Goal: Information Seeking & Learning: Learn about a topic

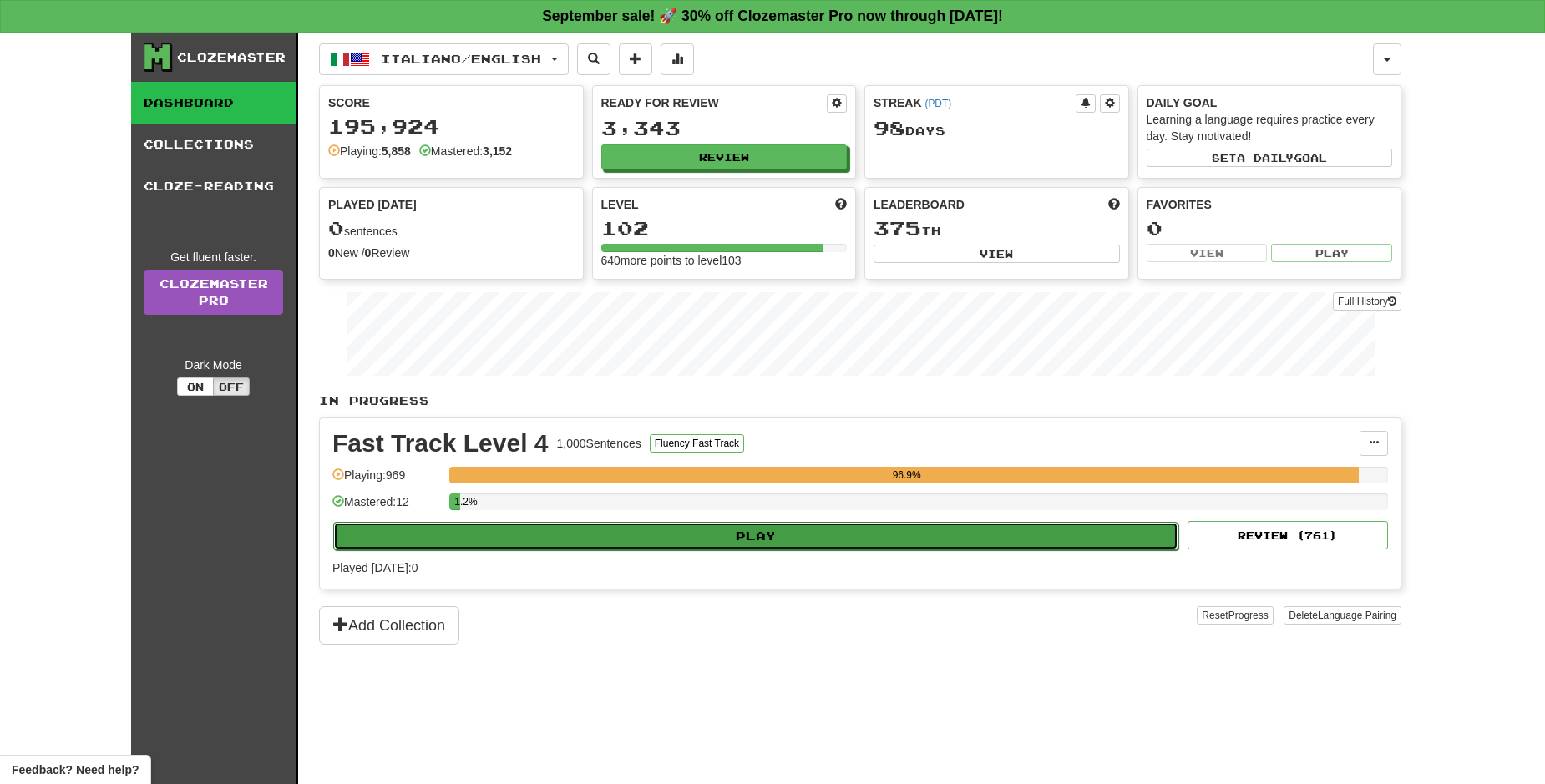
click at [787, 546] on button "Play" at bounding box center [756, 536] width 845 height 28
select select "**"
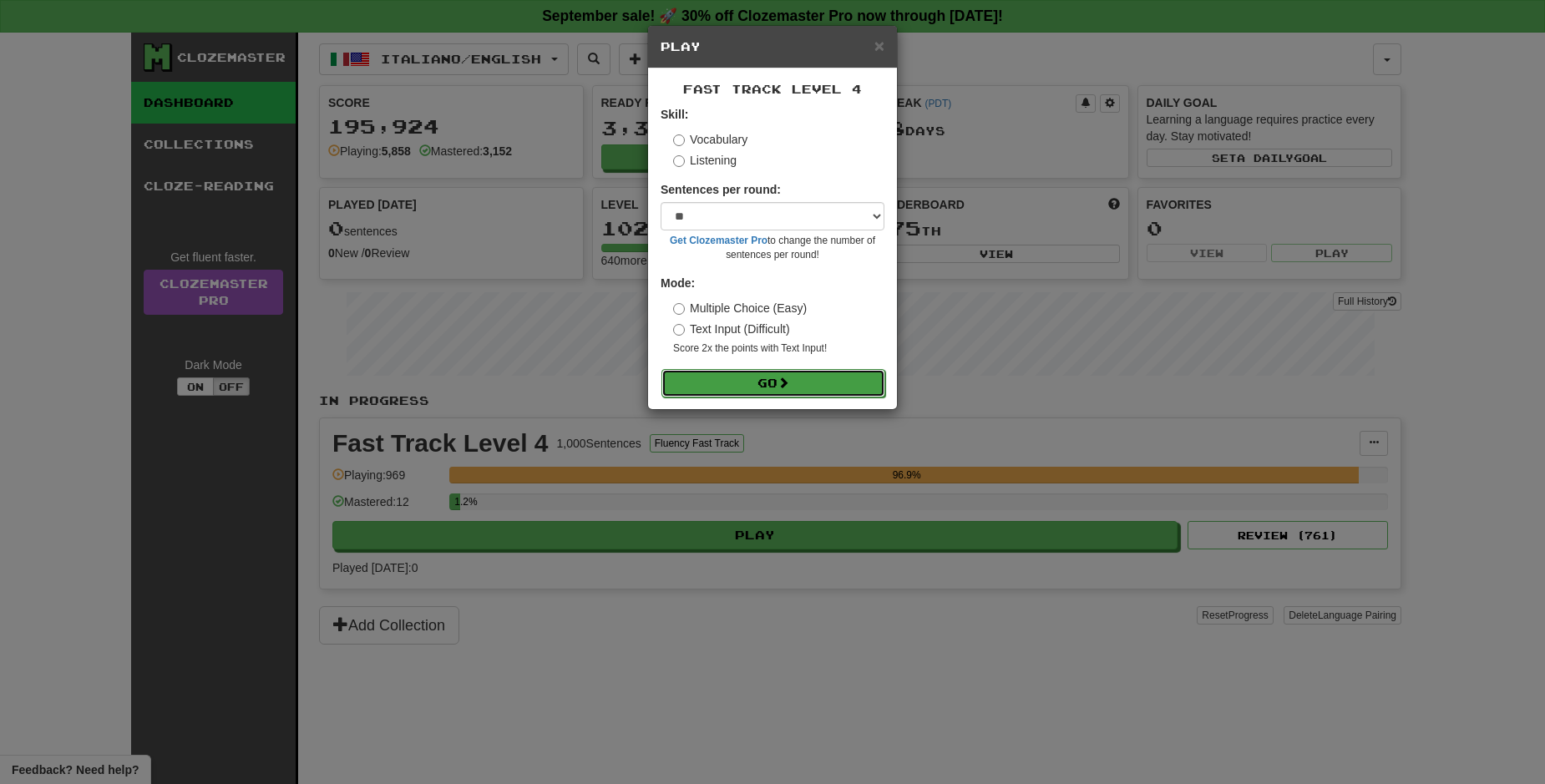
click at [795, 388] on button "Go" at bounding box center [773, 383] width 224 height 28
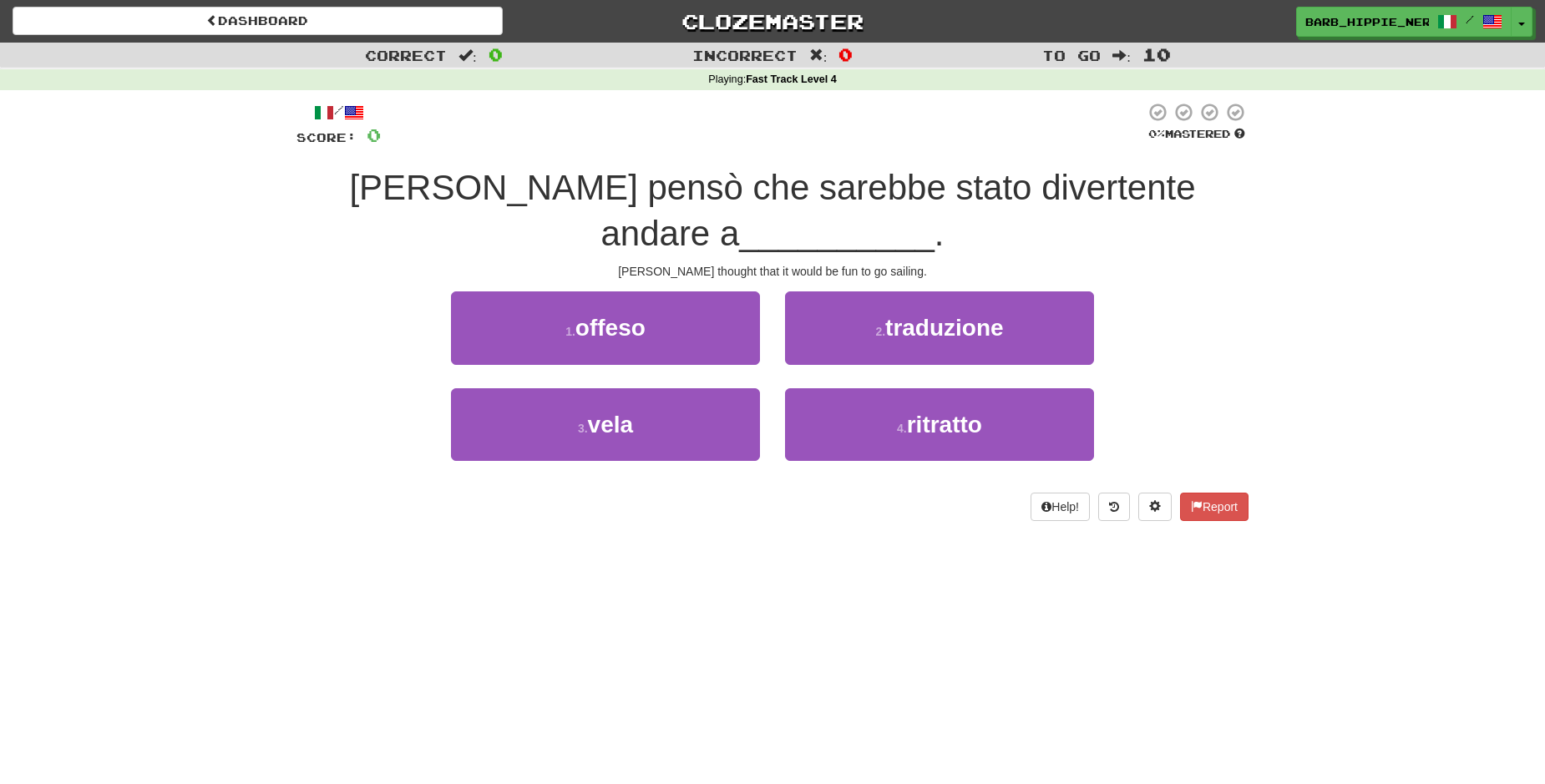
click at [630, 648] on div "Dashboard Clozemaster barb_hippie_nerd / Toggle Dropdown Dashboard Leaderboard …" at bounding box center [772, 392] width 1545 height 784
drag, startPoint x: 704, startPoint y: 436, endPoint x: 719, endPoint y: 436, distance: 15.0
click at [704, 439] on button "3 . vela" at bounding box center [605, 424] width 309 height 72
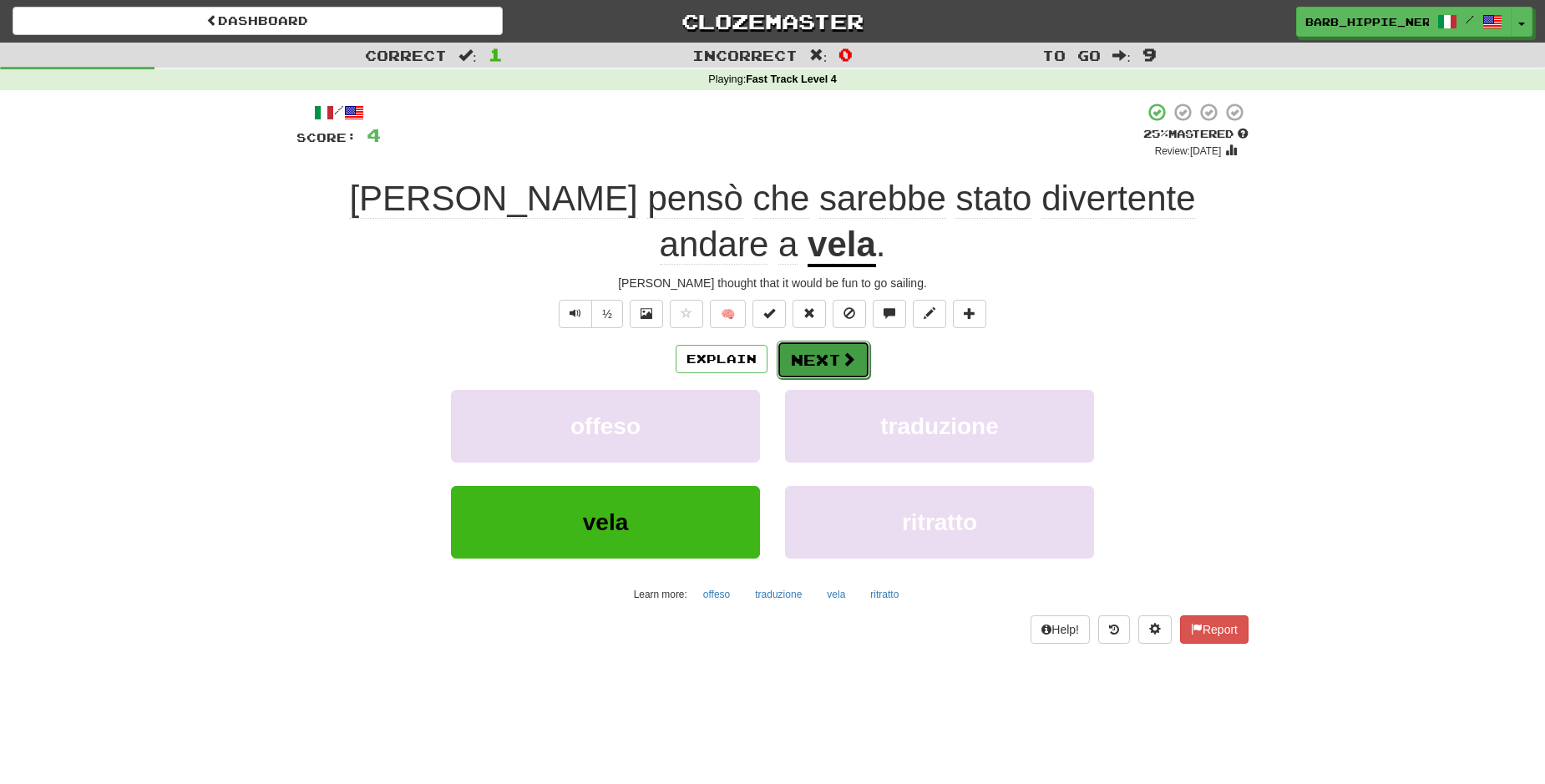
click at [842, 351] on span at bounding box center [849, 359] width 15 height 15
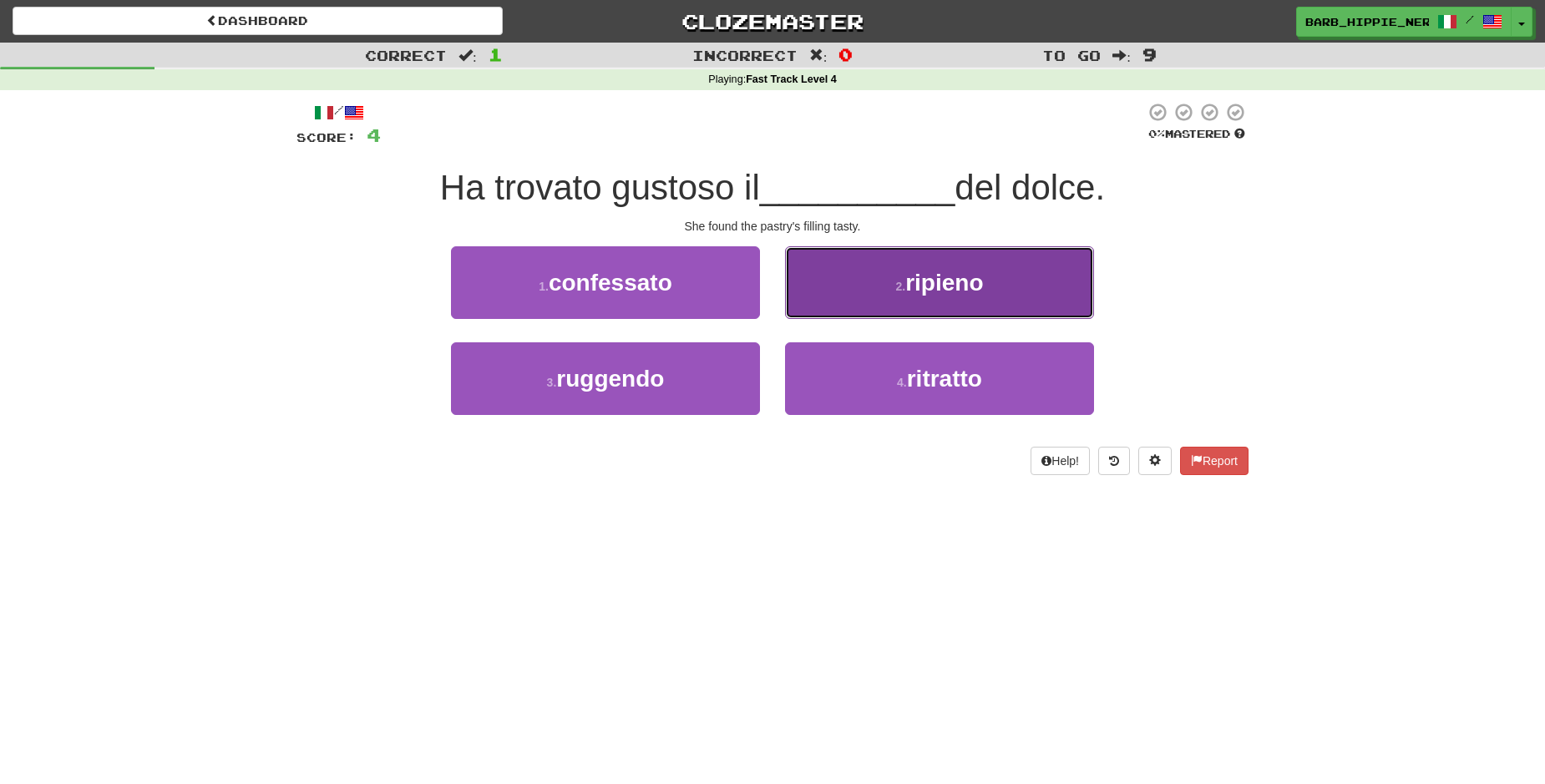
click at [987, 298] on button "2 . [GEOGRAPHIC_DATA]" at bounding box center [939, 282] width 309 height 72
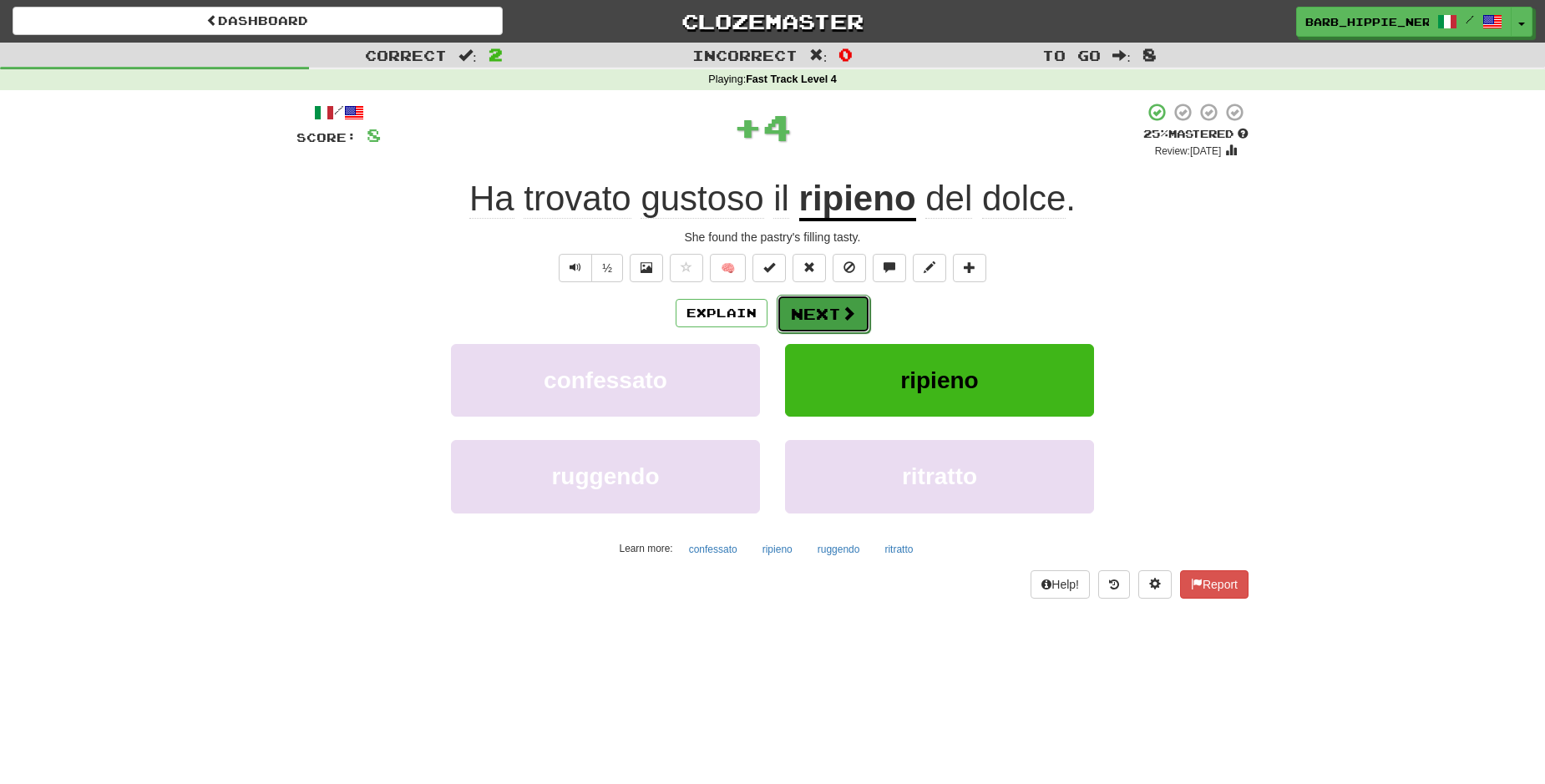
click at [832, 315] on button "Next" at bounding box center [824, 314] width 94 height 38
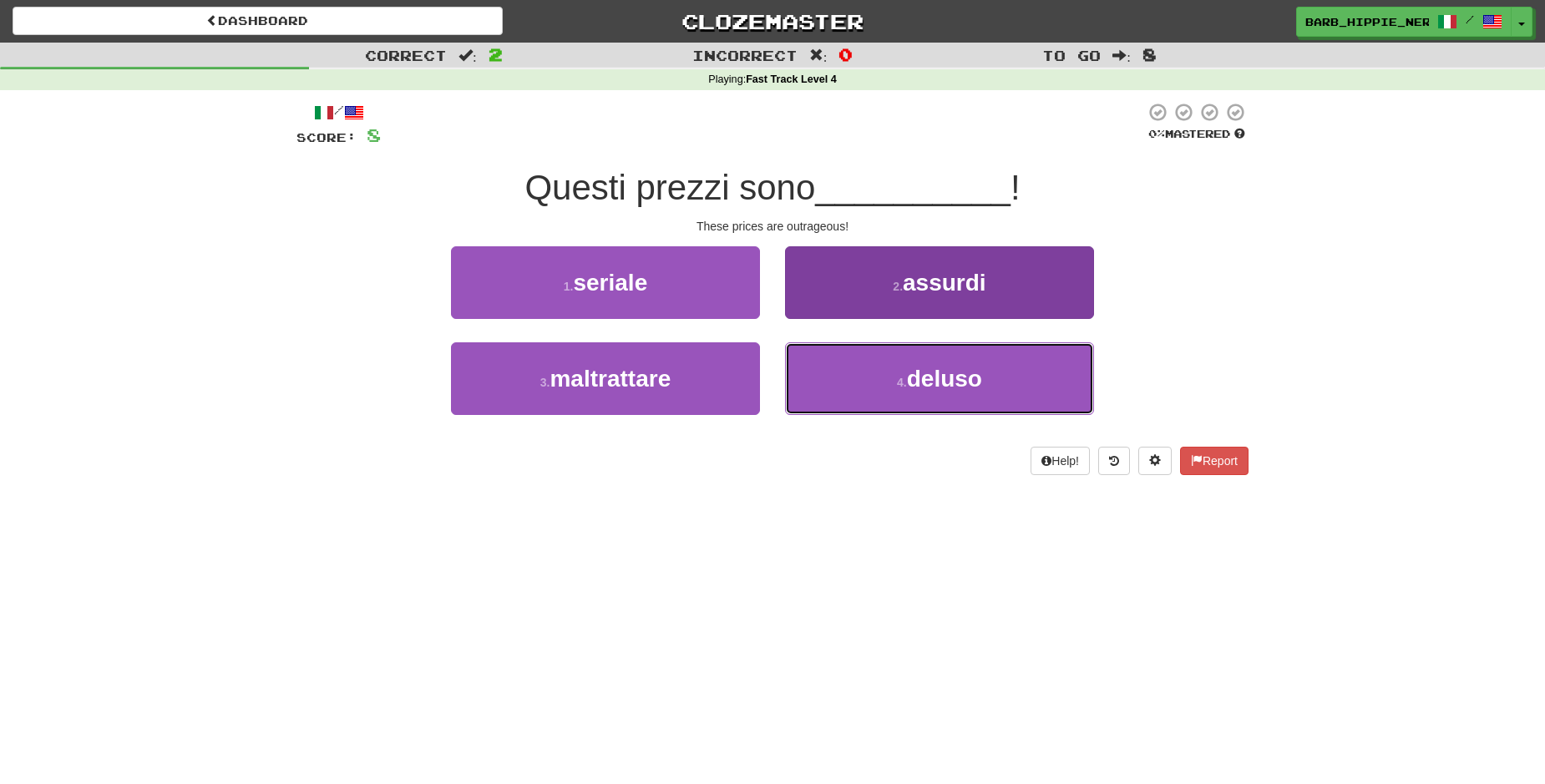
click at [970, 384] on span "deluso" at bounding box center [945, 379] width 75 height 26
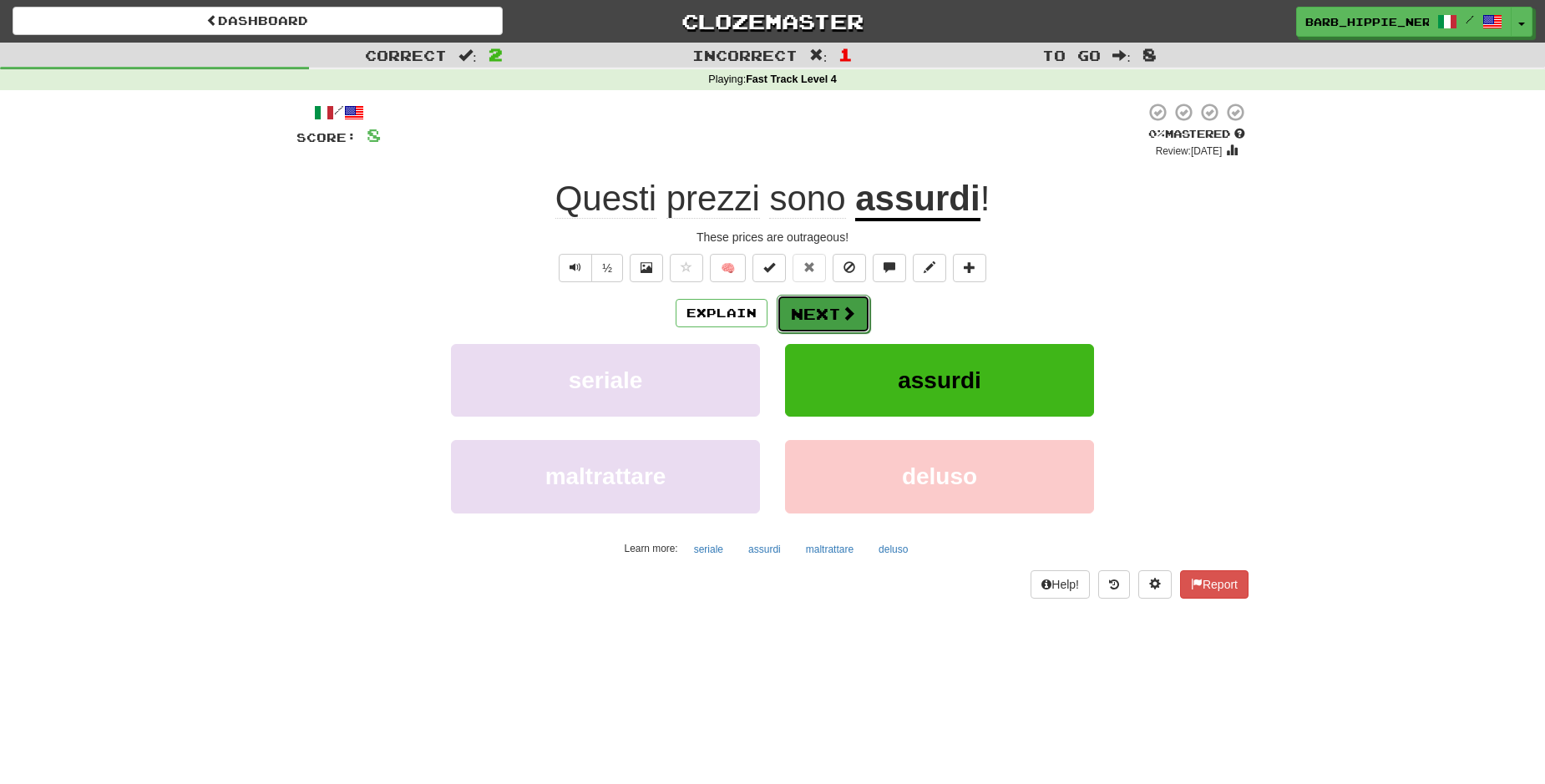
click at [811, 317] on button "Next" at bounding box center [824, 314] width 94 height 38
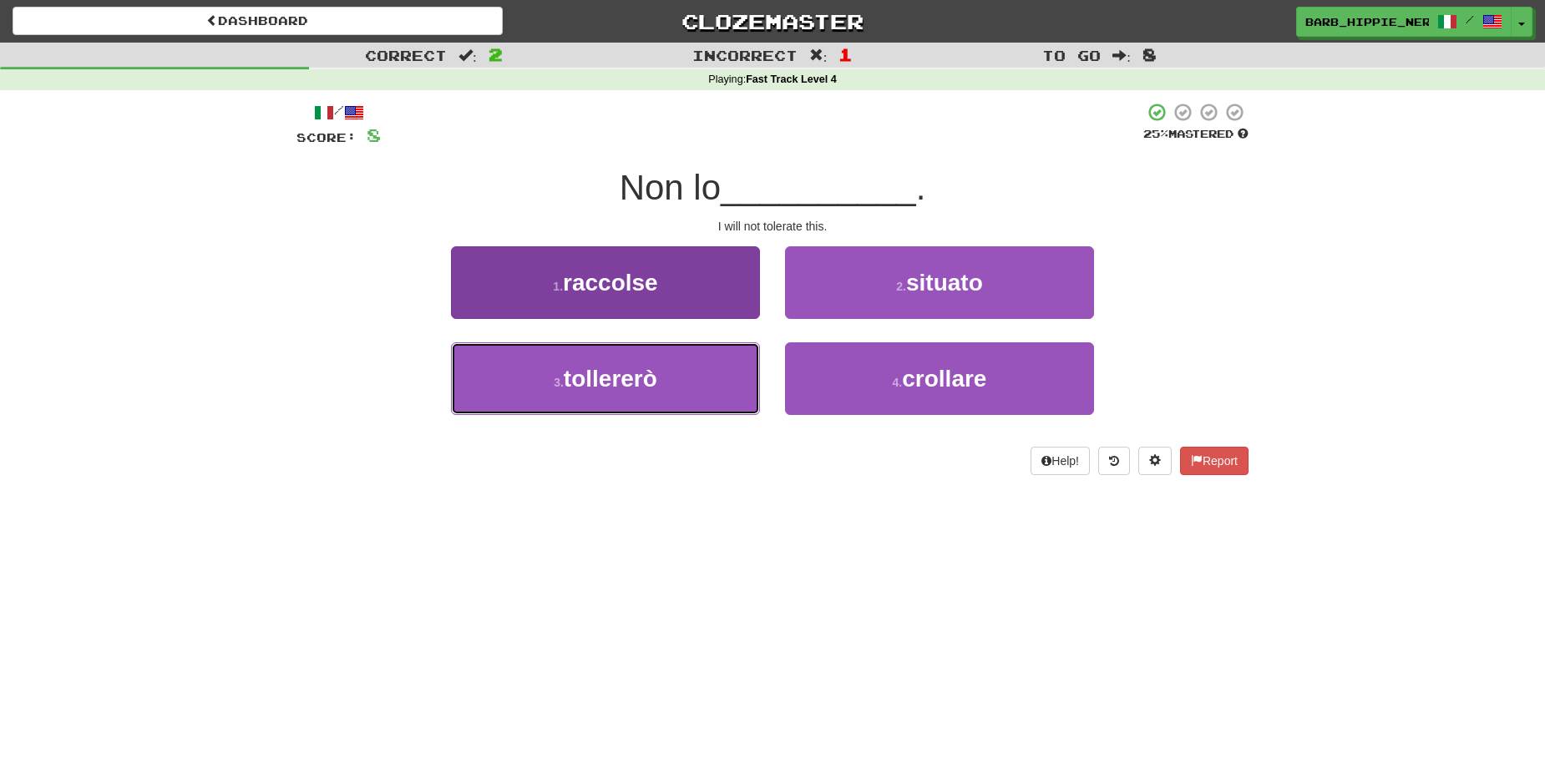
click at [660, 381] on button "3 . tollererò" at bounding box center [605, 378] width 309 height 72
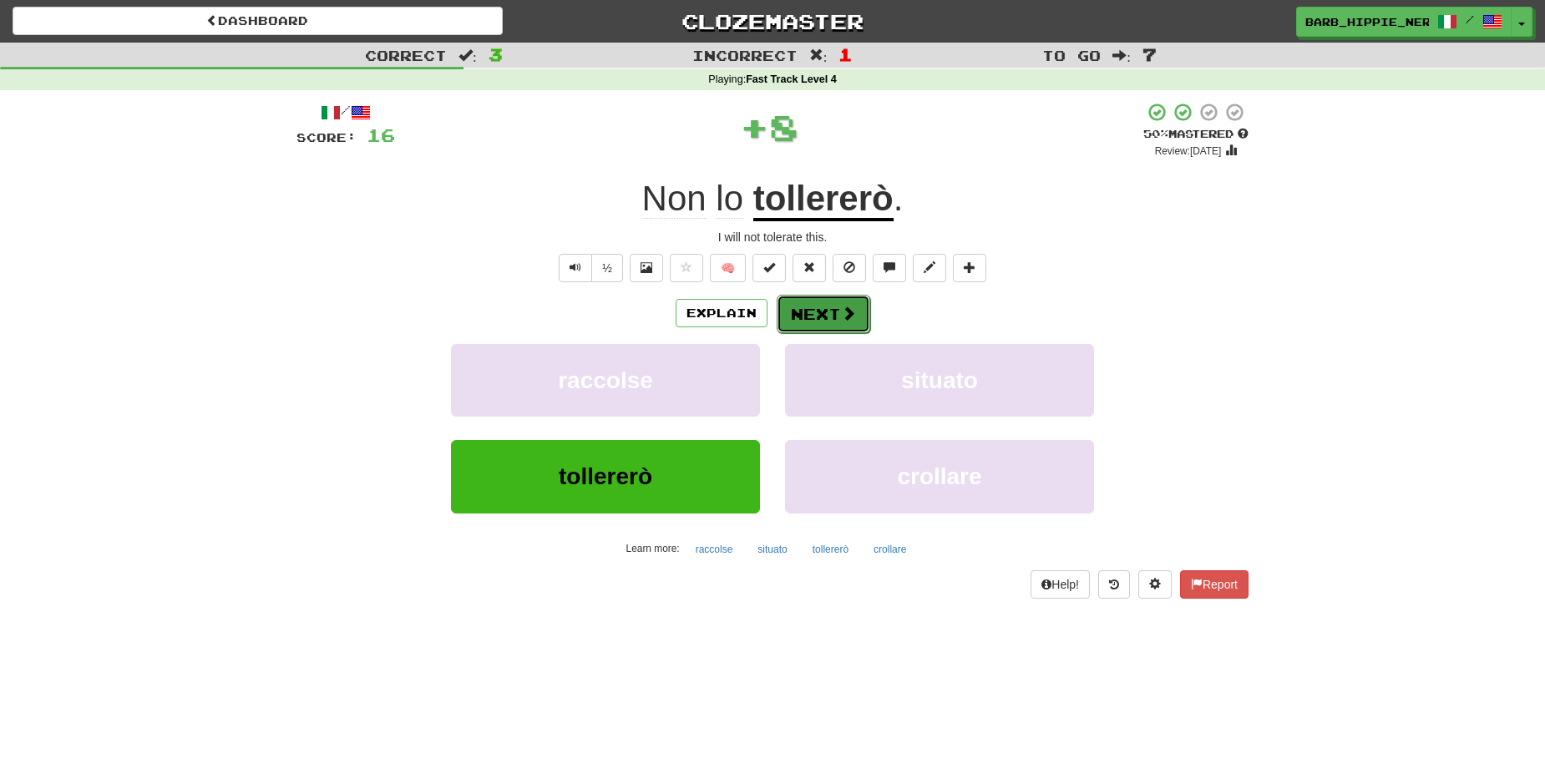
click at [842, 315] on span at bounding box center [849, 313] width 15 height 15
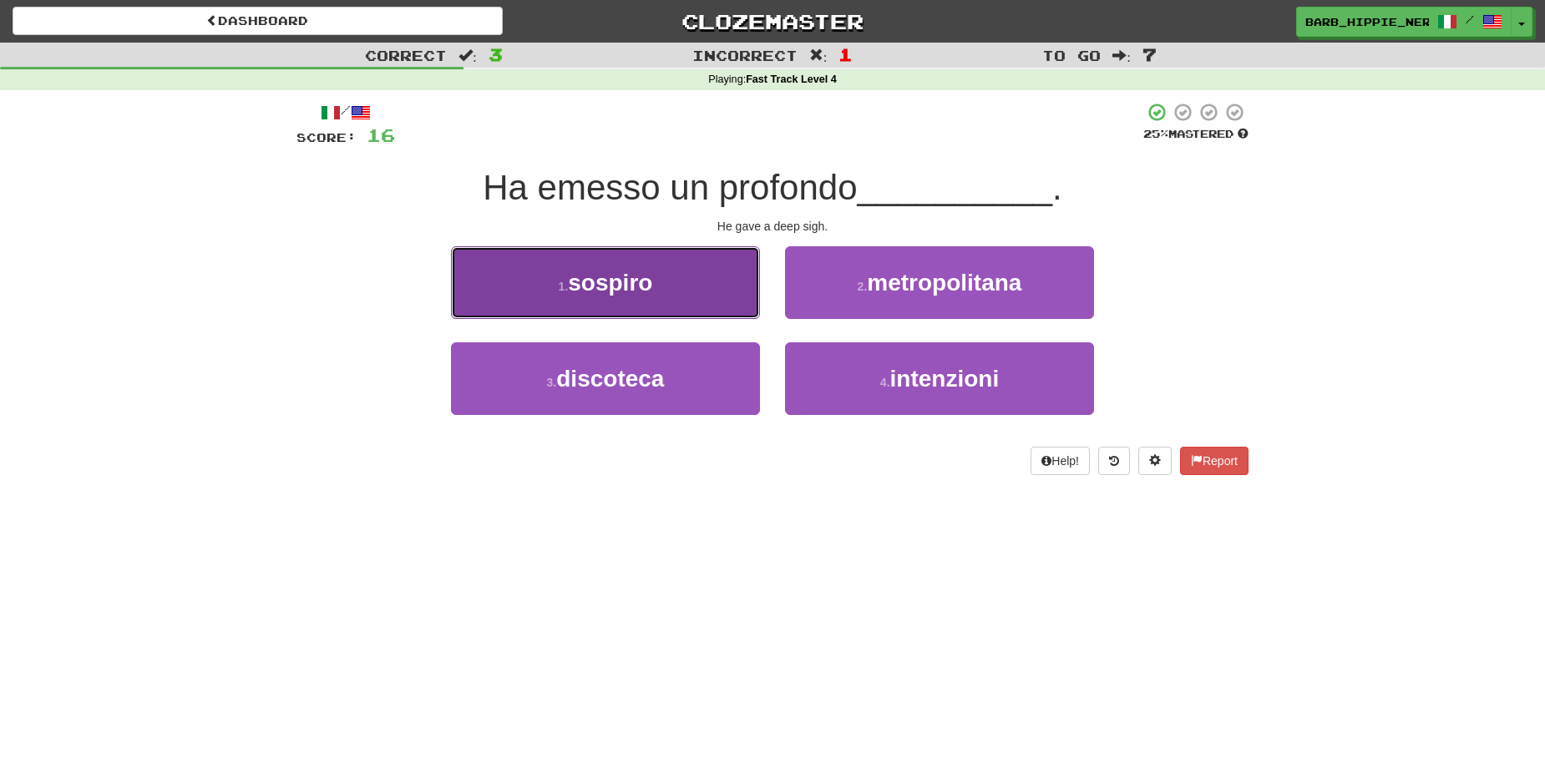
click at [671, 294] on button "1 . sospiro" at bounding box center [605, 282] width 309 height 72
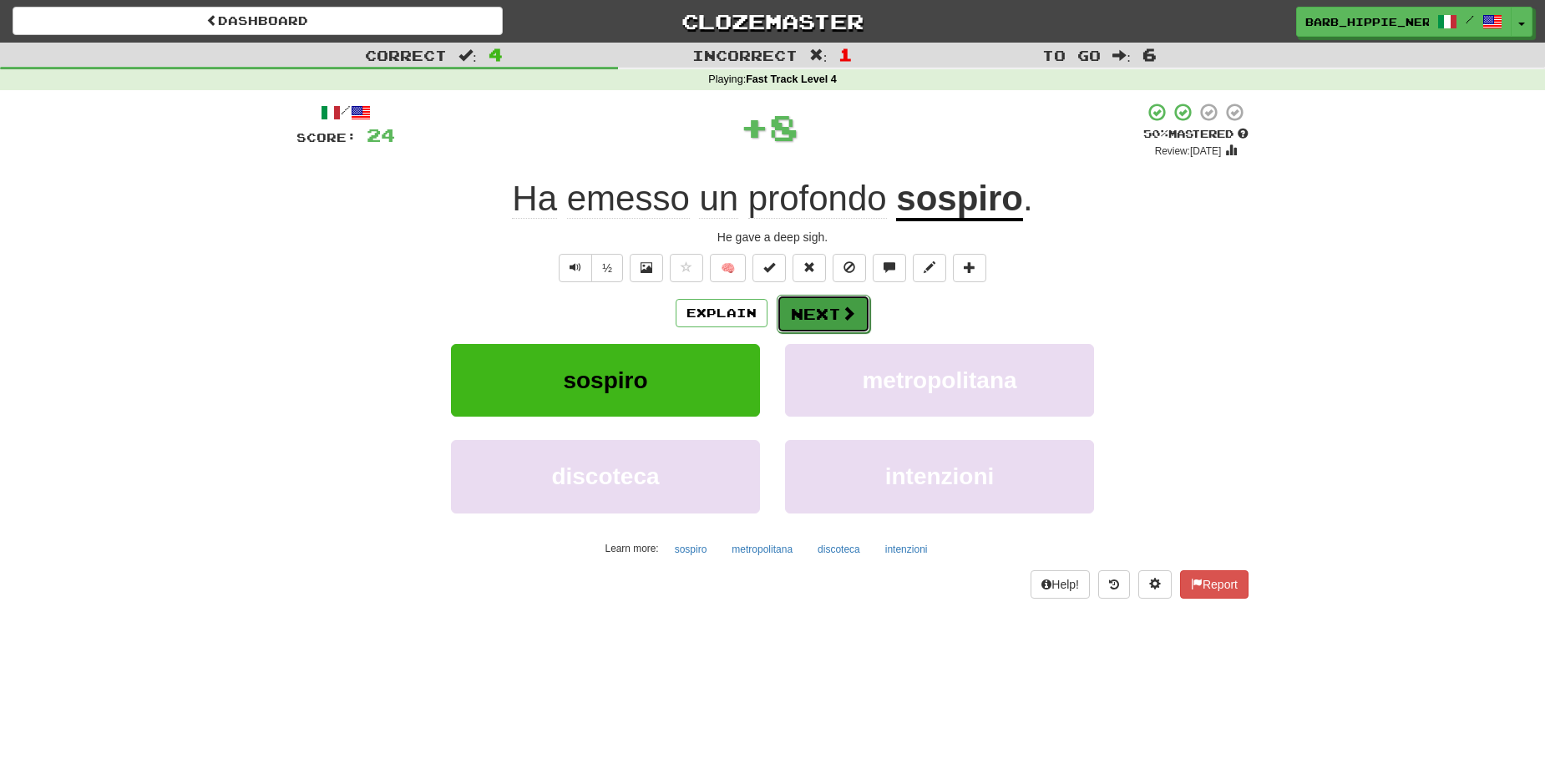
click at [842, 309] on span at bounding box center [849, 313] width 15 height 15
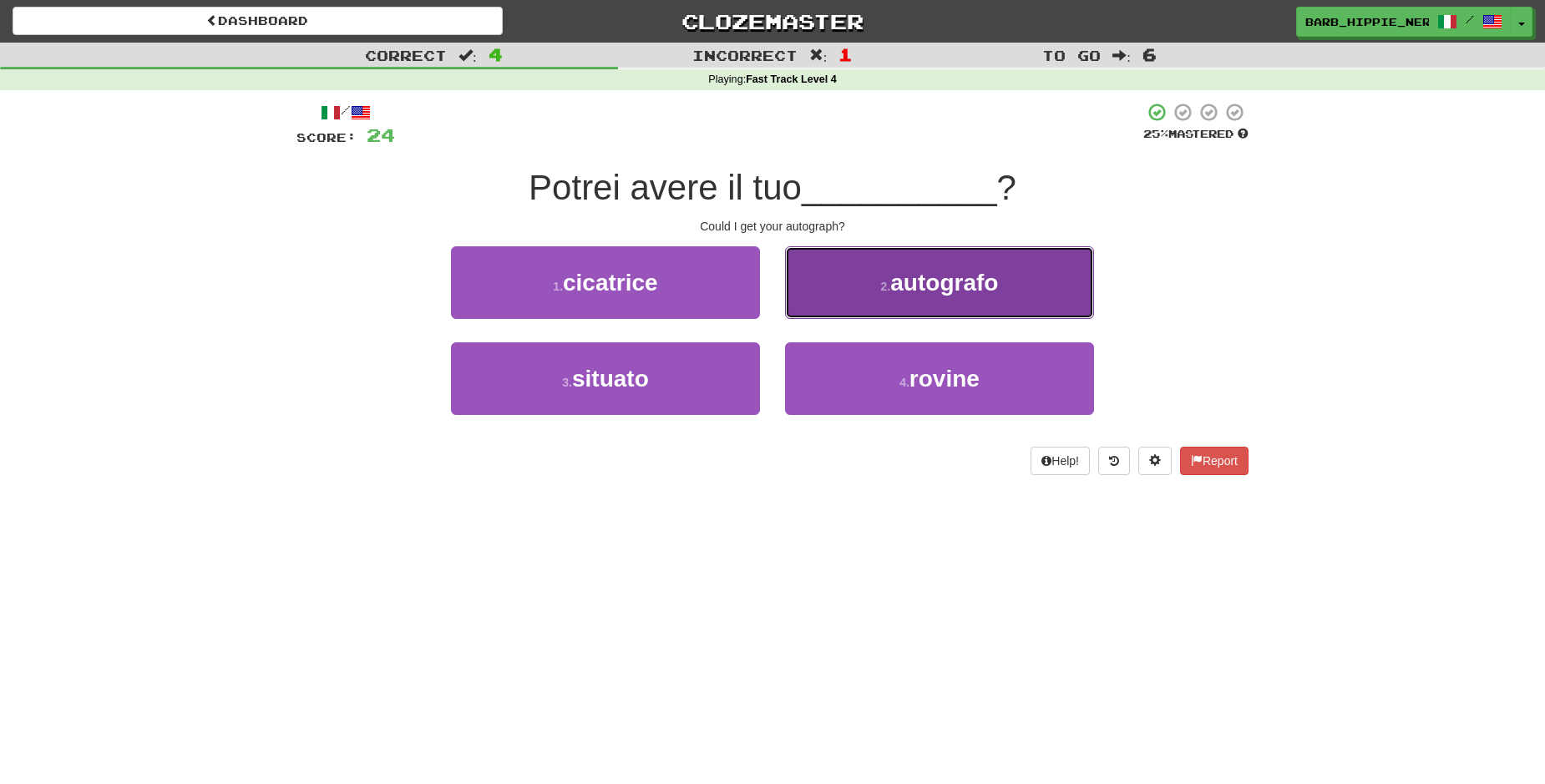
click at [906, 297] on button "2 . autografo" at bounding box center [939, 282] width 309 height 72
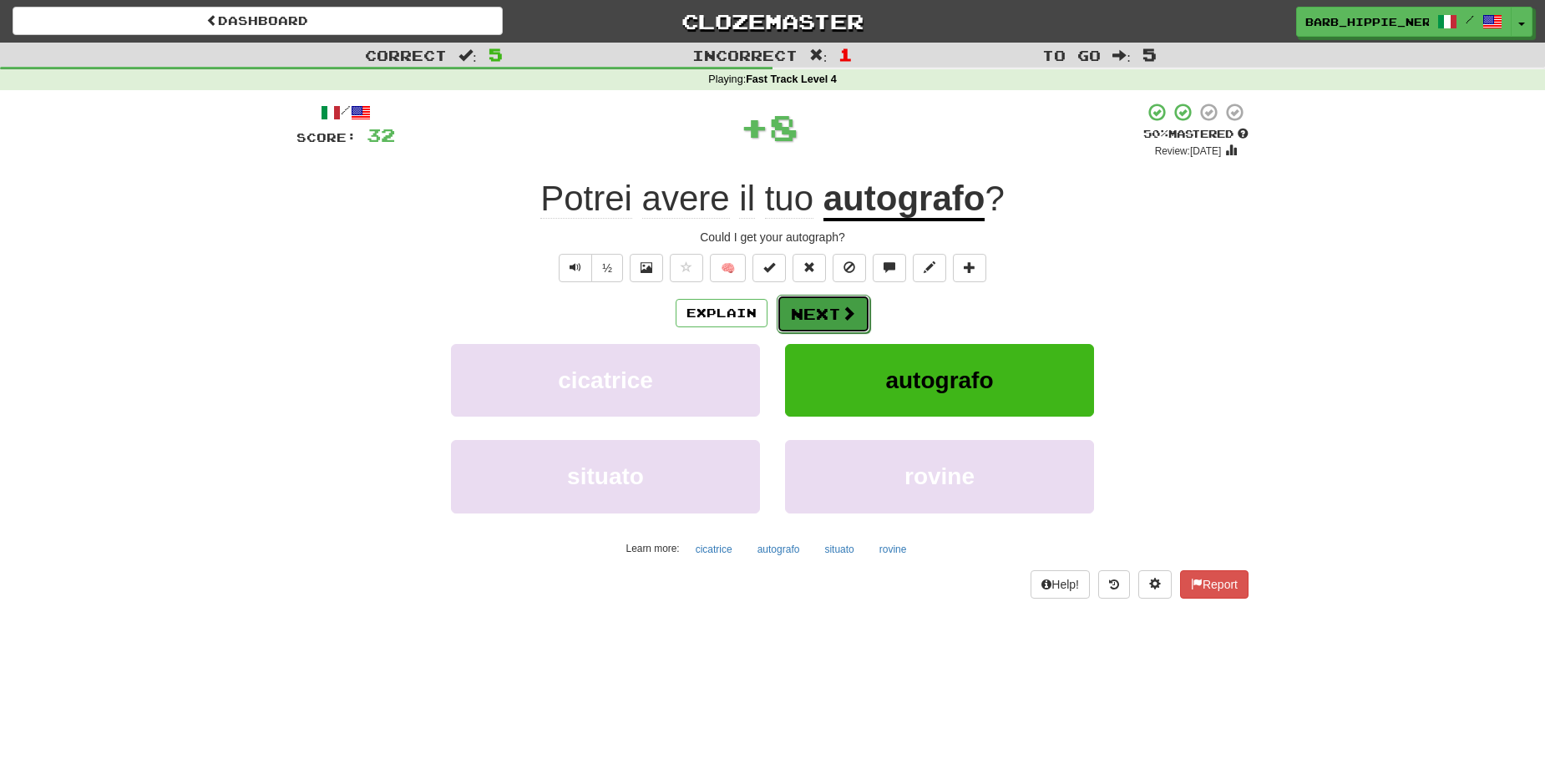
click at [813, 315] on button "Next" at bounding box center [824, 314] width 94 height 38
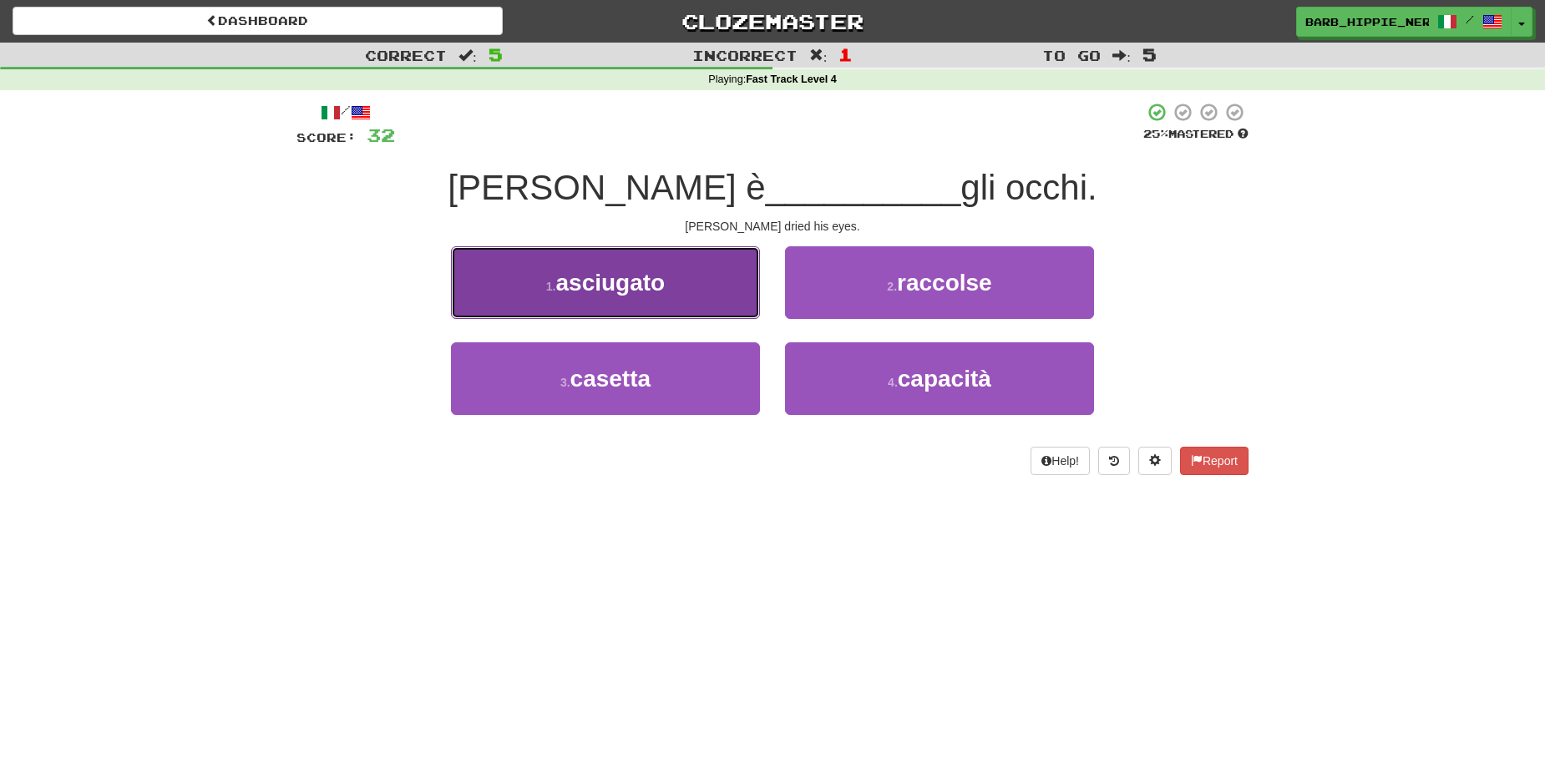
click at [660, 290] on span "asciugato" at bounding box center [610, 283] width 110 height 26
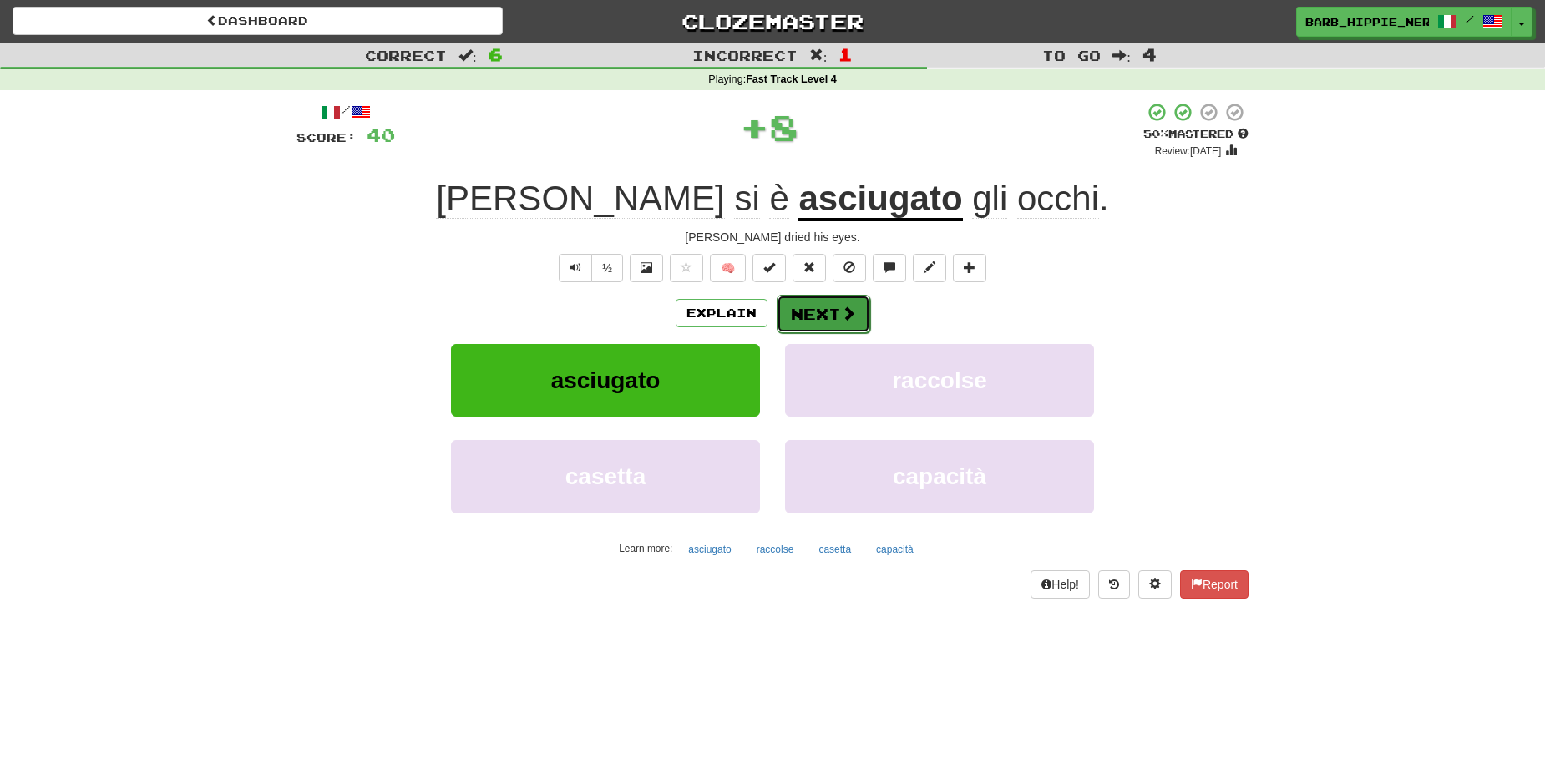
click at [817, 302] on button "Next" at bounding box center [824, 314] width 94 height 38
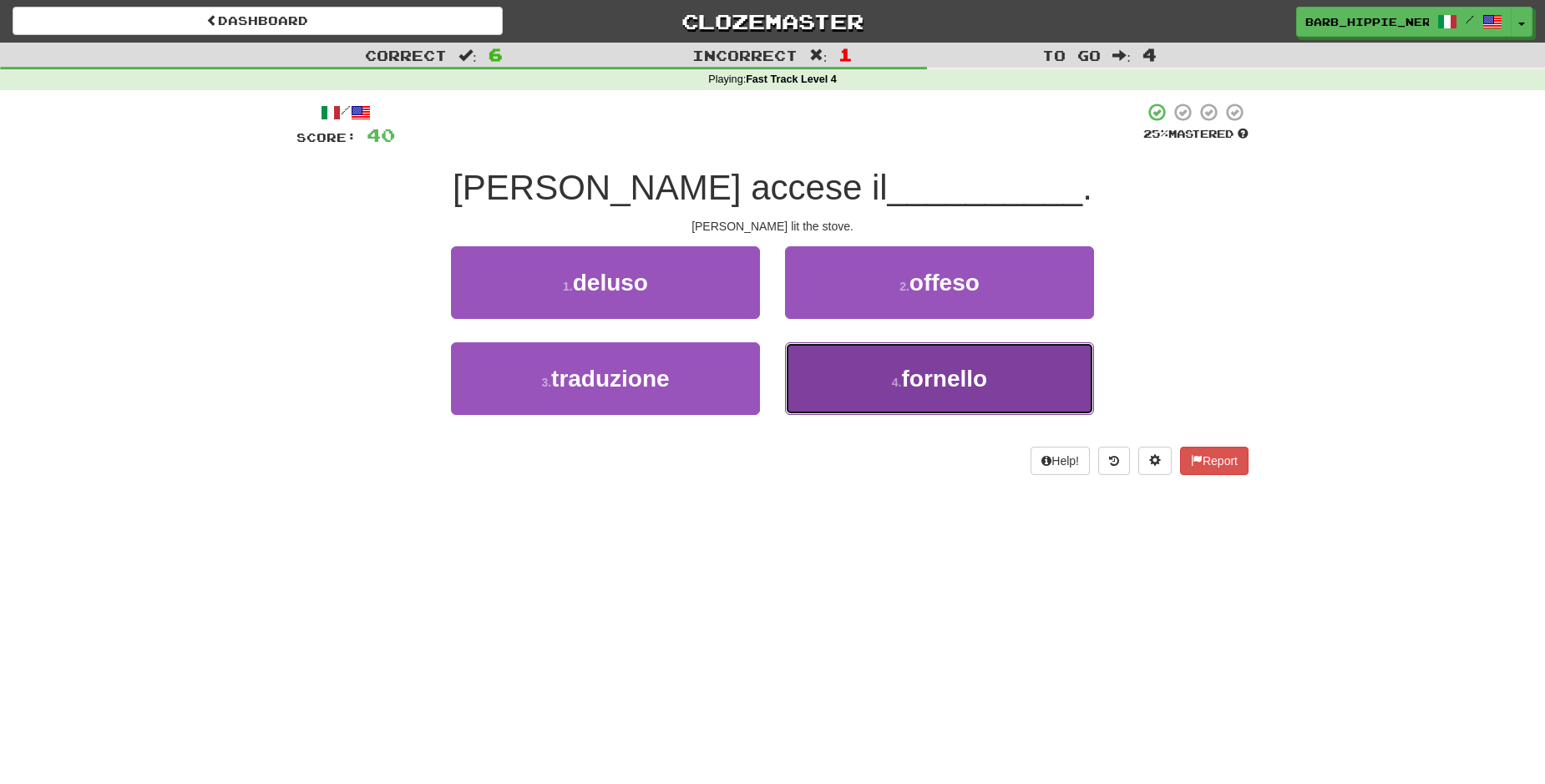
click at [970, 361] on button "4 . [GEOGRAPHIC_DATA]" at bounding box center [939, 378] width 309 height 72
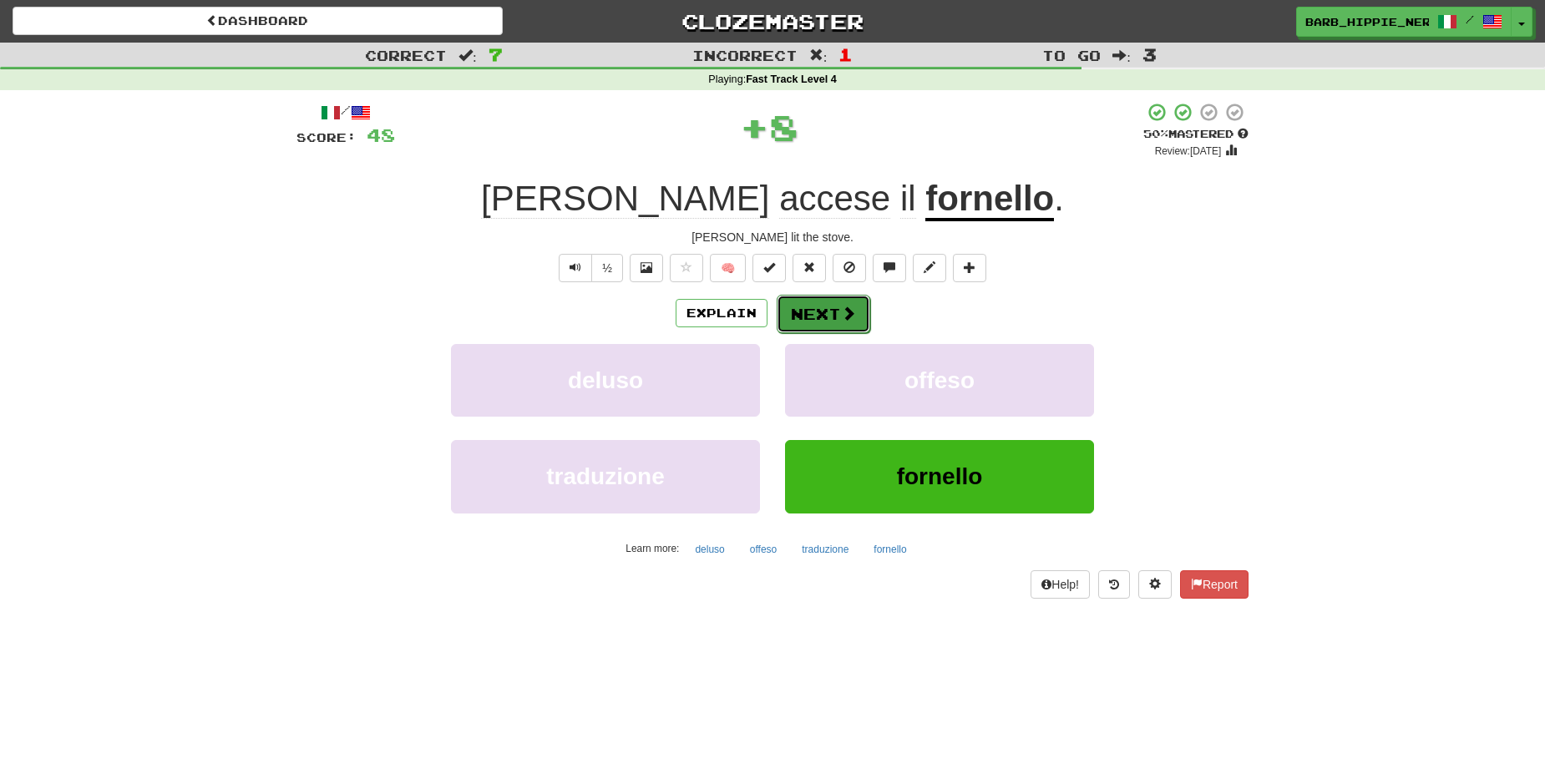
click at [842, 313] on span at bounding box center [849, 313] width 15 height 15
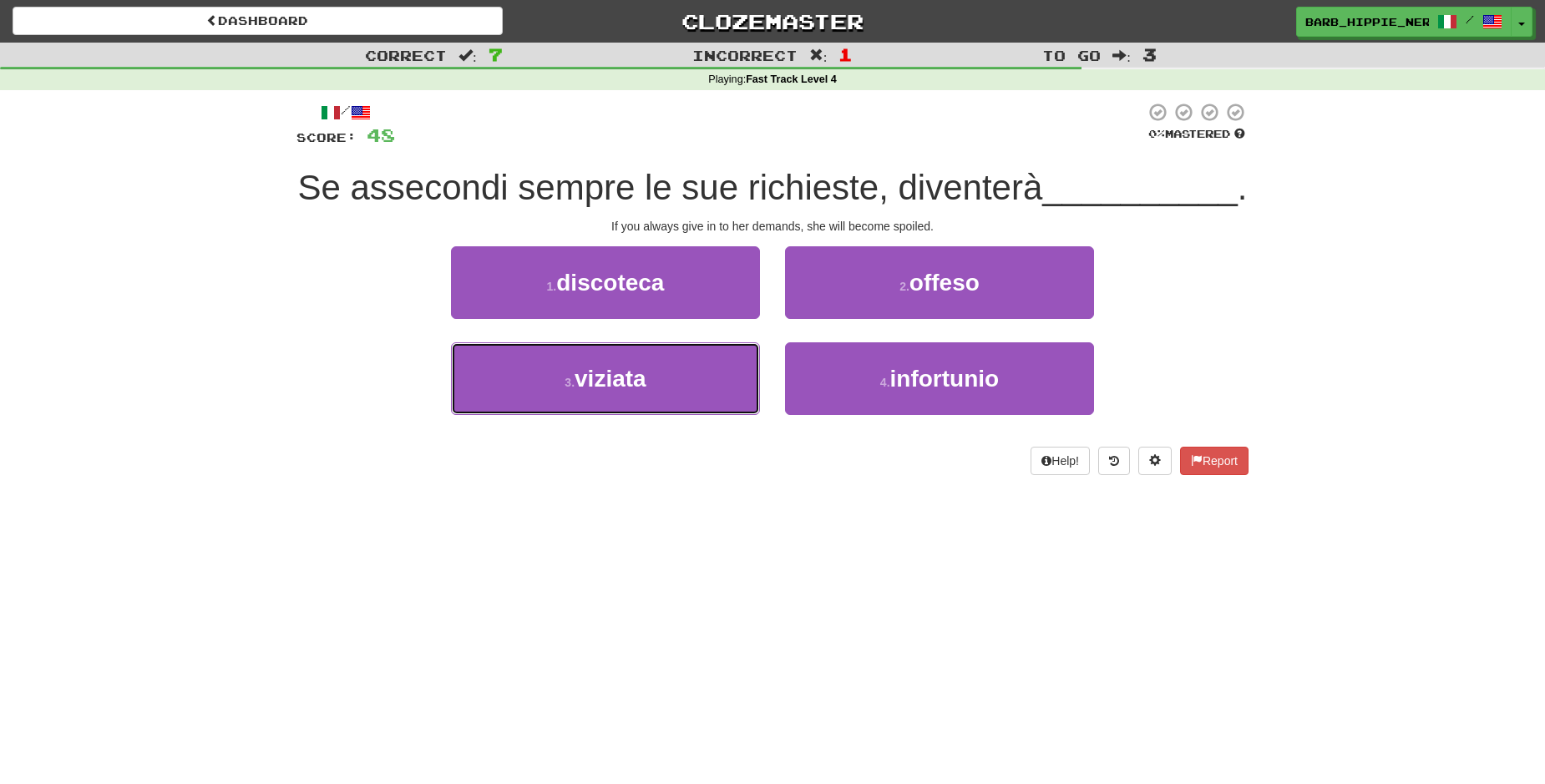
drag, startPoint x: 688, startPoint y: 390, endPoint x: 688, endPoint y: 431, distance: 41.0
click at [688, 392] on button "3 . viziata" at bounding box center [605, 378] width 309 height 72
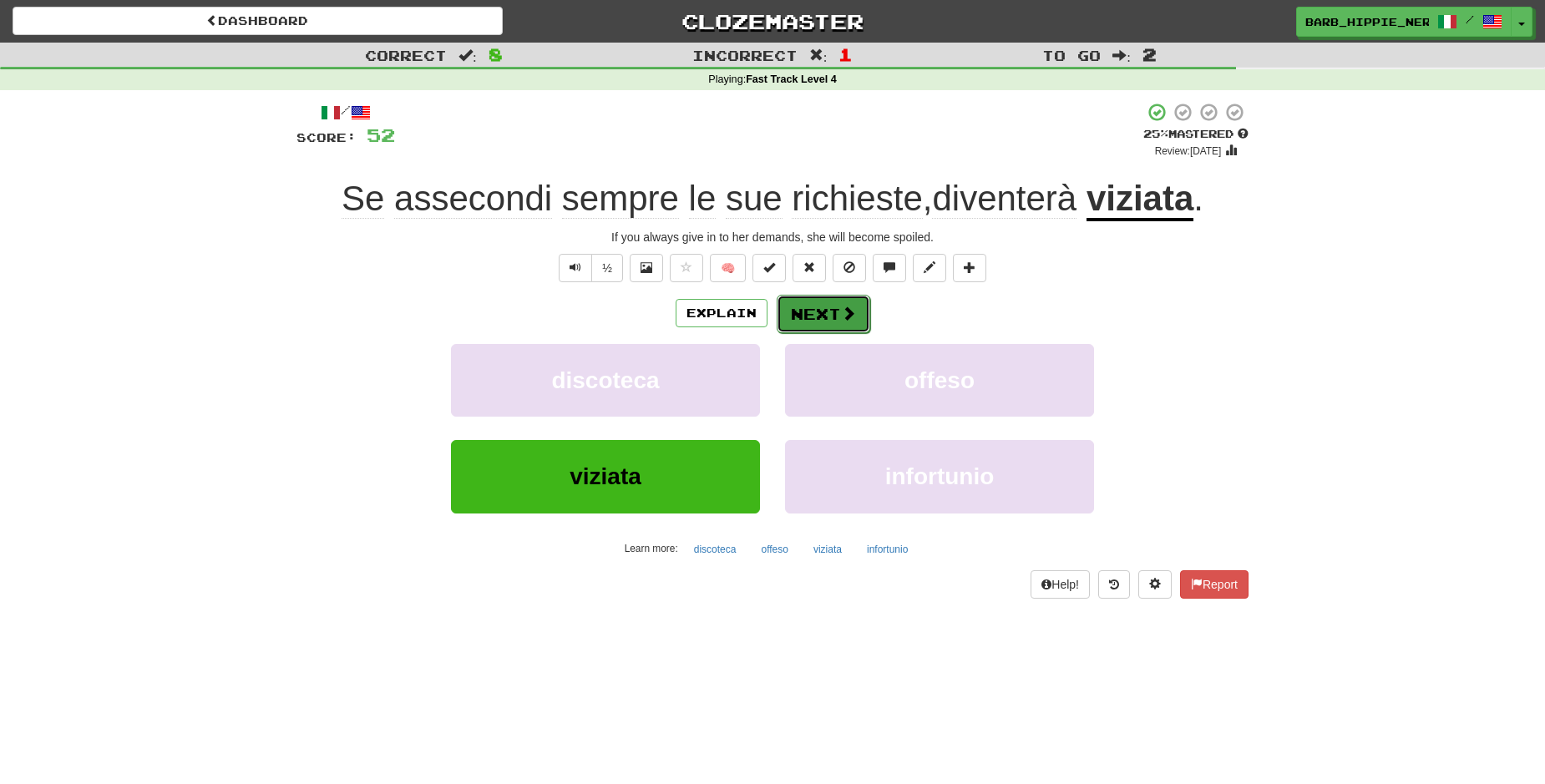
click at [842, 314] on span at bounding box center [849, 313] width 15 height 15
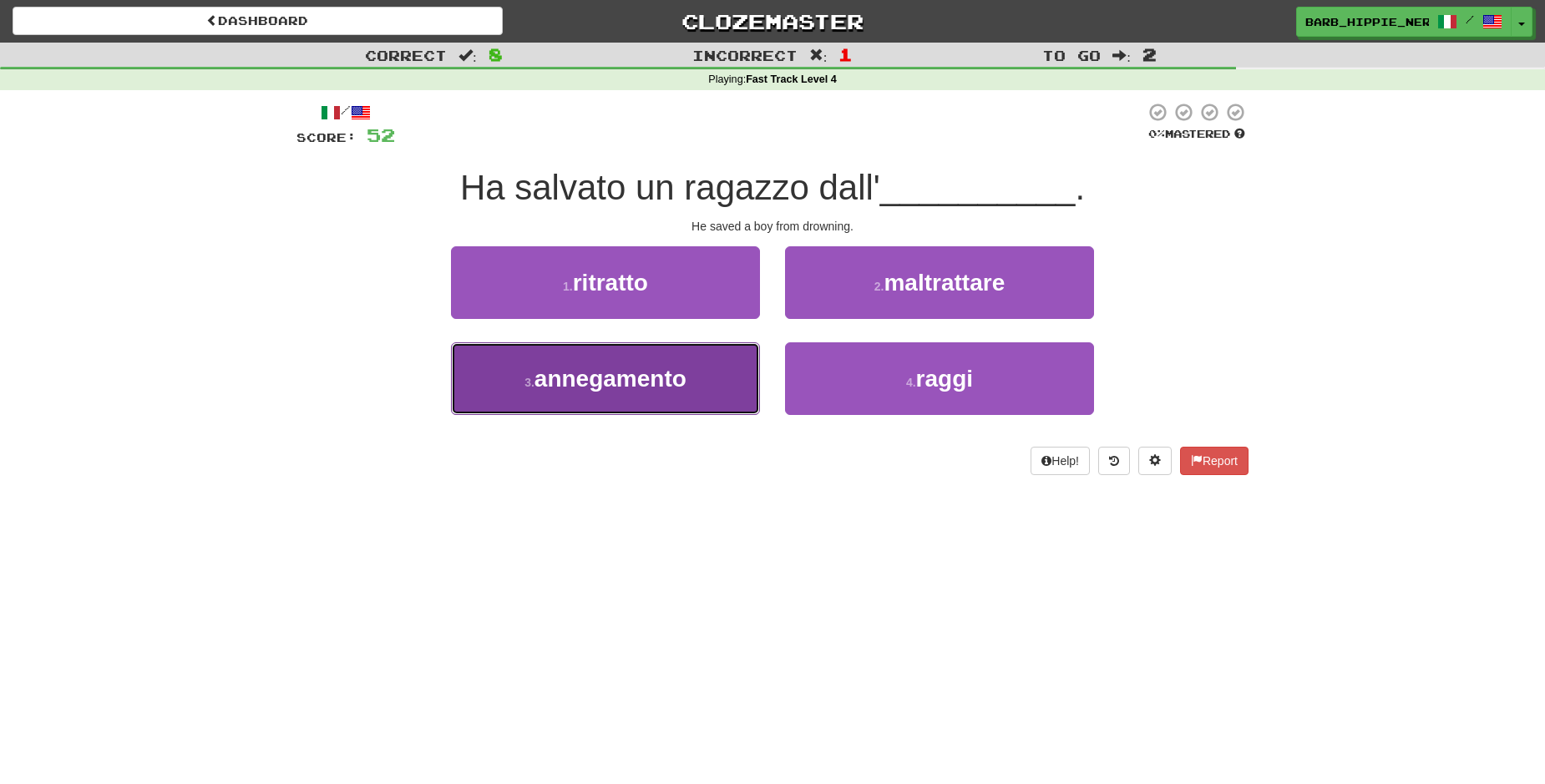
click at [680, 381] on span "annegamento" at bounding box center [610, 379] width 152 height 26
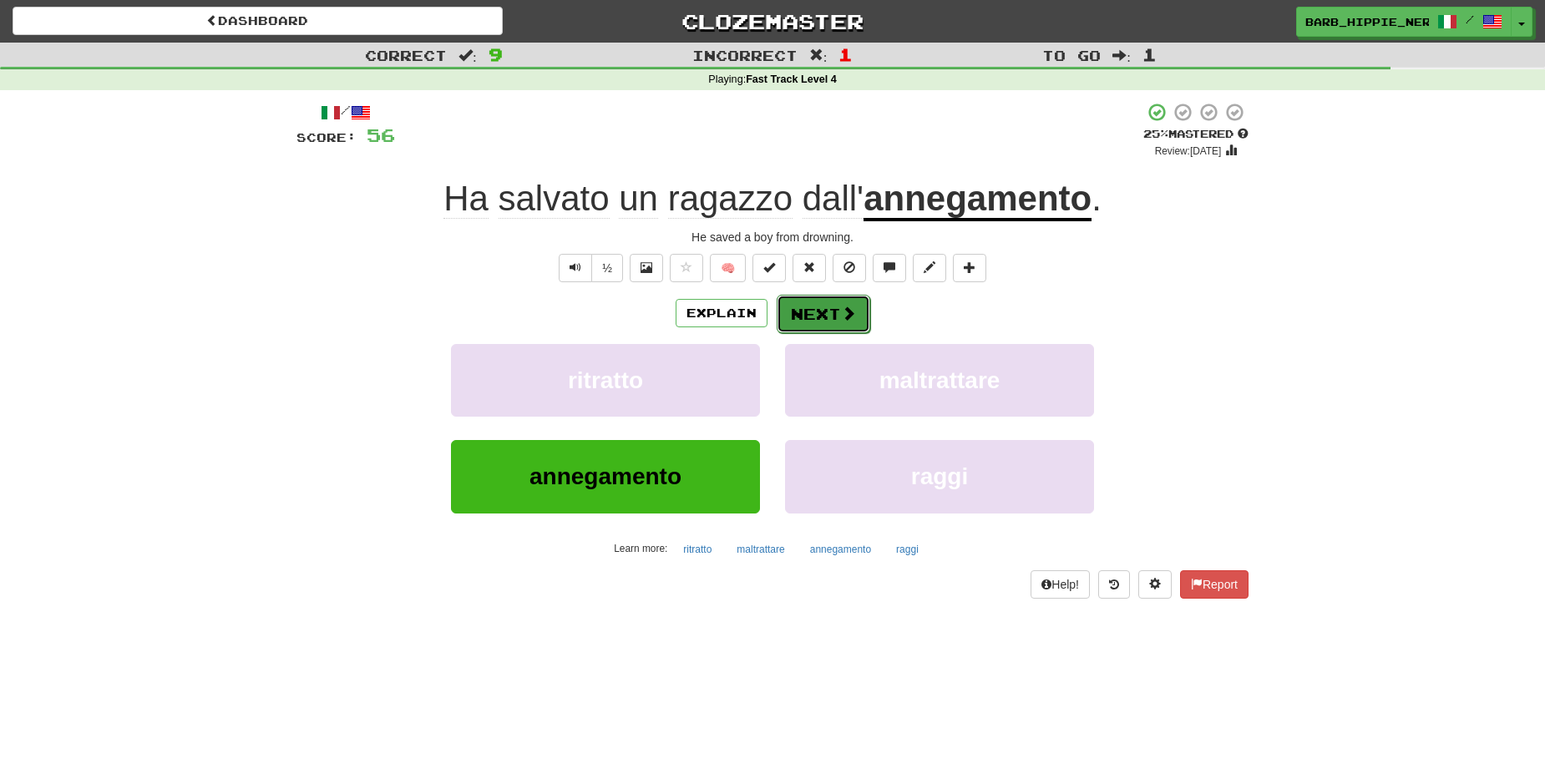
click at [804, 321] on button "Next" at bounding box center [824, 314] width 94 height 38
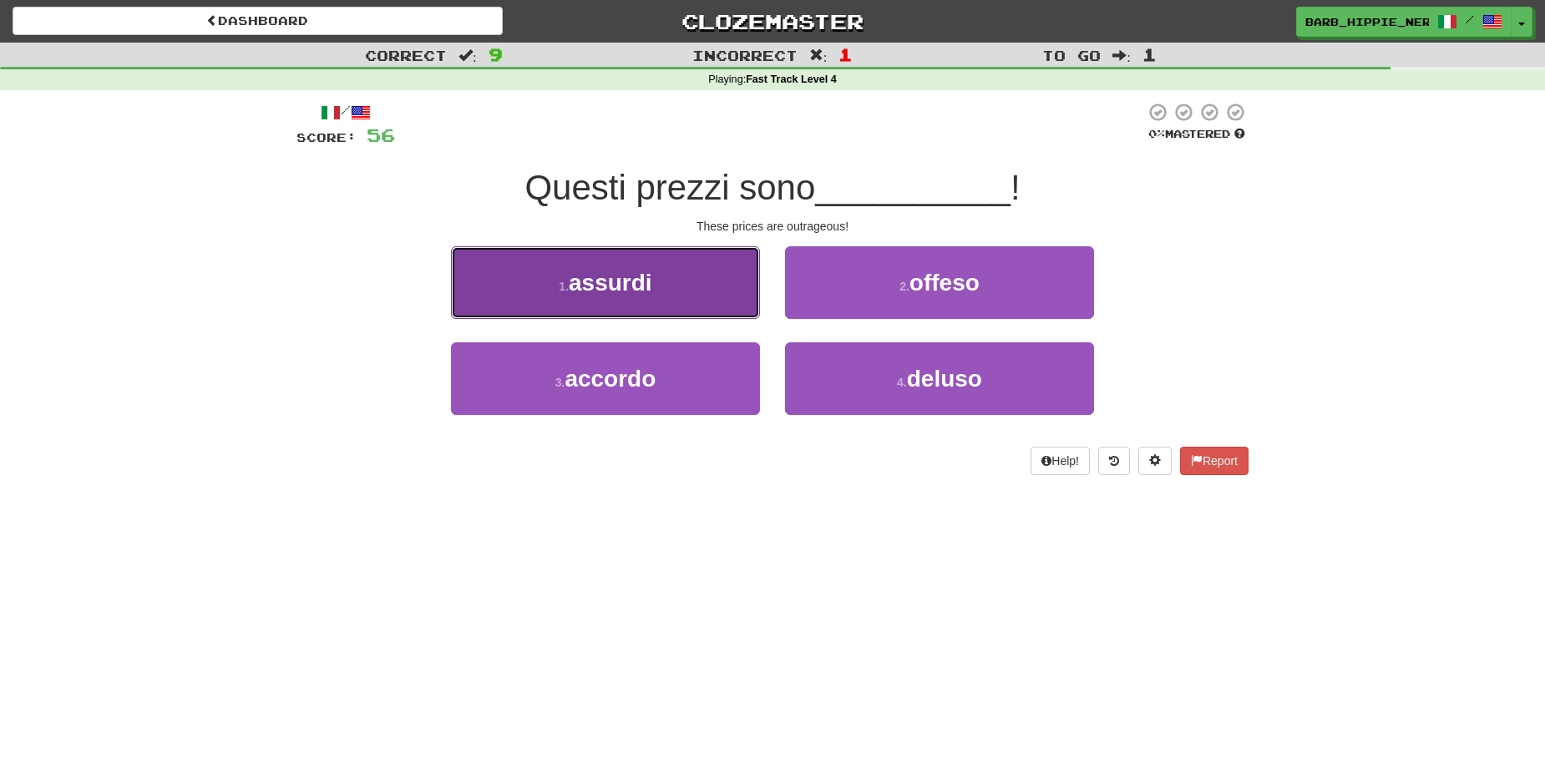
click at [657, 281] on button "1 . [GEOGRAPHIC_DATA]" at bounding box center [605, 282] width 309 height 72
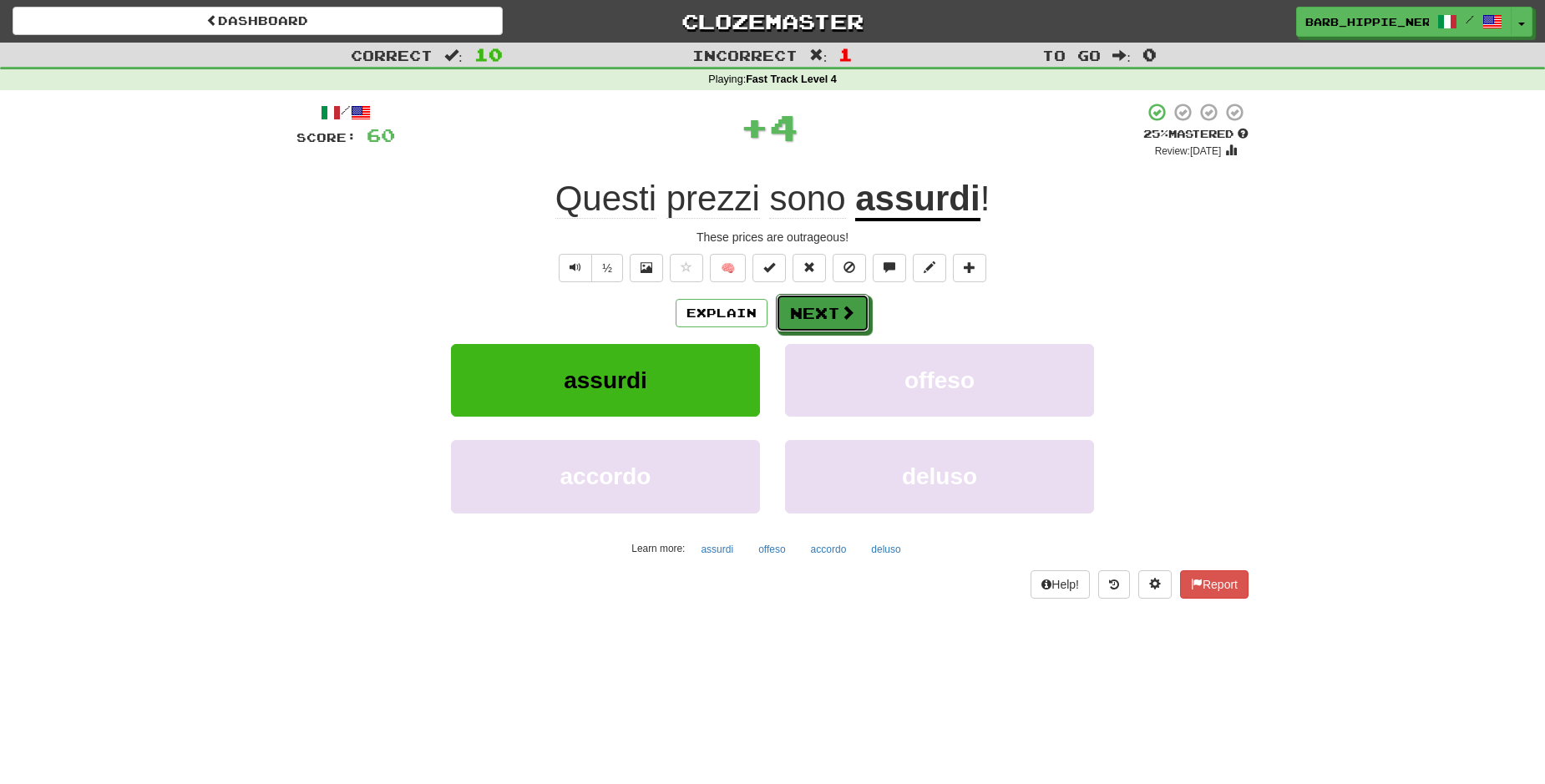
click at [841, 320] on span at bounding box center [848, 313] width 15 height 15
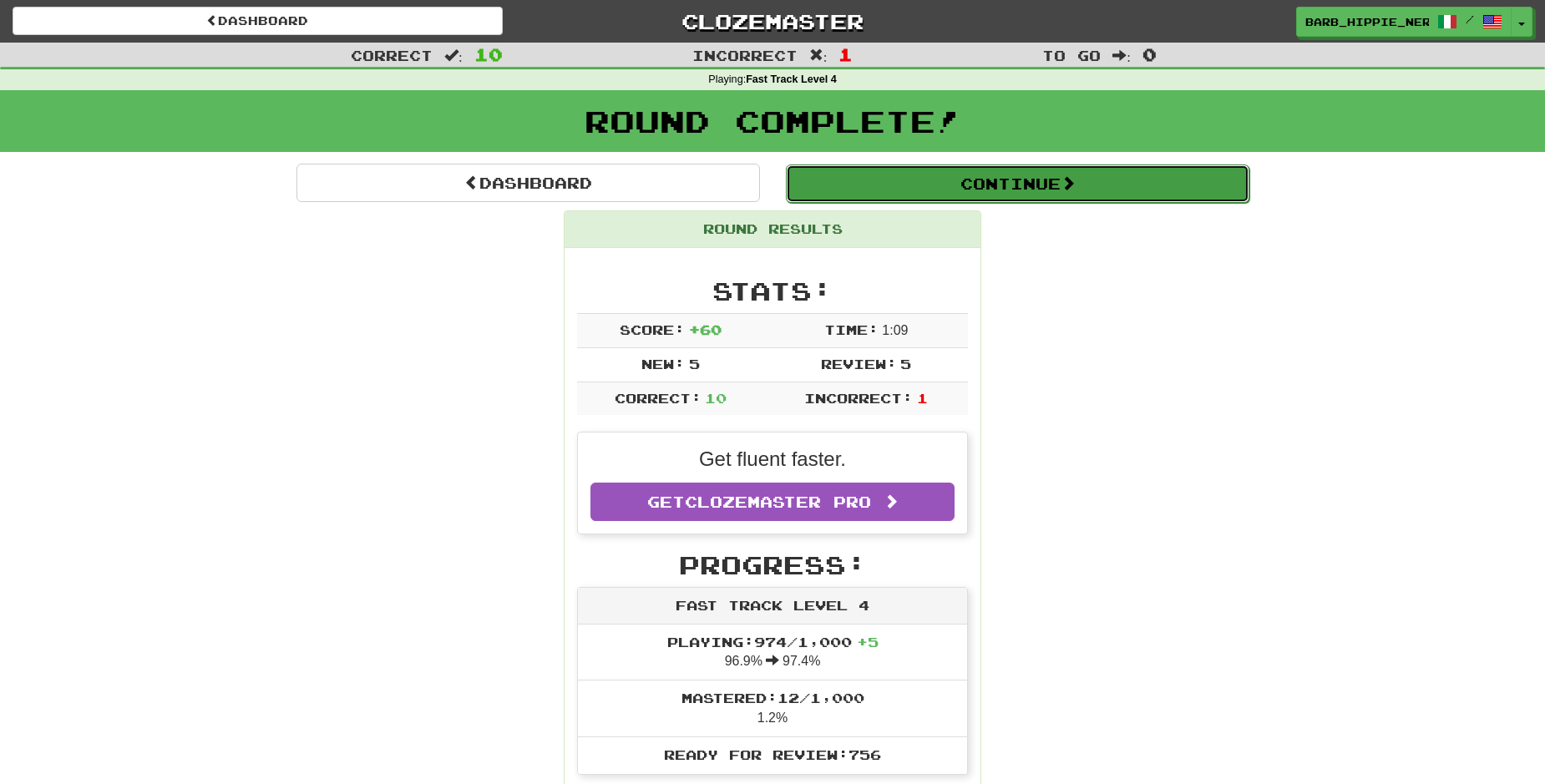
click at [985, 184] on button "Continue" at bounding box center [1018, 183] width 464 height 38
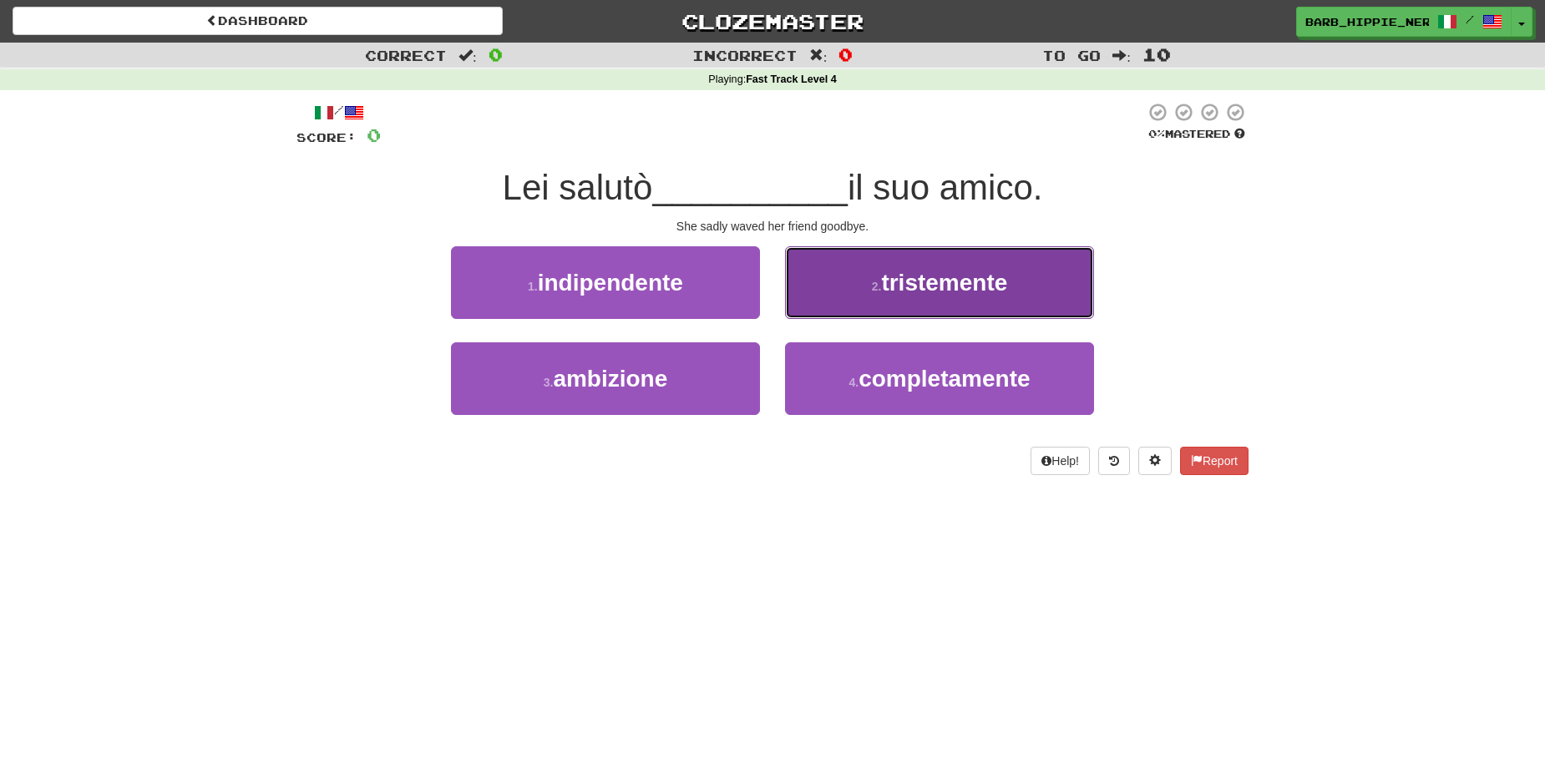
click at [948, 304] on button "2 . tristemente" at bounding box center [939, 282] width 309 height 72
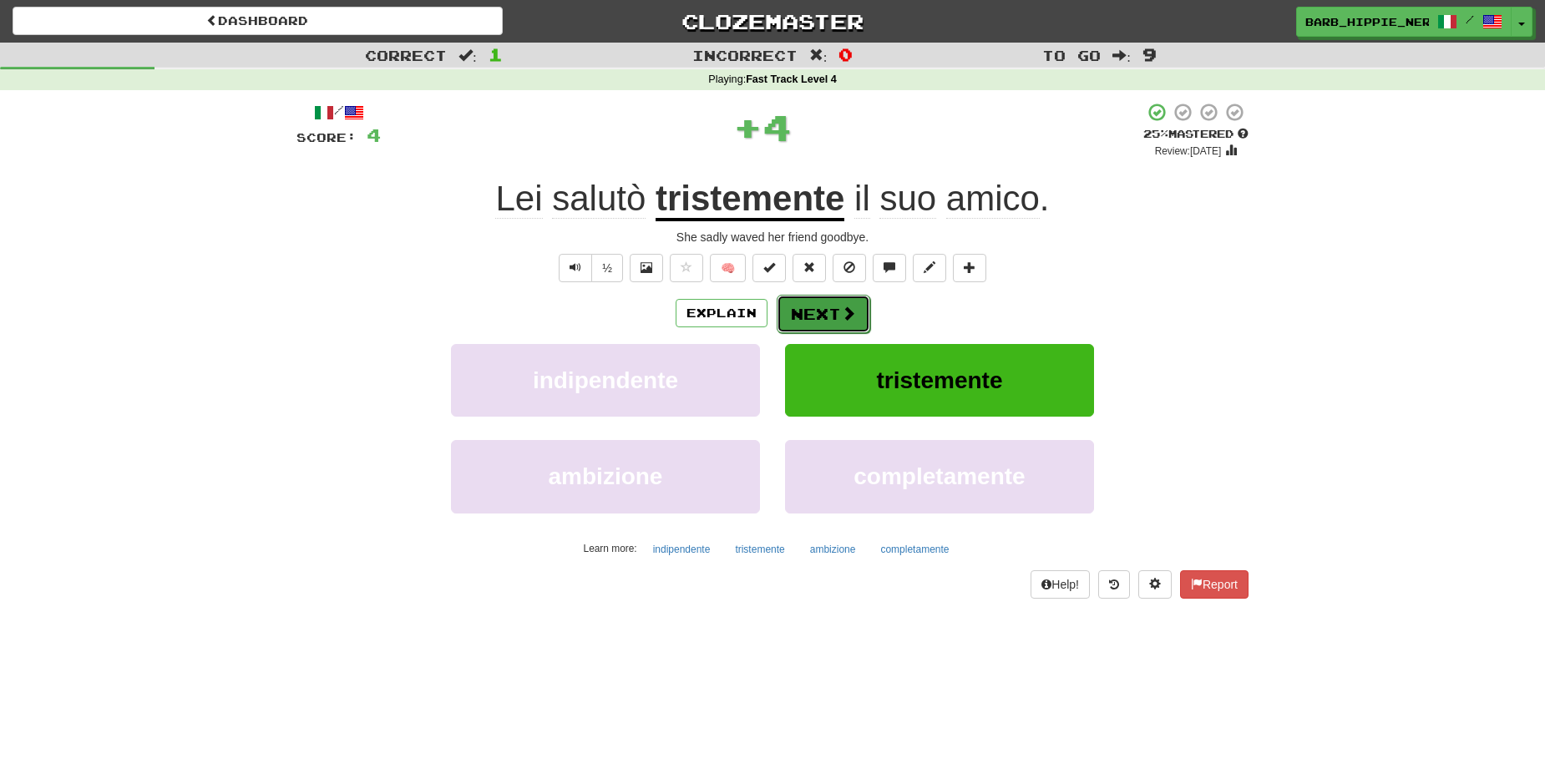
click at [842, 316] on span at bounding box center [849, 313] width 15 height 15
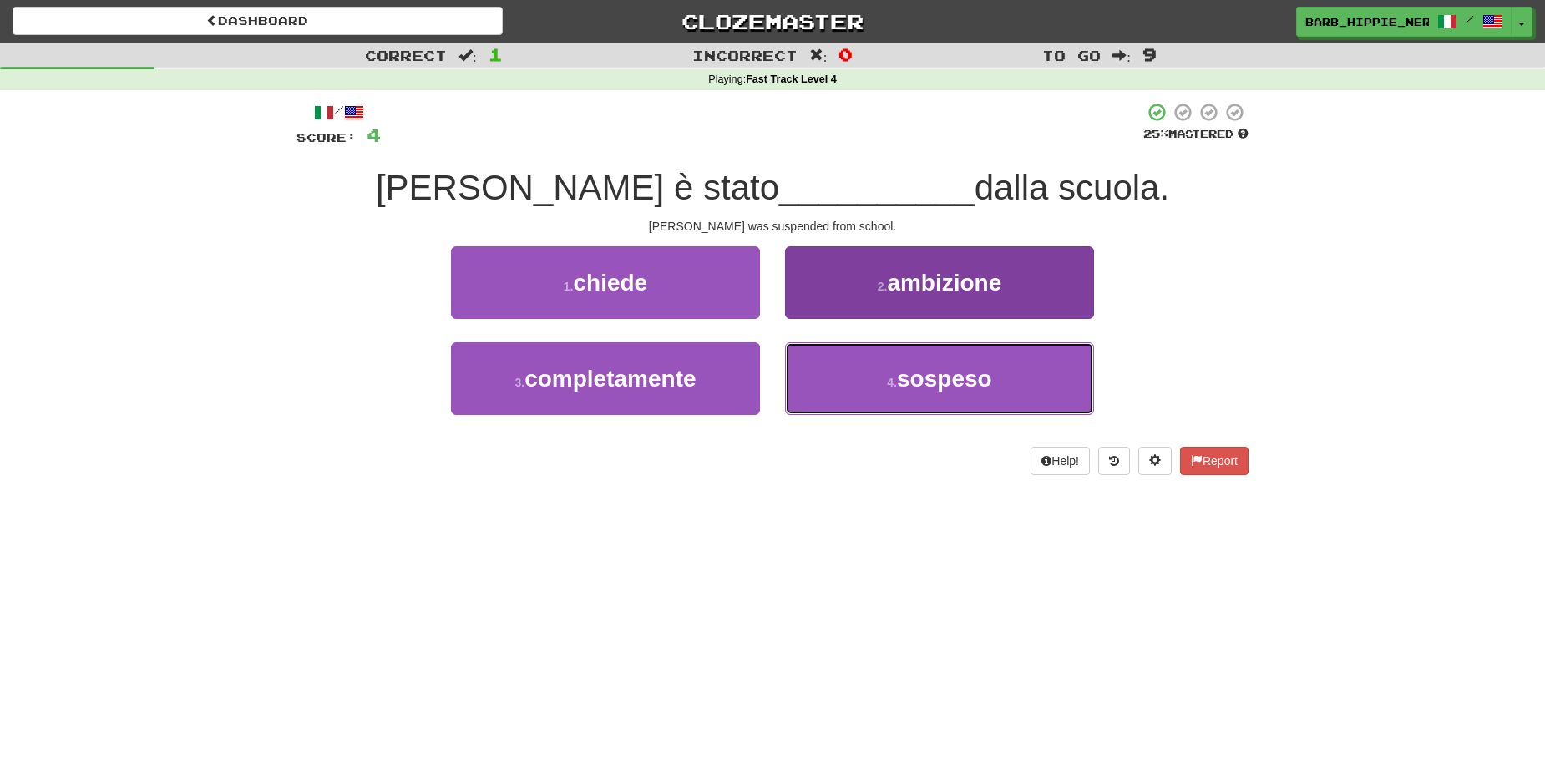
drag, startPoint x: 958, startPoint y: 389, endPoint x: 960, endPoint y: 381, distance: 8.2
click at [958, 389] on span "sospeso" at bounding box center [944, 379] width 95 height 26
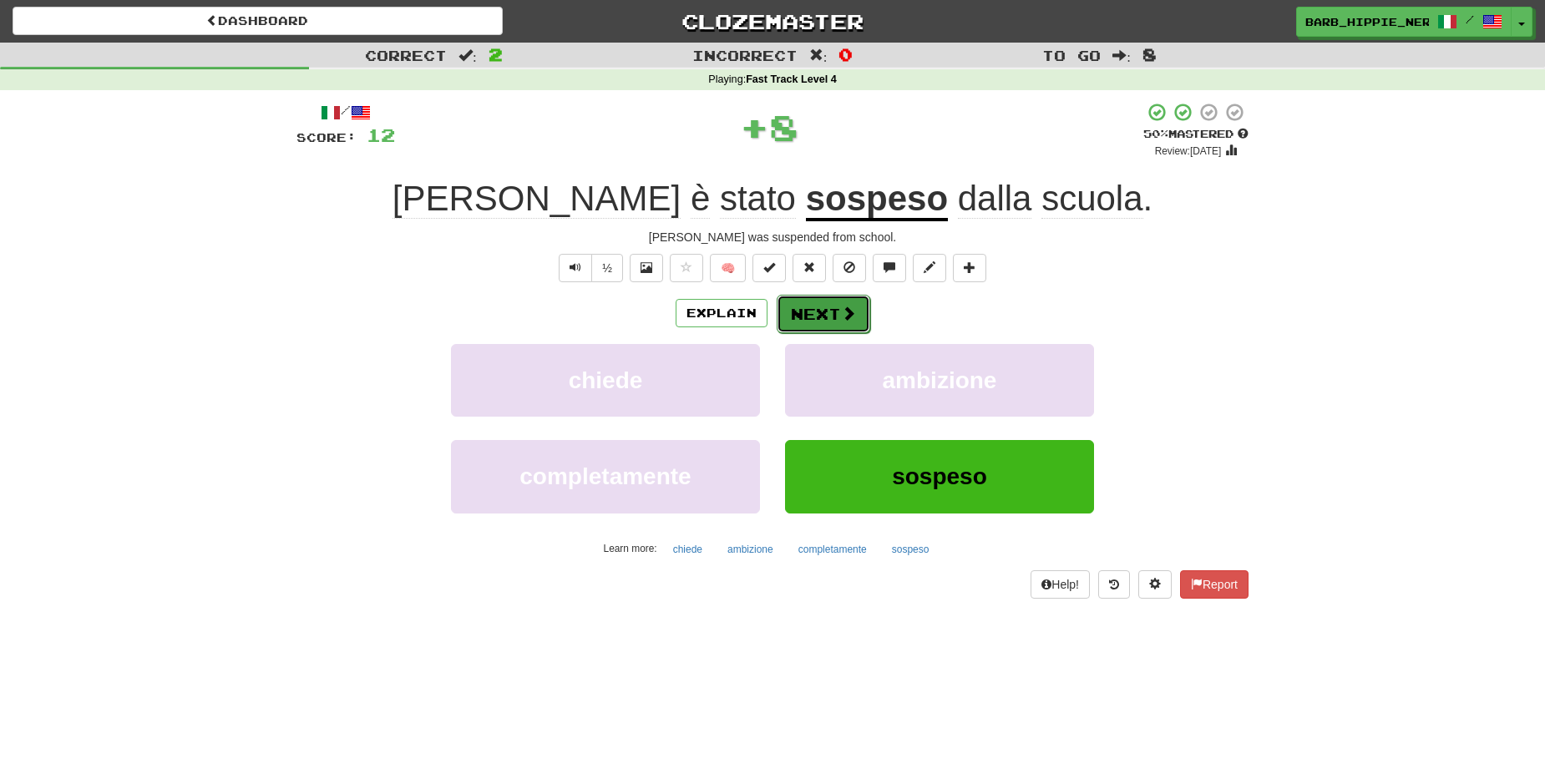
click at [807, 305] on button "Next" at bounding box center [824, 314] width 94 height 38
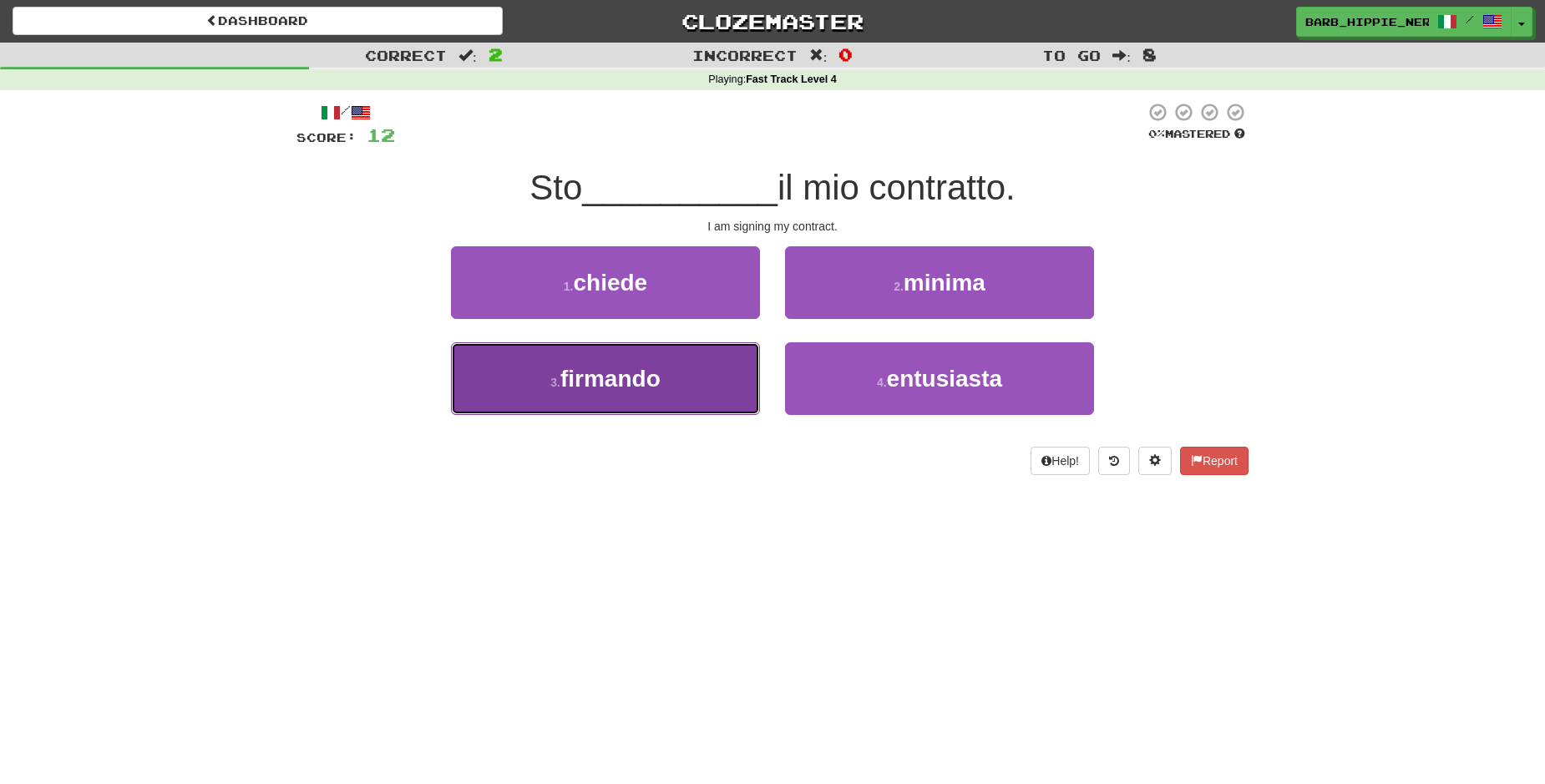
click at [675, 392] on button "3 . firmando" at bounding box center [605, 378] width 309 height 72
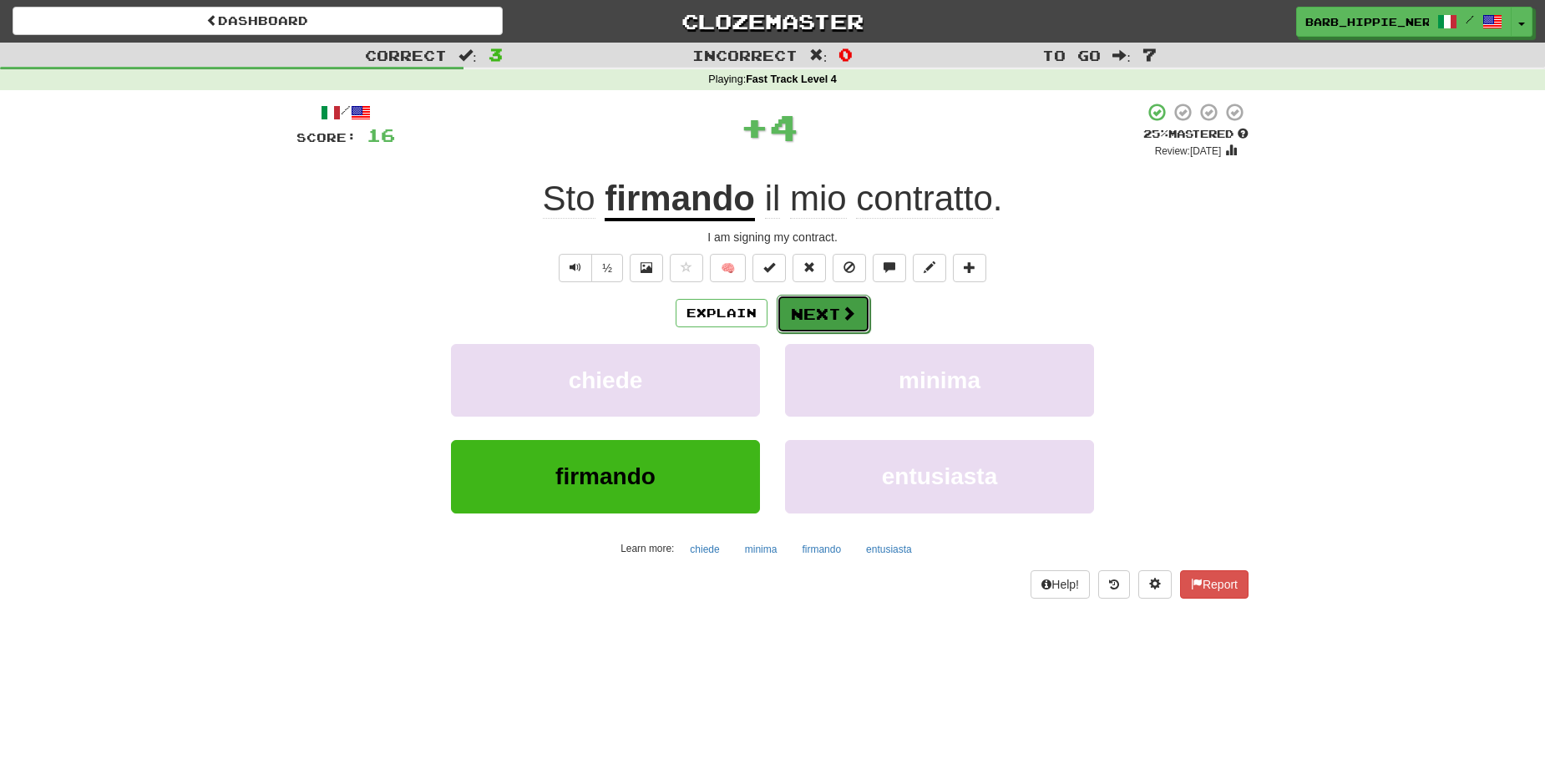
click at [805, 317] on button "Next" at bounding box center [824, 314] width 94 height 38
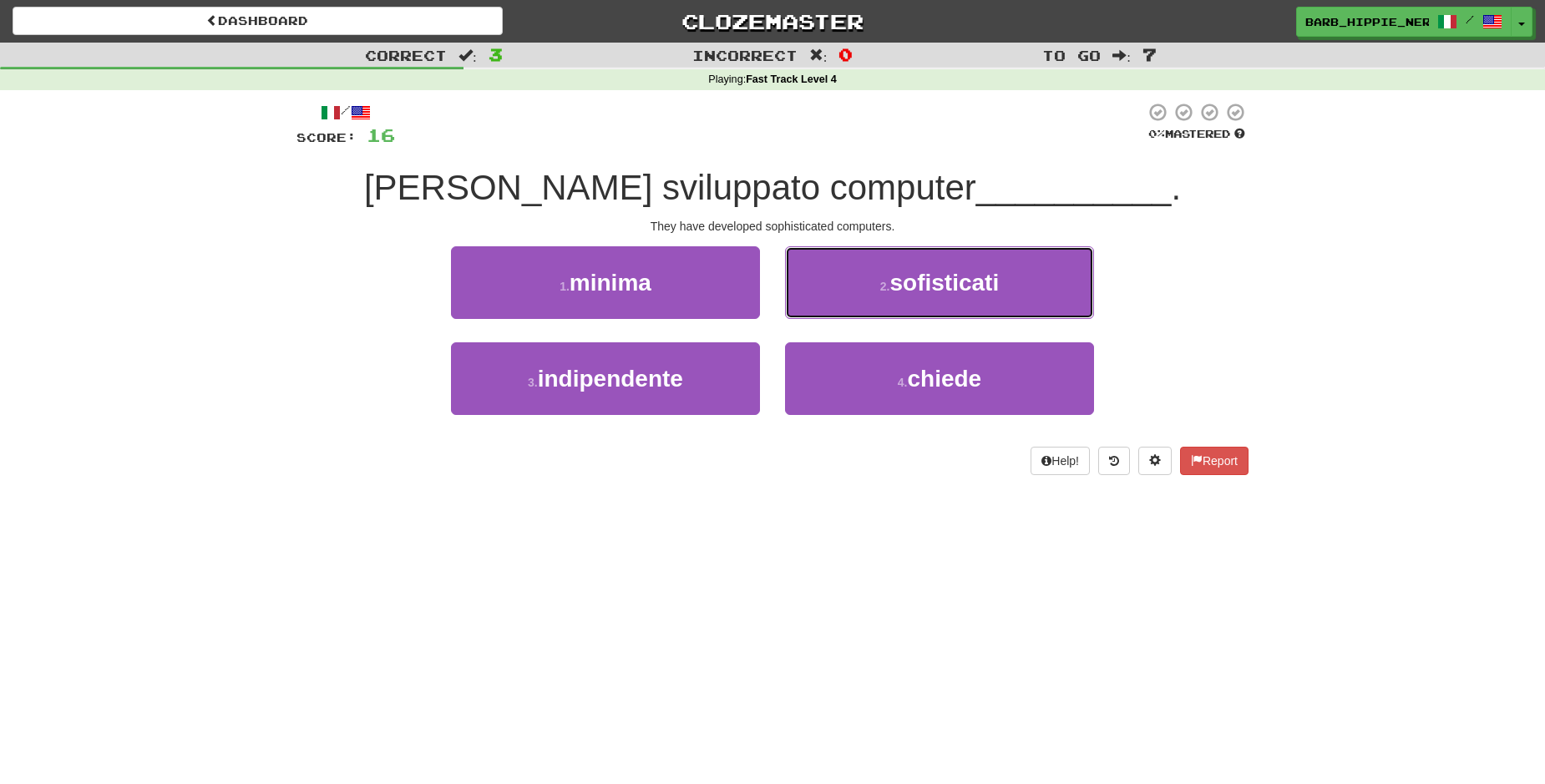
click at [933, 288] on span "sofisticati" at bounding box center [944, 283] width 110 height 26
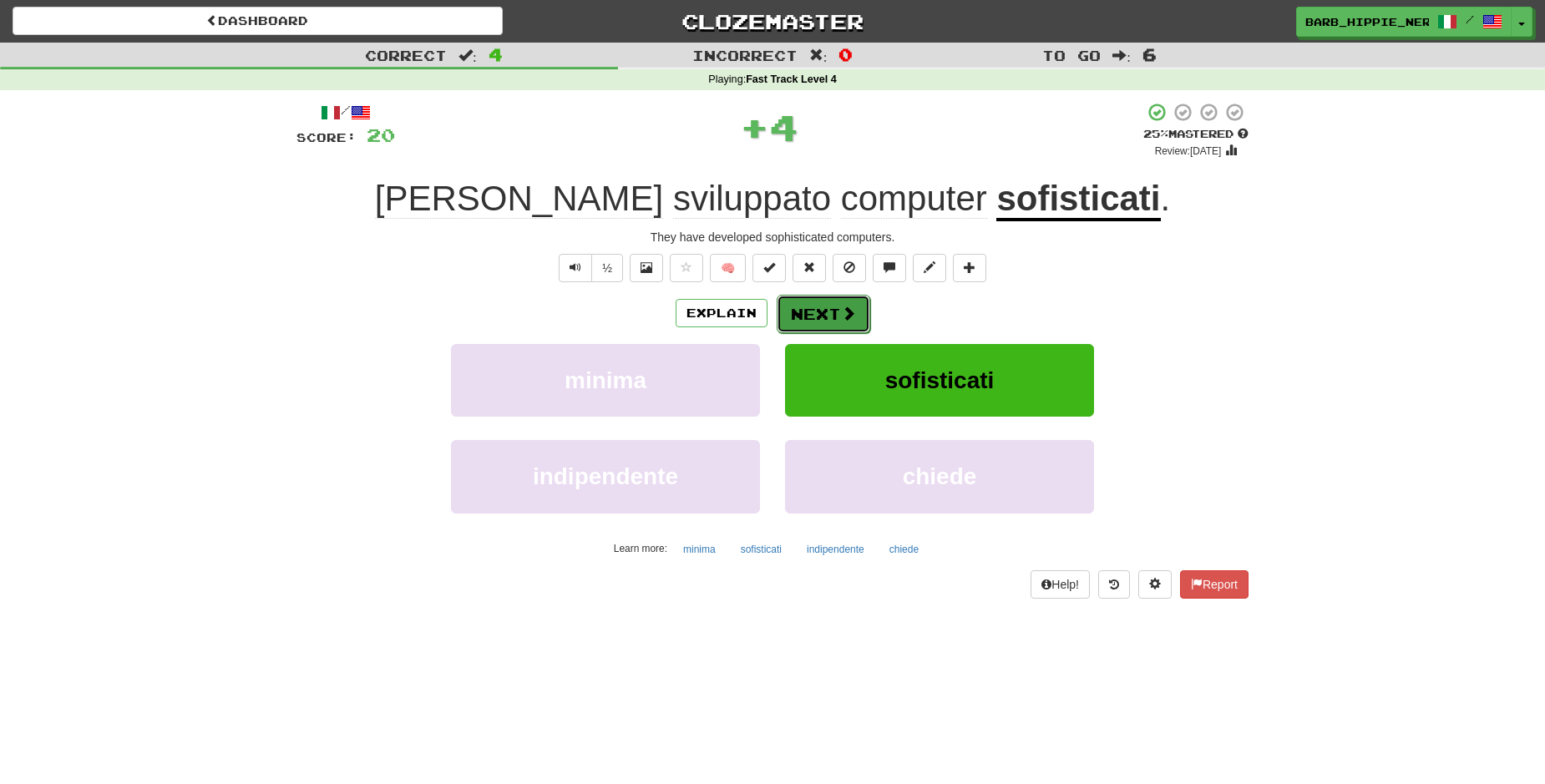
click at [842, 317] on span at bounding box center [849, 313] width 15 height 15
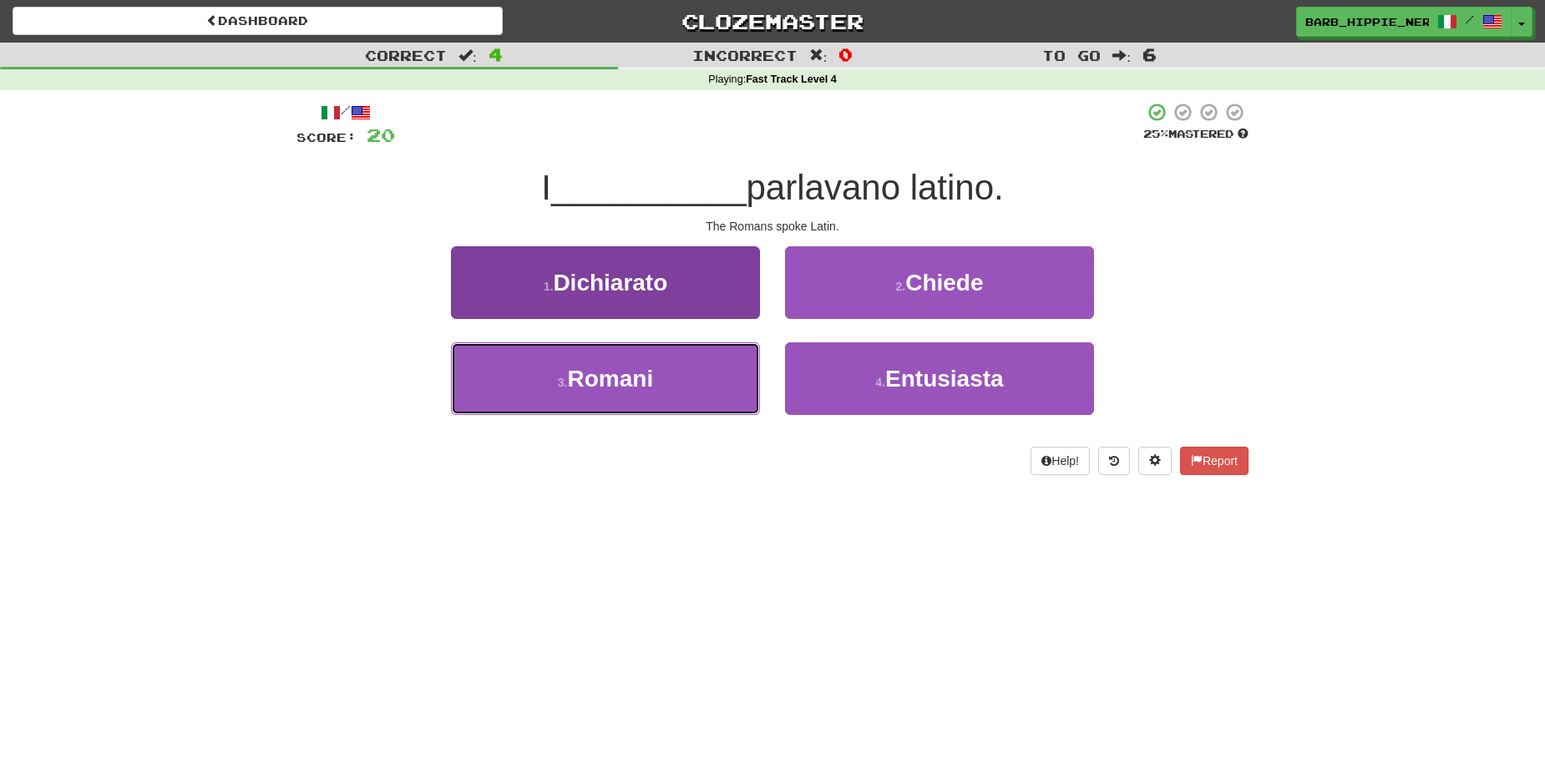
click at [703, 394] on button "3 . [DEMOGRAPHIC_DATA]" at bounding box center [605, 378] width 309 height 72
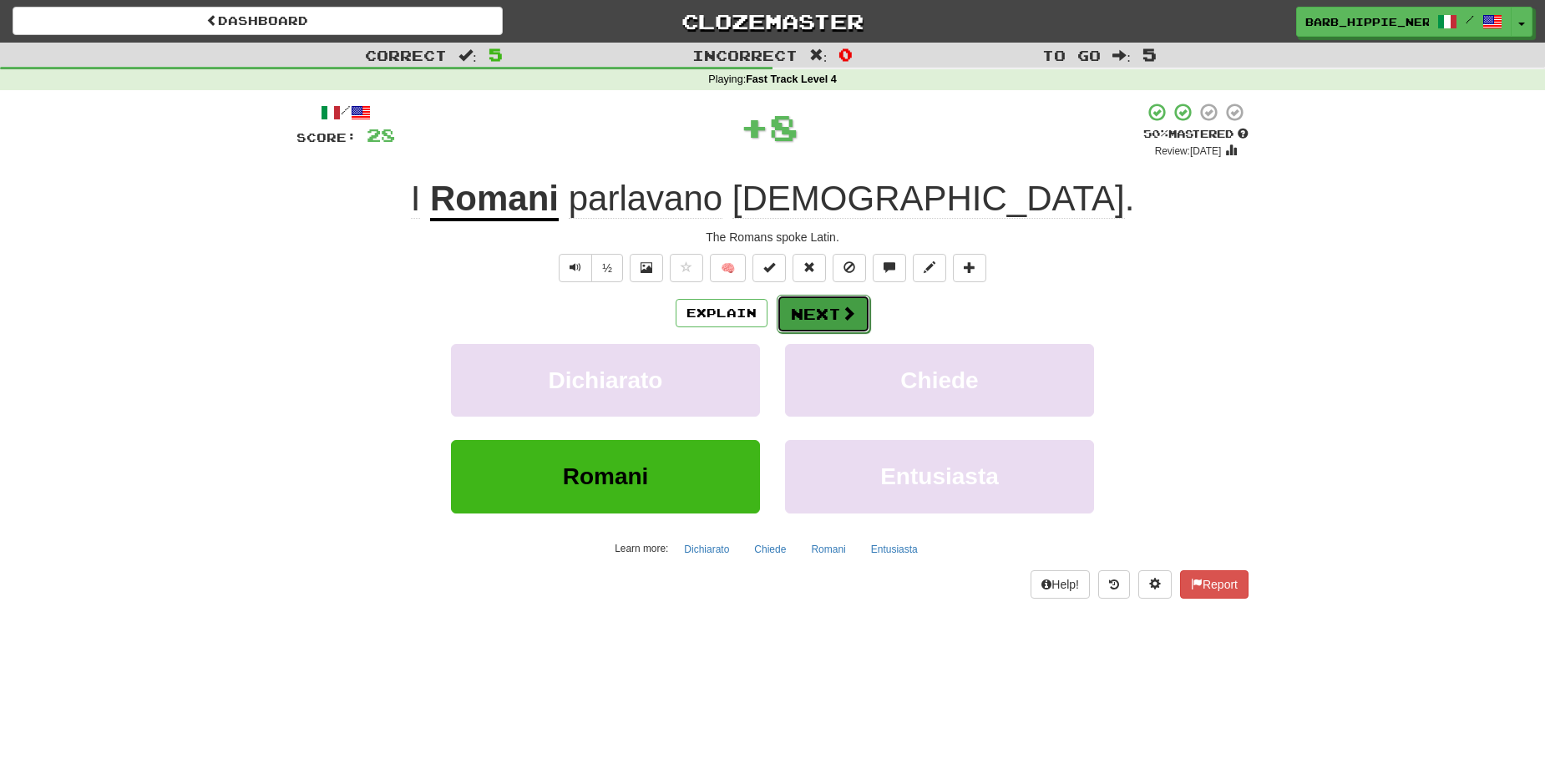
click at [814, 306] on button "Next" at bounding box center [824, 314] width 94 height 38
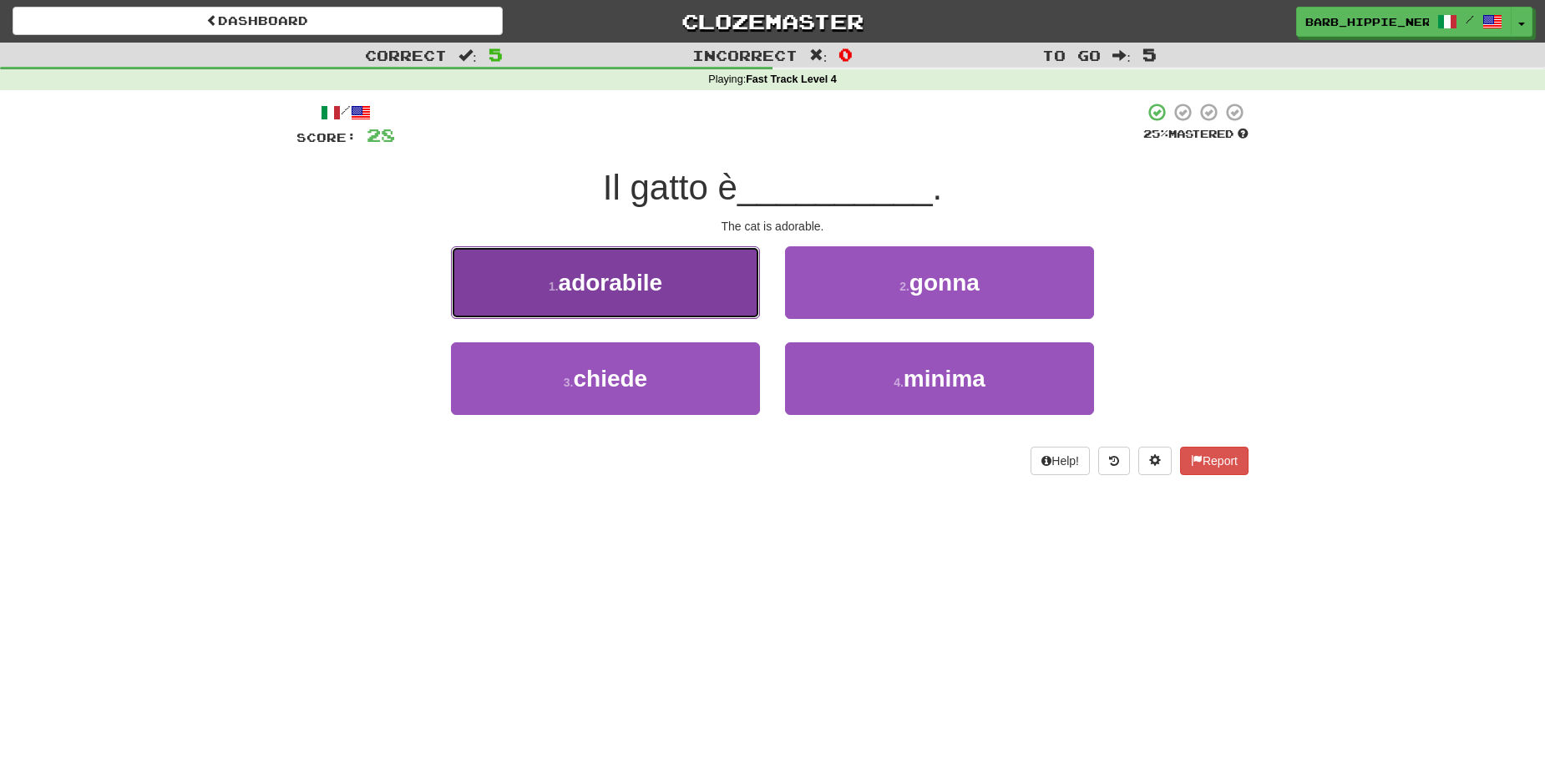
click at [675, 290] on button "1 . adorabile" at bounding box center [605, 282] width 309 height 72
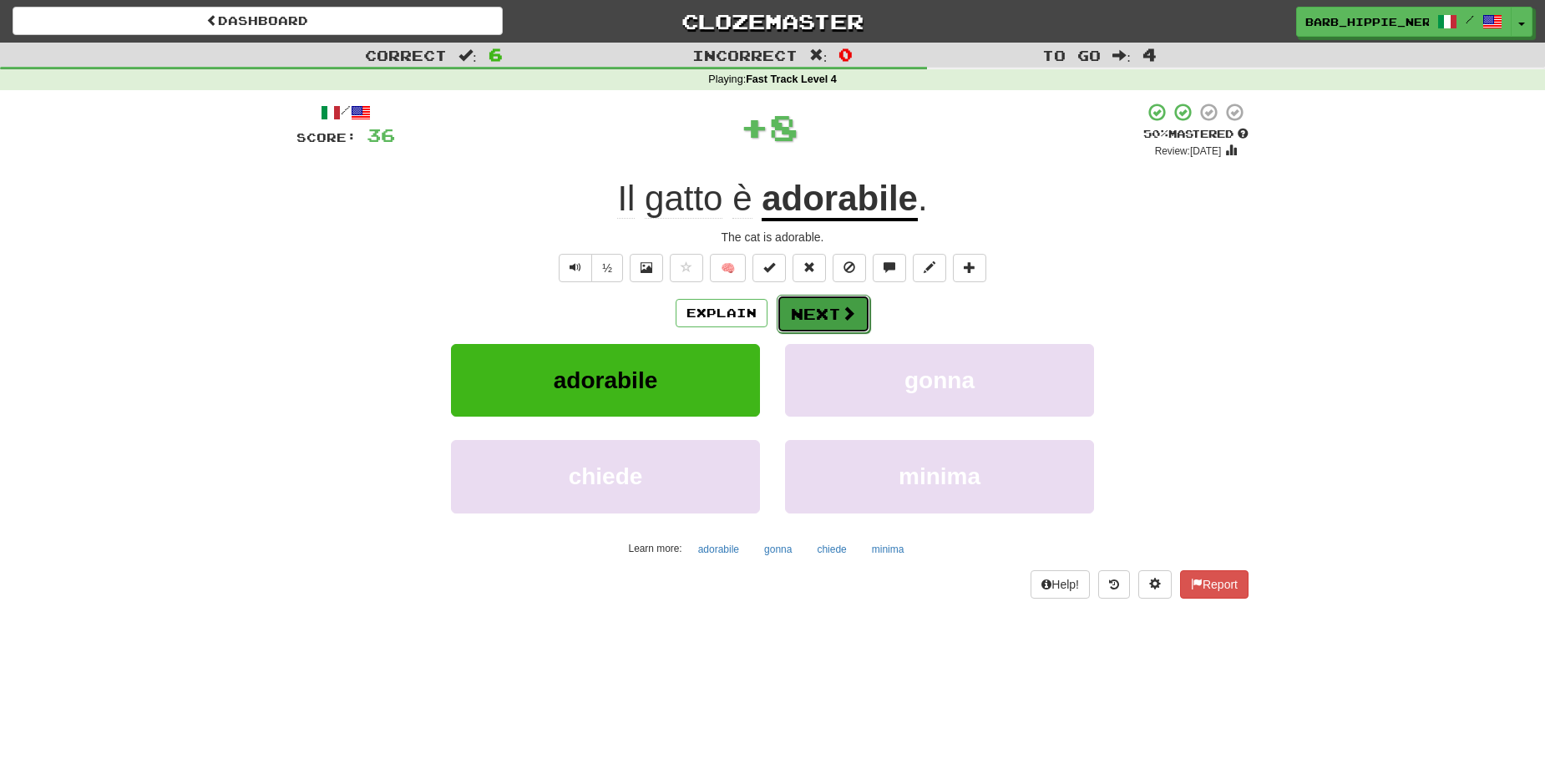
click at [810, 311] on button "Next" at bounding box center [824, 314] width 94 height 38
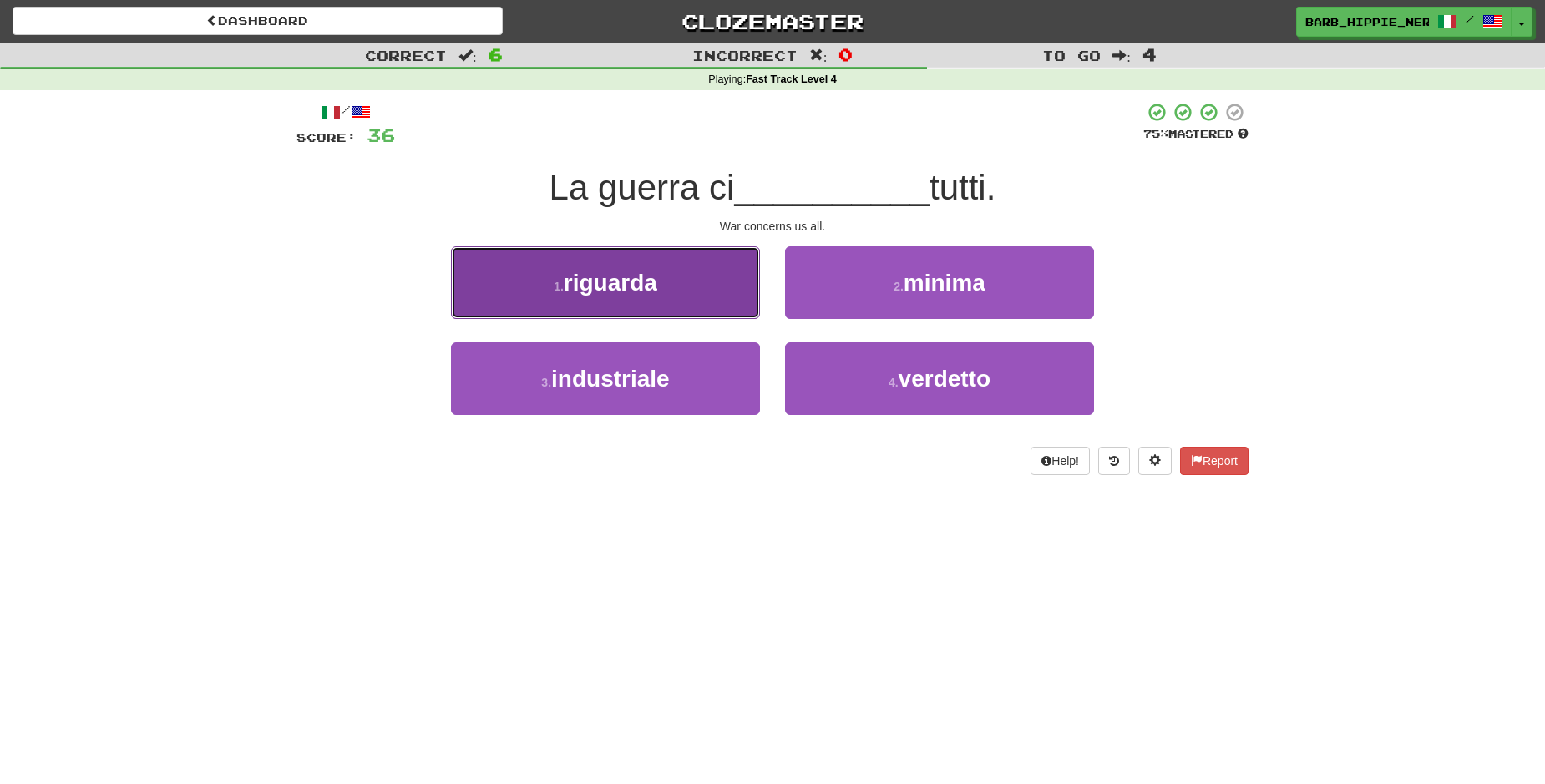
click at [668, 305] on button "1 . riguarda" at bounding box center [605, 282] width 309 height 72
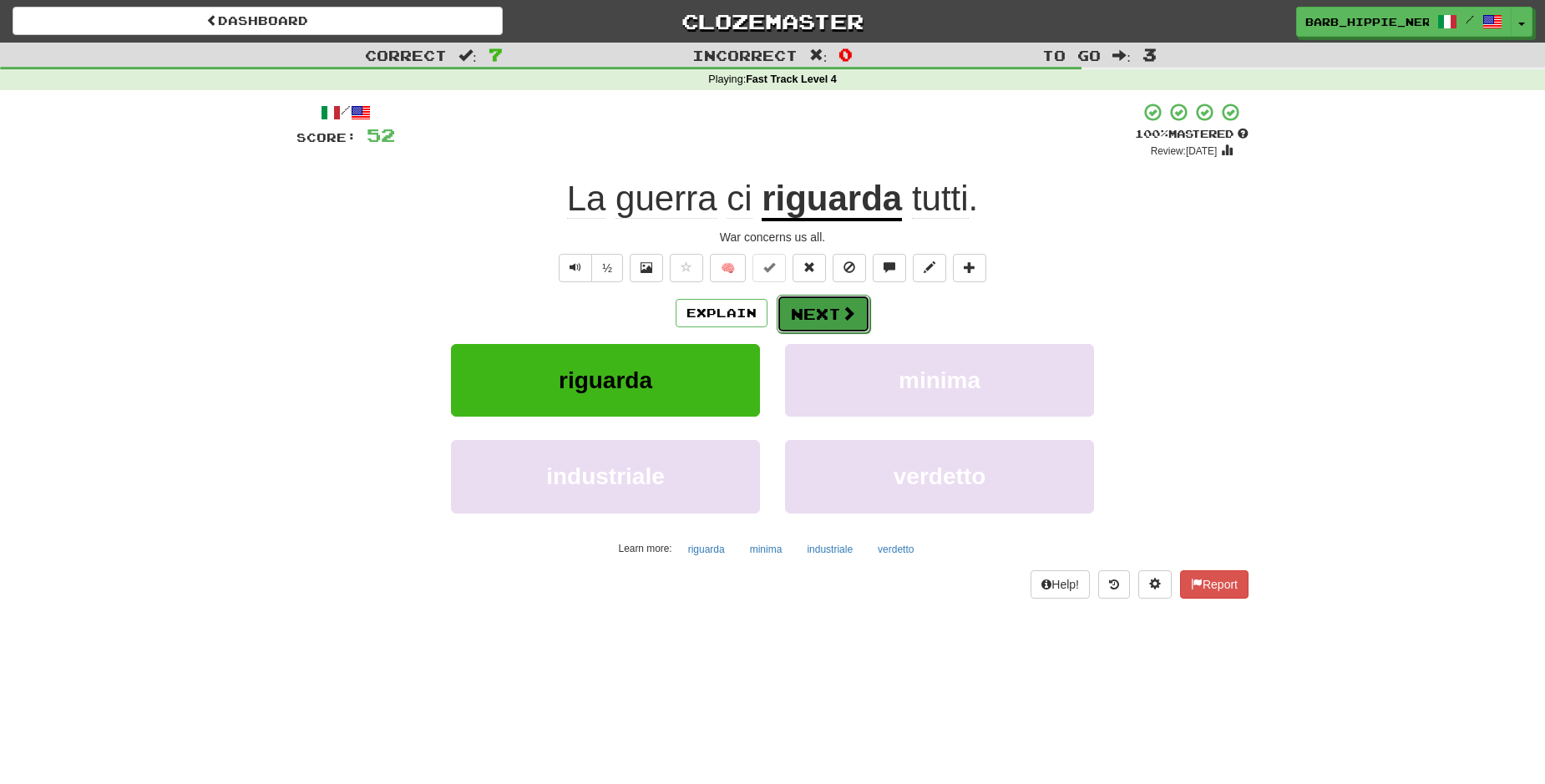
click at [812, 322] on button "Next" at bounding box center [824, 314] width 94 height 38
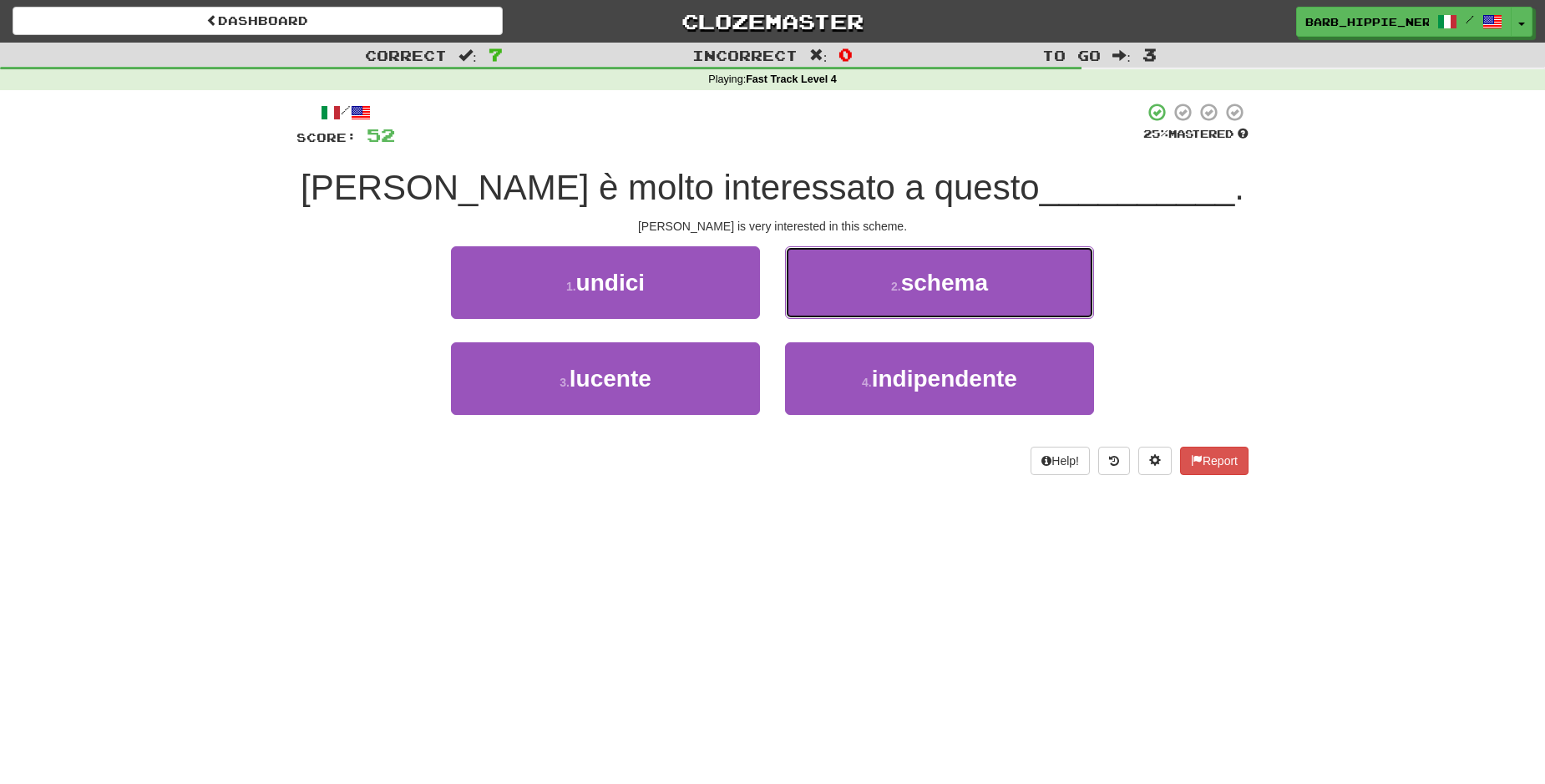
click at [981, 290] on span "schema" at bounding box center [945, 283] width 86 height 26
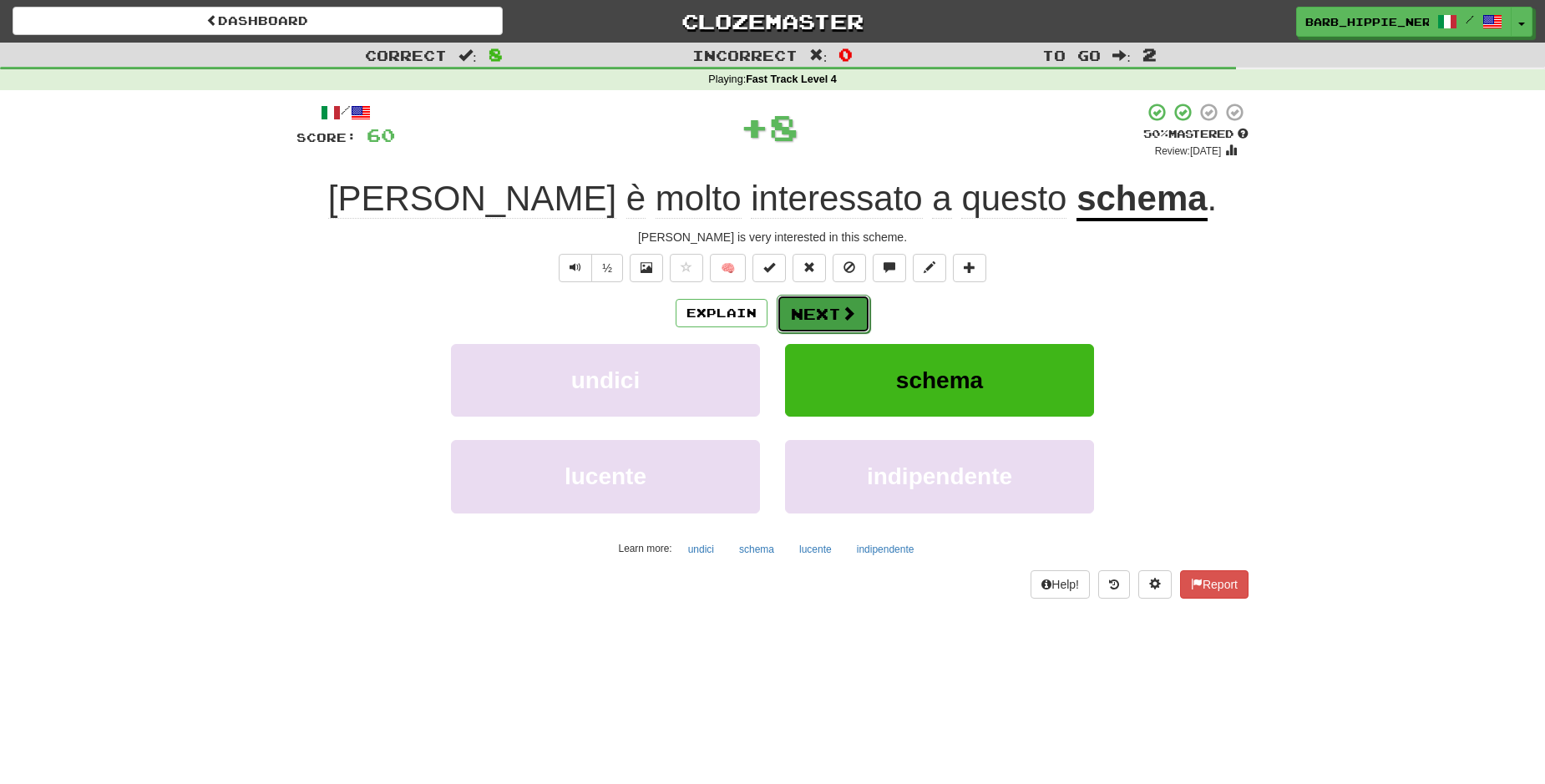
click at [827, 302] on button "Next" at bounding box center [824, 314] width 94 height 38
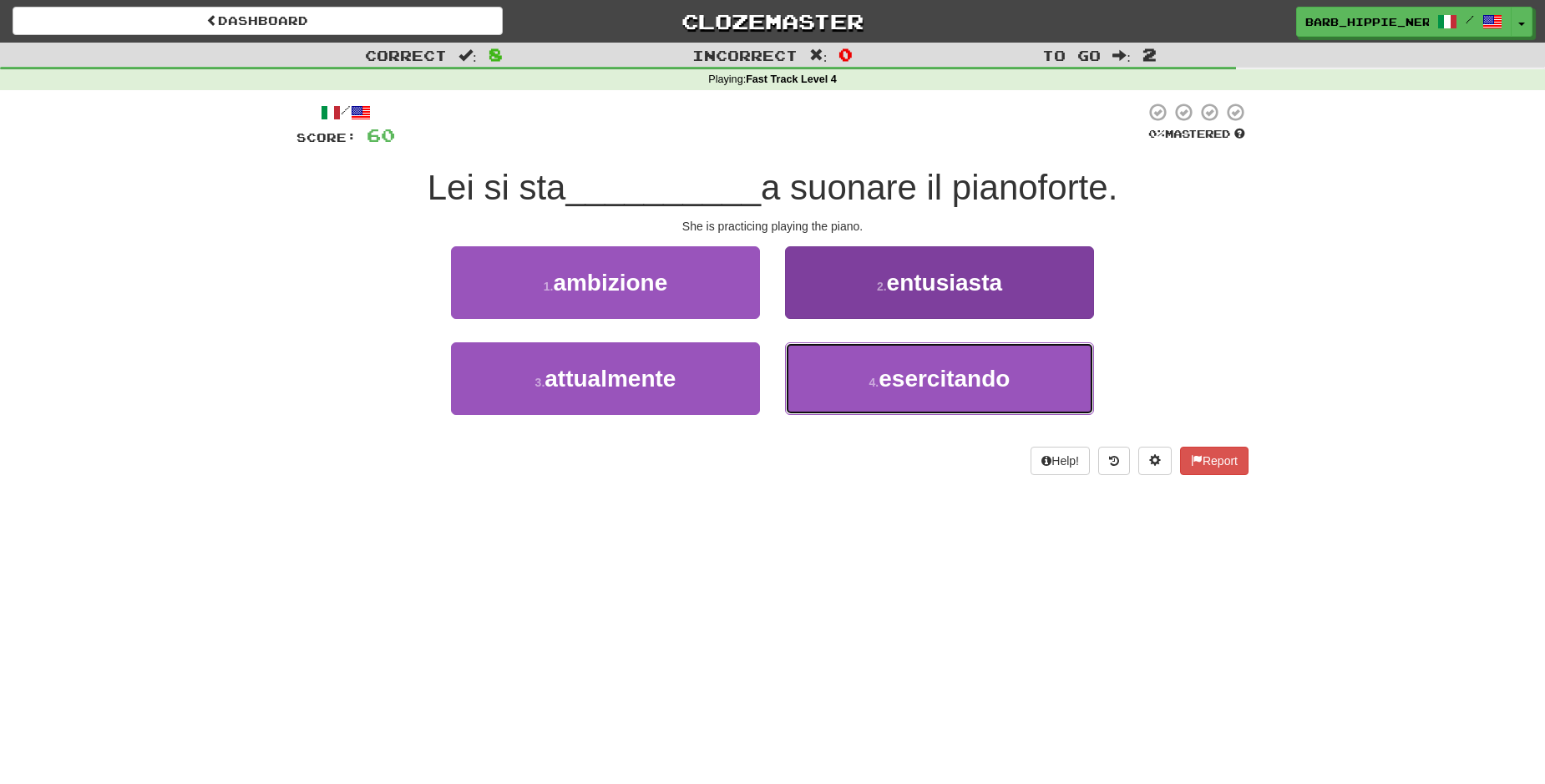
click at [949, 385] on span "esercitando" at bounding box center [945, 379] width 131 height 26
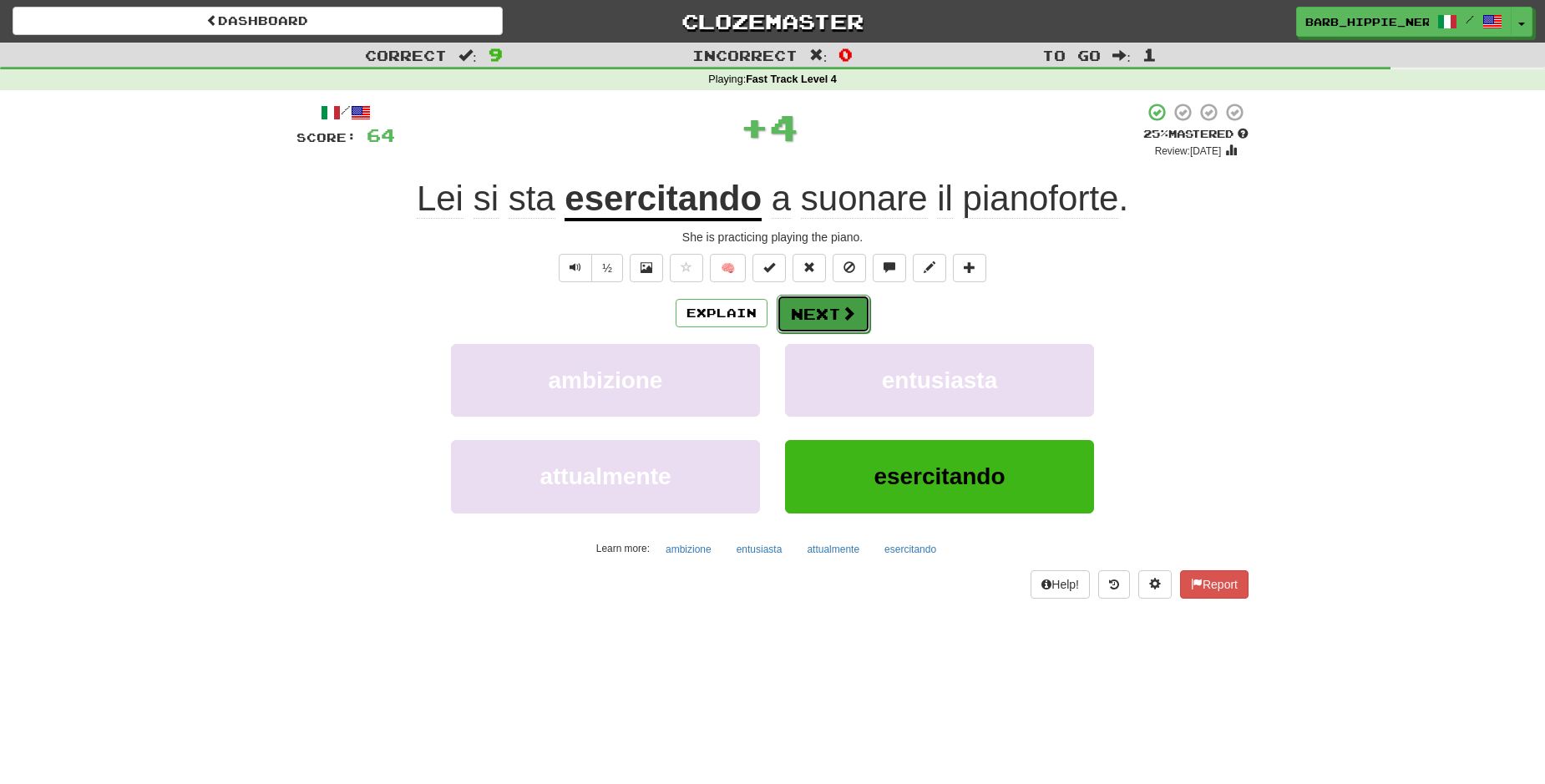
click at [807, 315] on button "Next" at bounding box center [824, 314] width 94 height 38
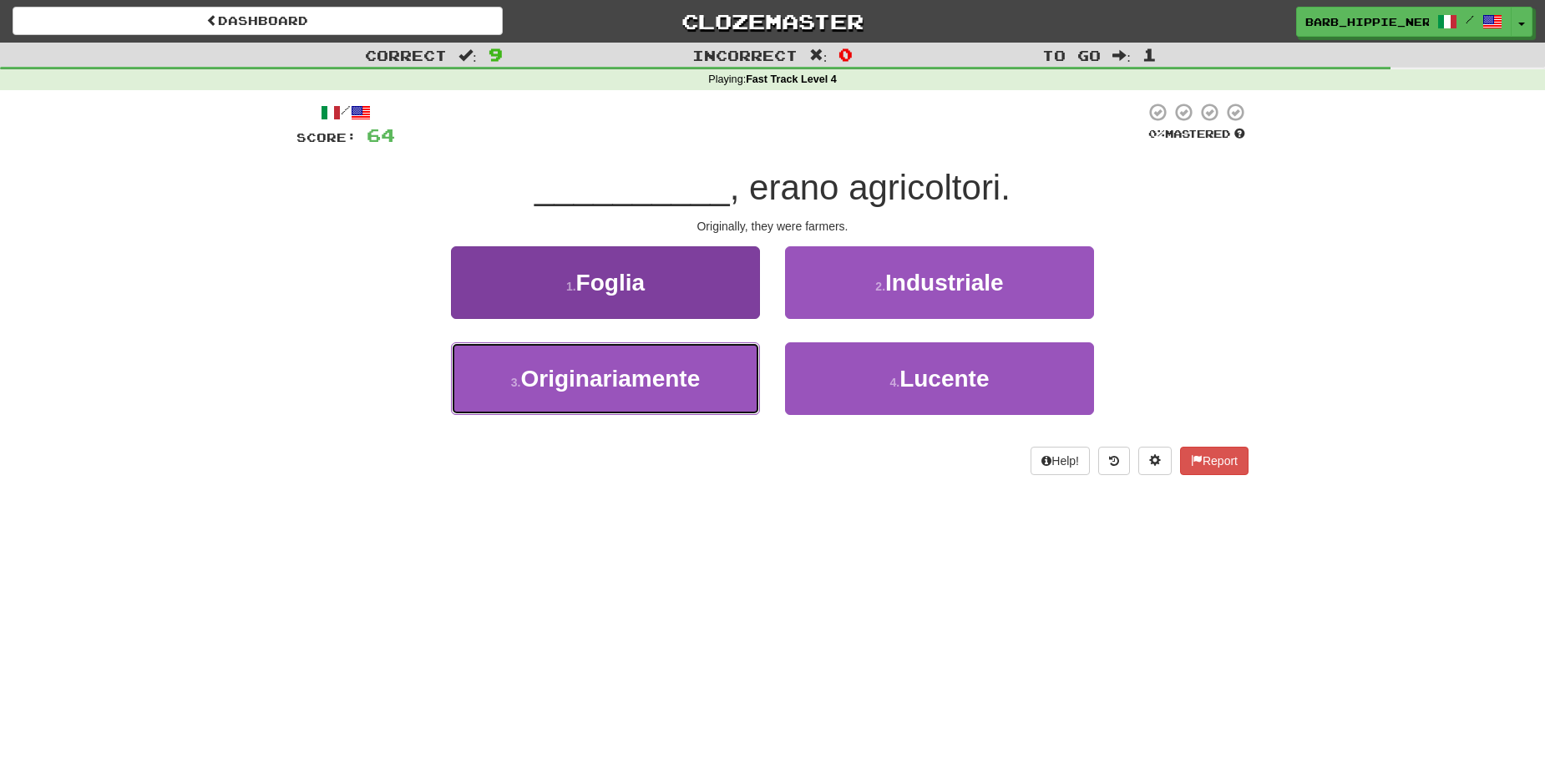
drag, startPoint x: 695, startPoint y: 380, endPoint x: 704, endPoint y: 375, distance: 10.3
click at [696, 380] on span "Originariamente" at bounding box center [610, 379] width 179 height 26
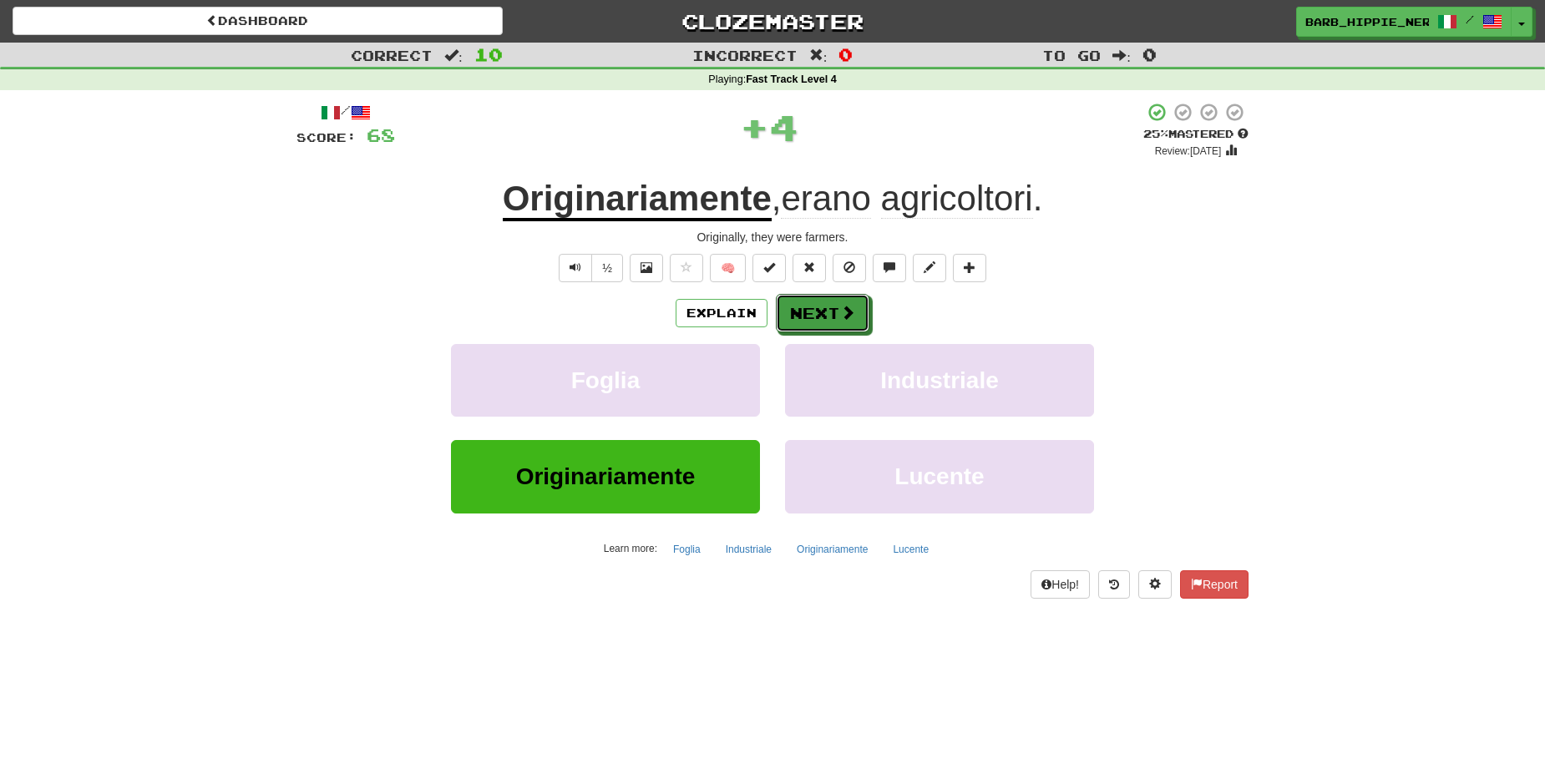
click at [807, 318] on button "Next" at bounding box center [823, 313] width 94 height 38
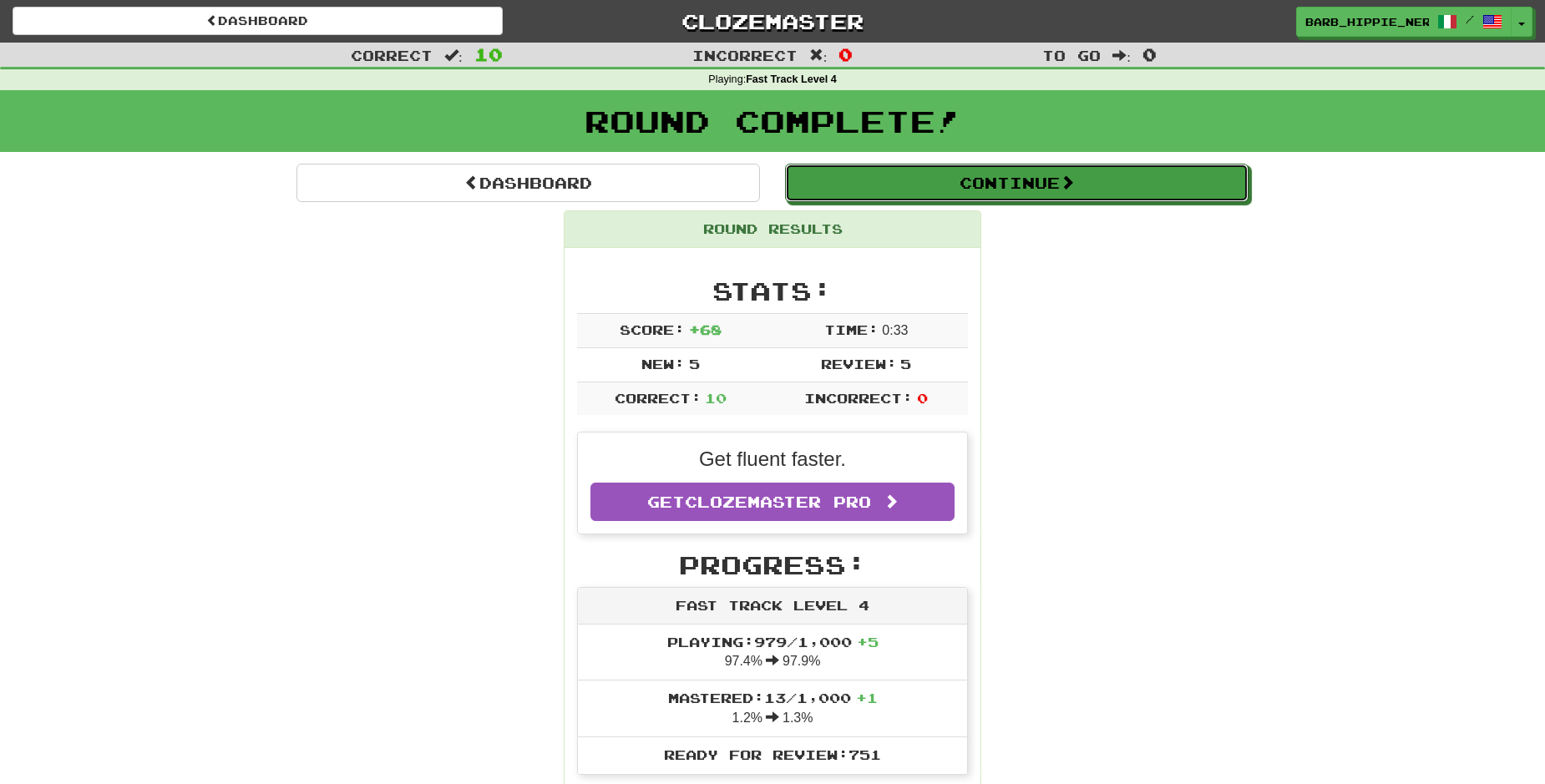
click at [1095, 194] on button "Continue" at bounding box center [1017, 182] width 464 height 38
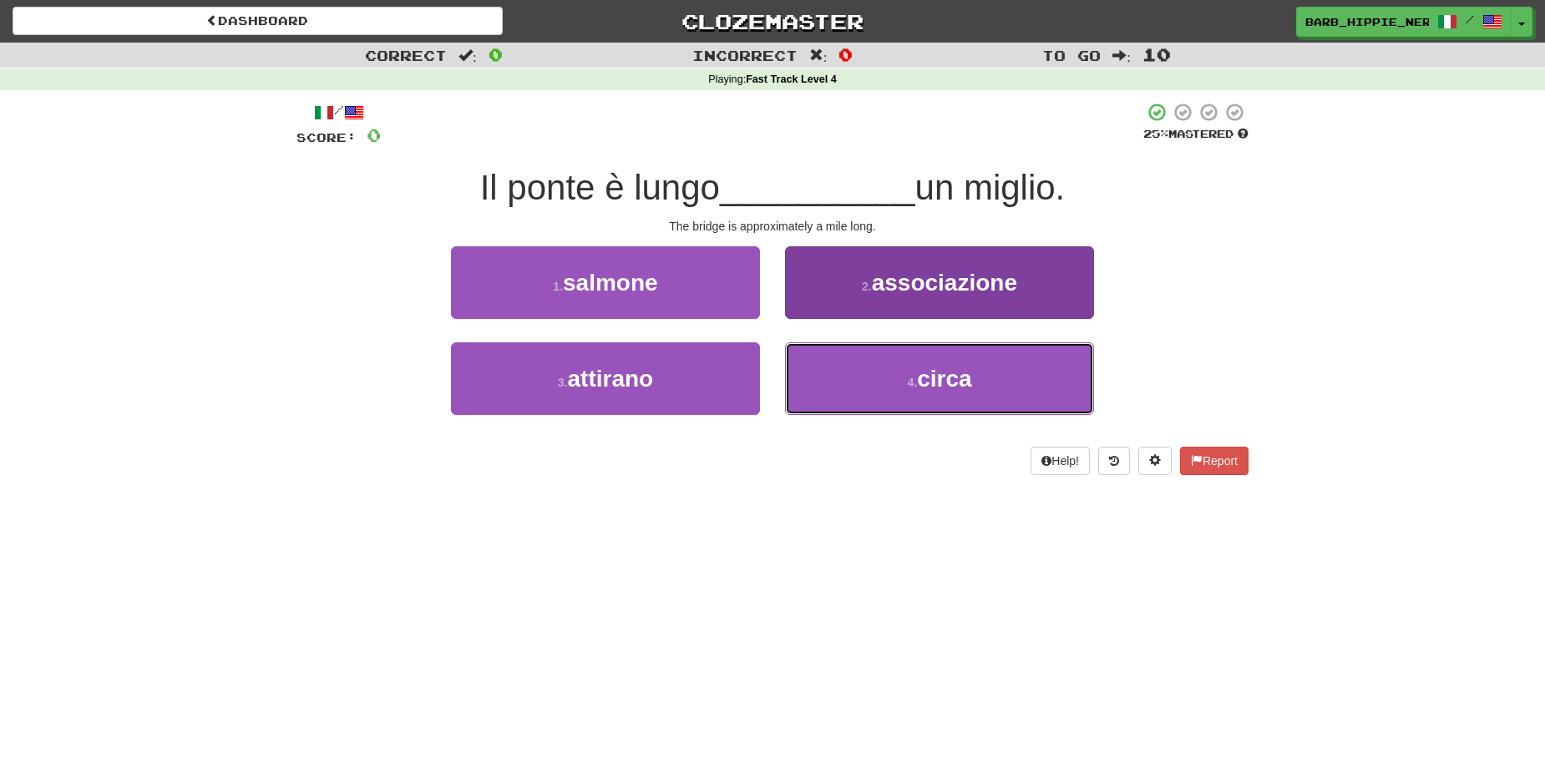
drag, startPoint x: 952, startPoint y: 379, endPoint x: 958, endPoint y: 373, distance: 8.5
click at [952, 377] on span "circa" at bounding box center [944, 379] width 54 height 26
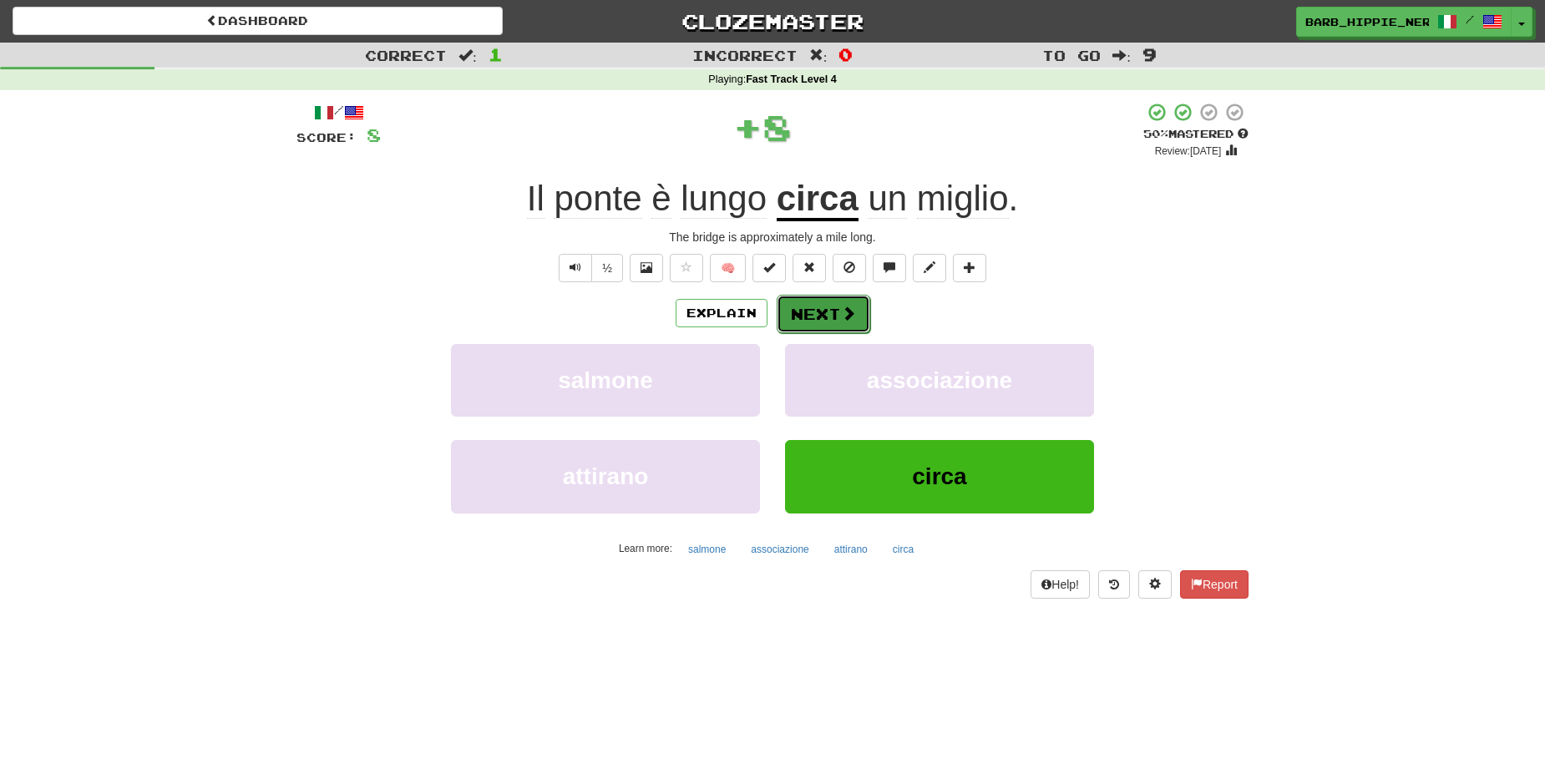
click at [814, 321] on button "Next" at bounding box center [824, 314] width 94 height 38
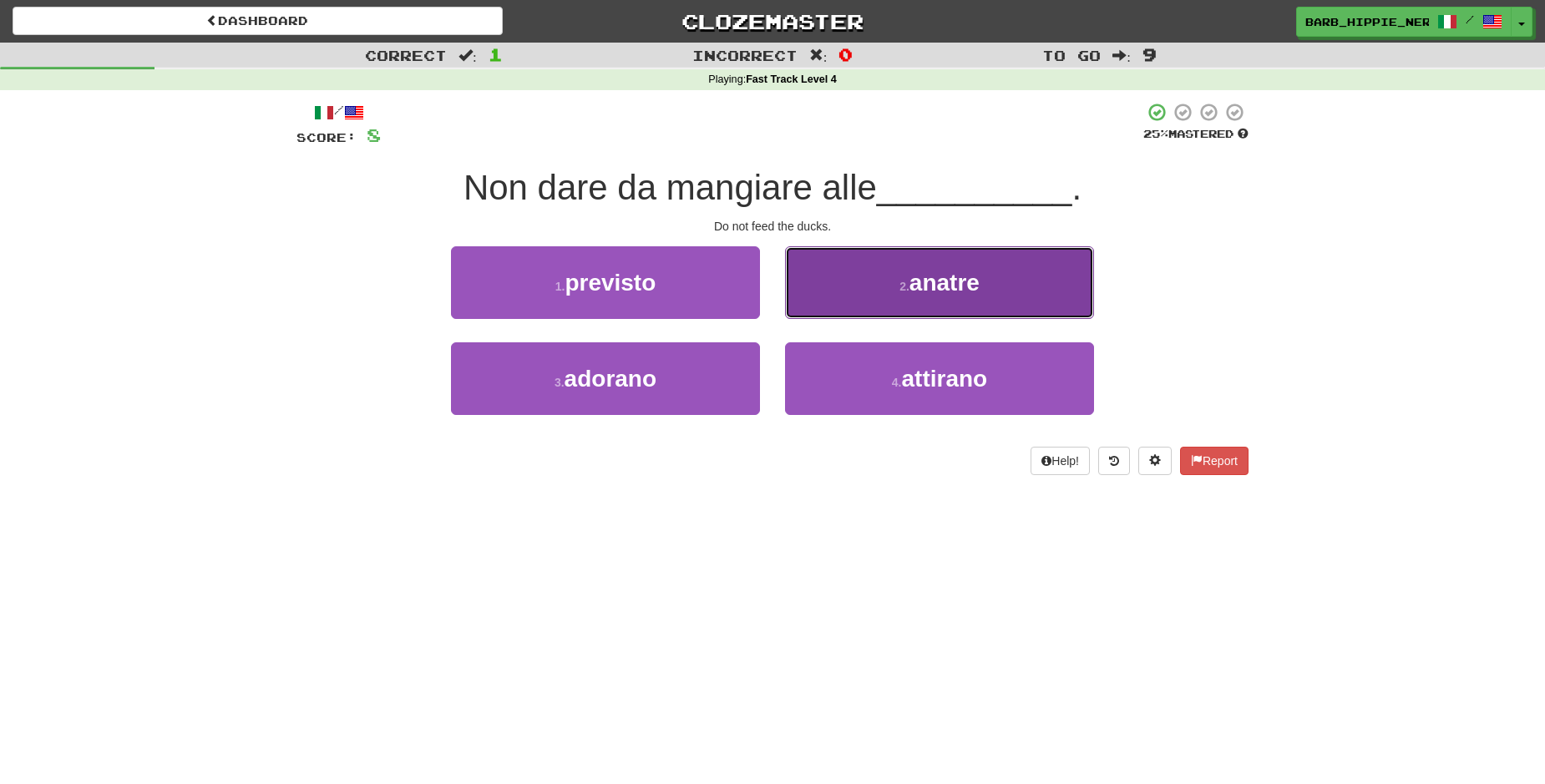
click at [970, 282] on span "anatre" at bounding box center [944, 283] width 70 height 26
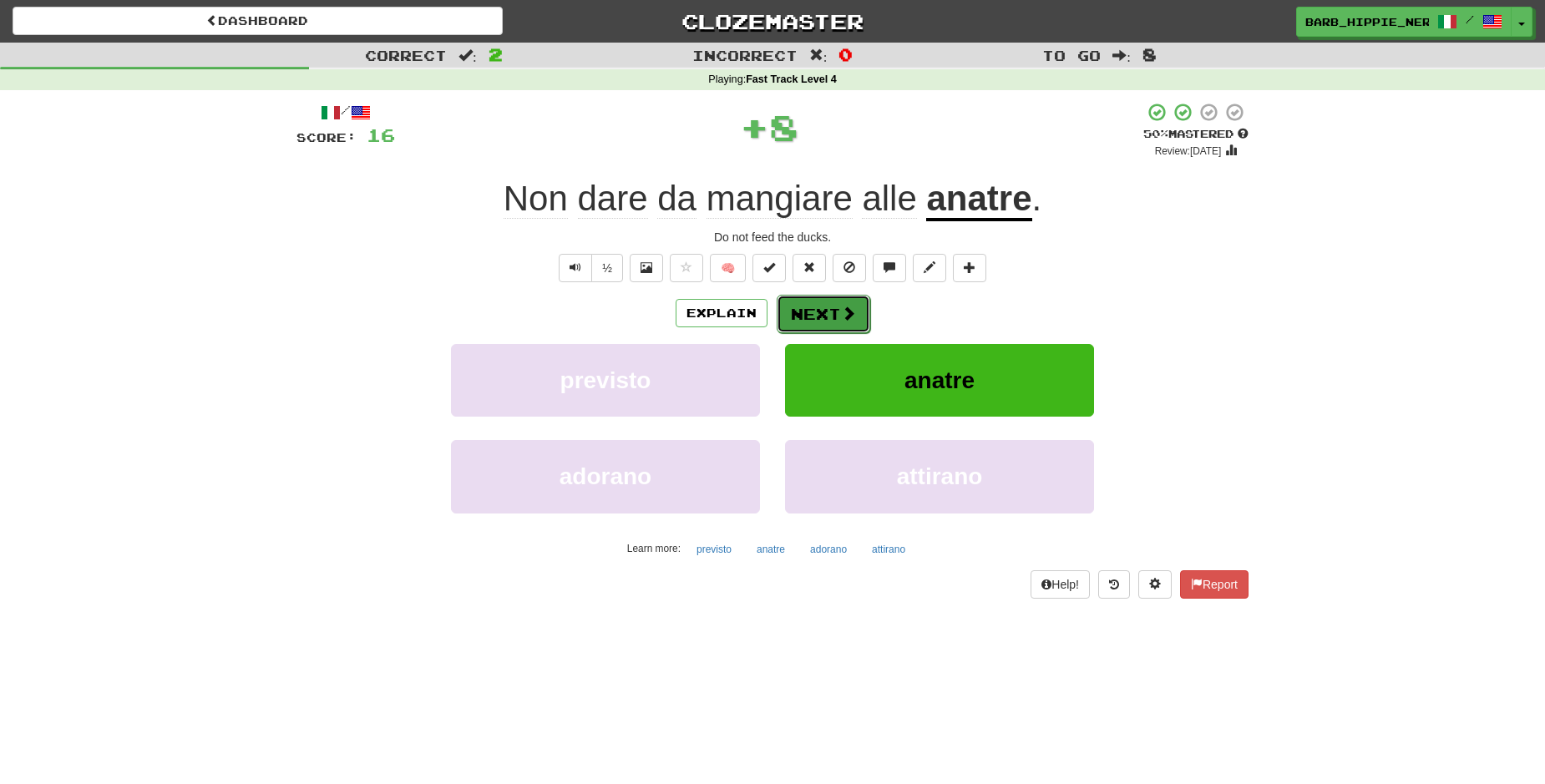
click at [842, 308] on span at bounding box center [849, 313] width 15 height 15
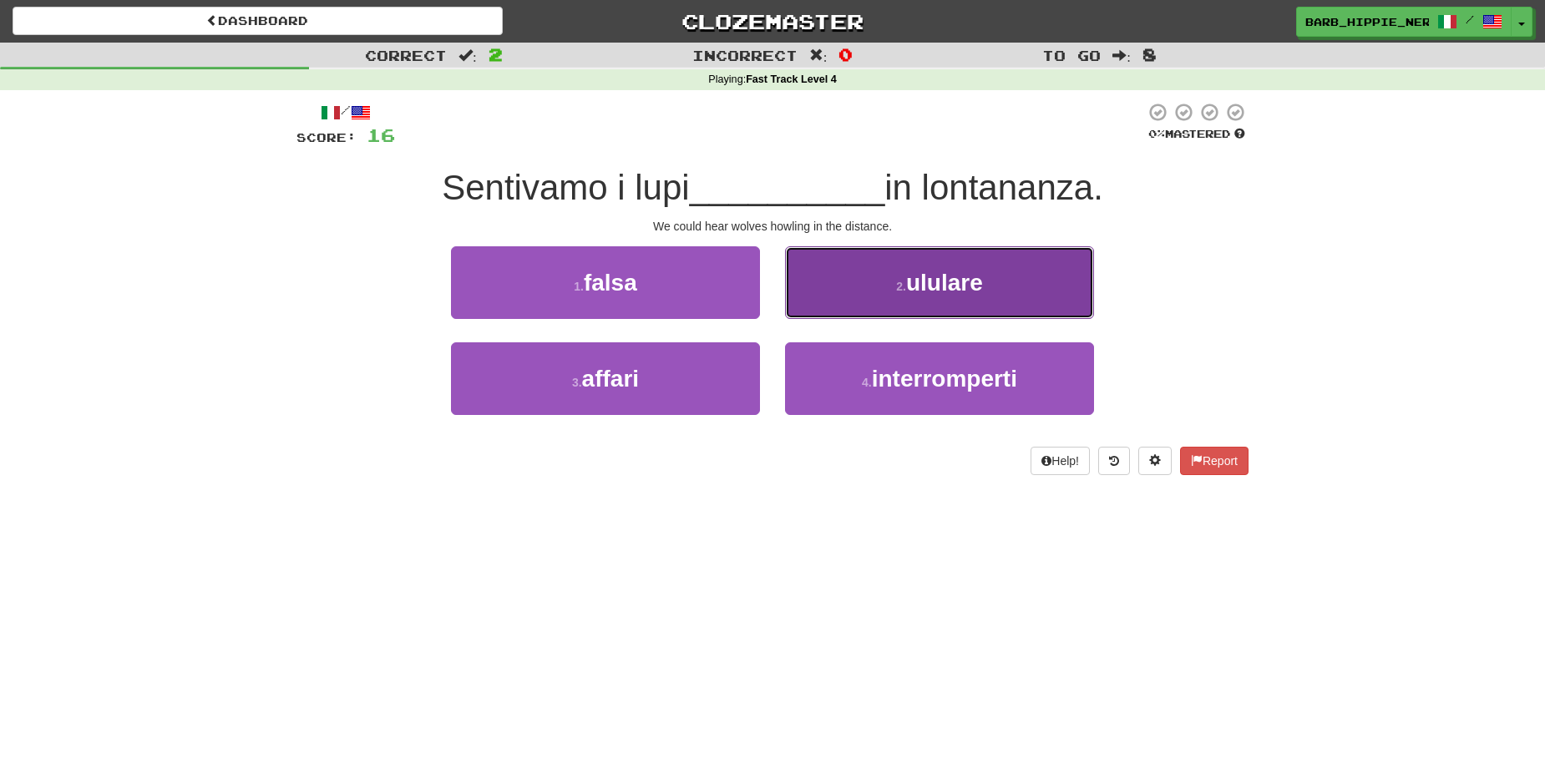
click at [956, 297] on button "2 . [GEOGRAPHIC_DATA]" at bounding box center [939, 282] width 309 height 72
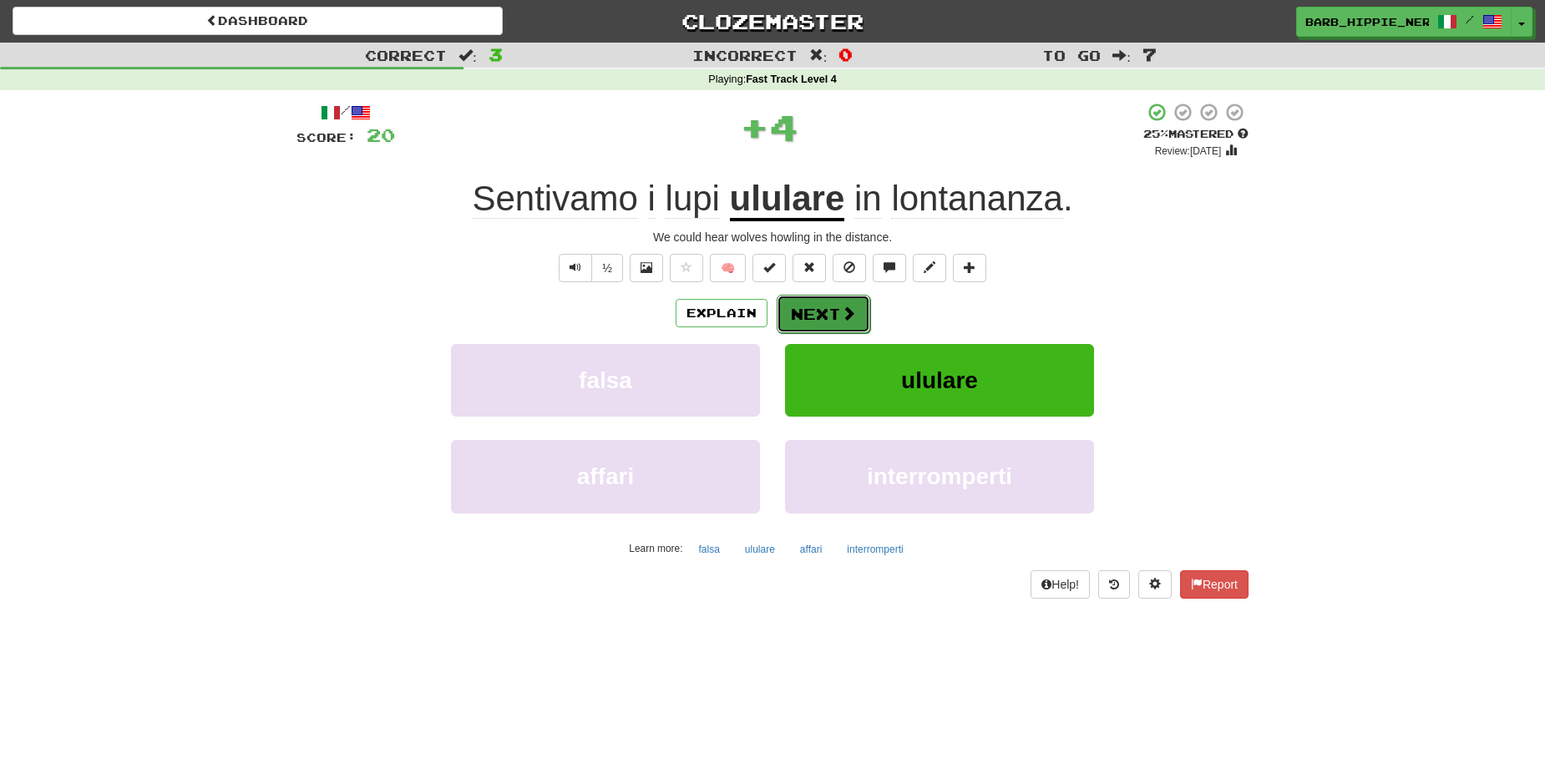
click at [811, 313] on button "Next" at bounding box center [824, 314] width 94 height 38
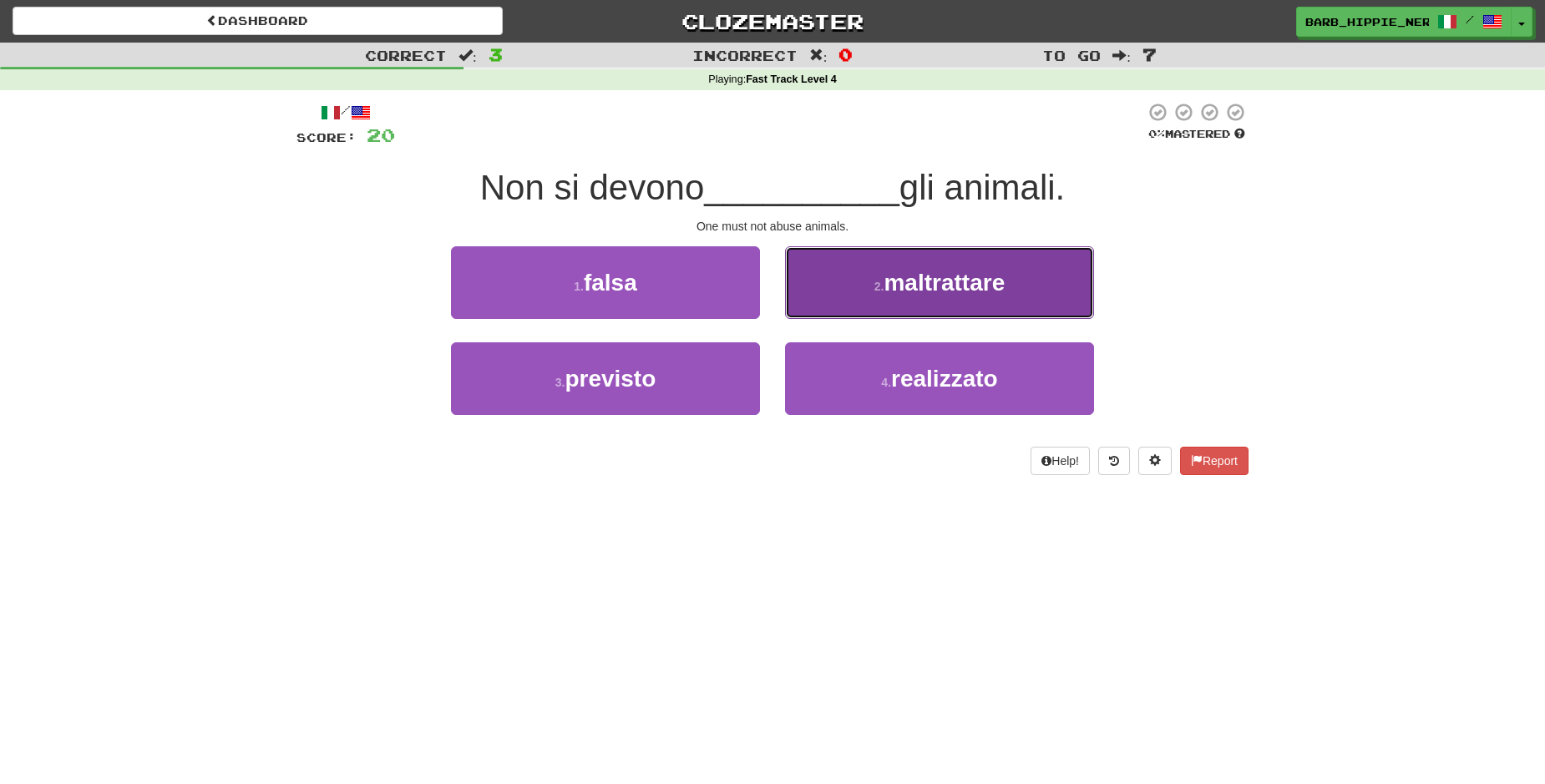
click at [935, 295] on button "2 . maltrattare" at bounding box center [939, 282] width 309 height 72
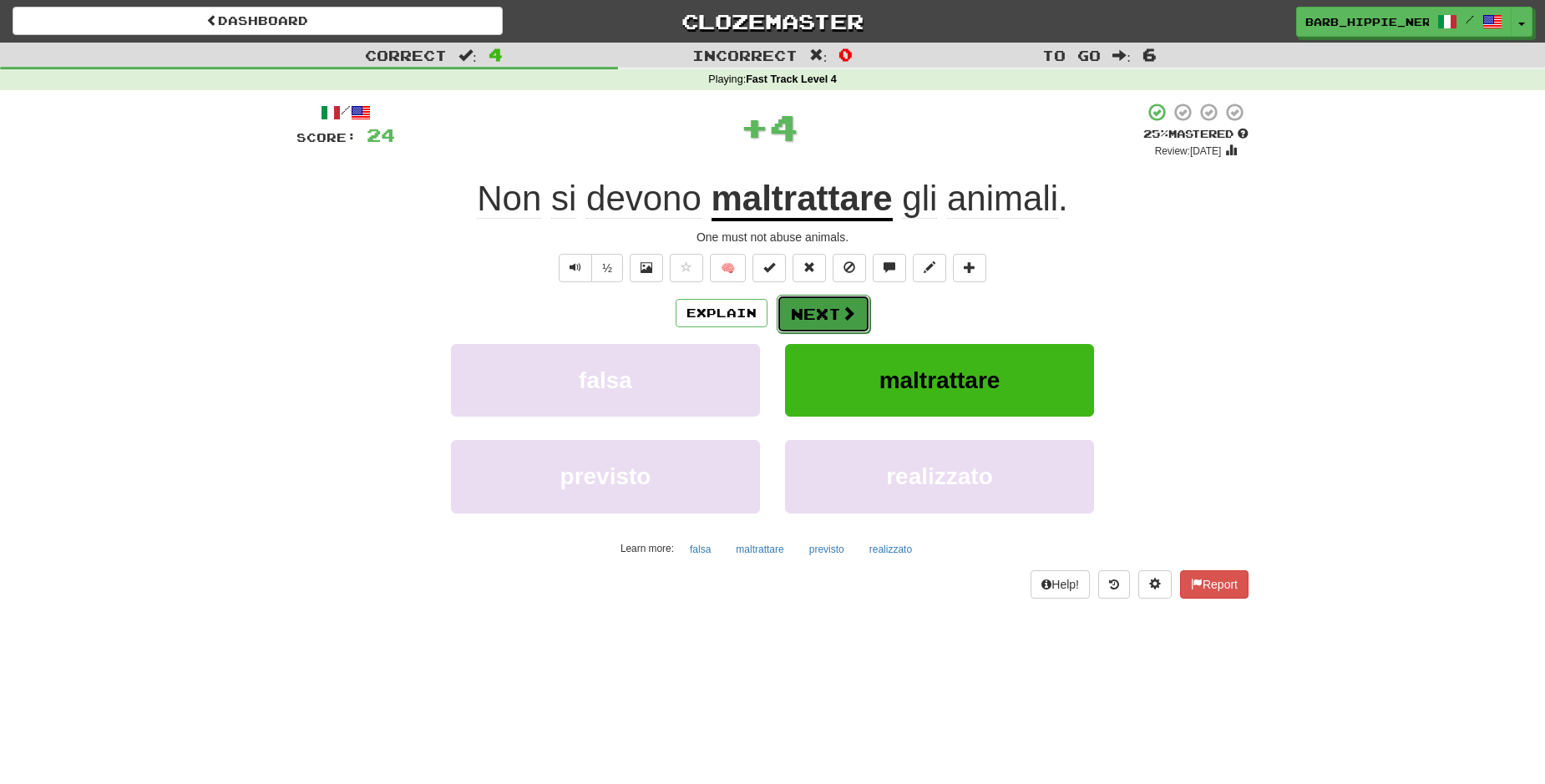
click at [842, 310] on span at bounding box center [849, 313] width 15 height 15
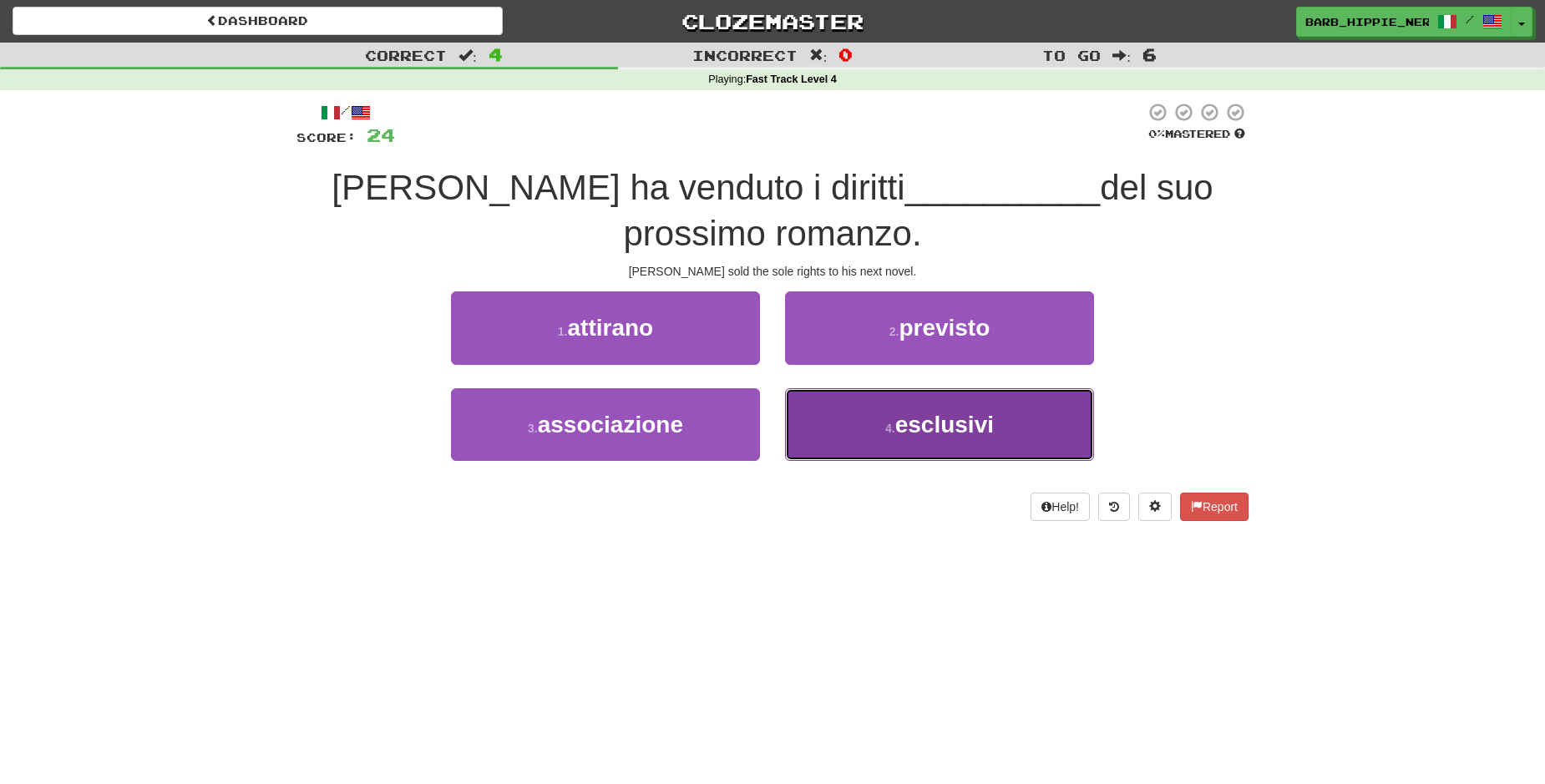
click at [932, 429] on span "esclusivi" at bounding box center [944, 424] width 99 height 26
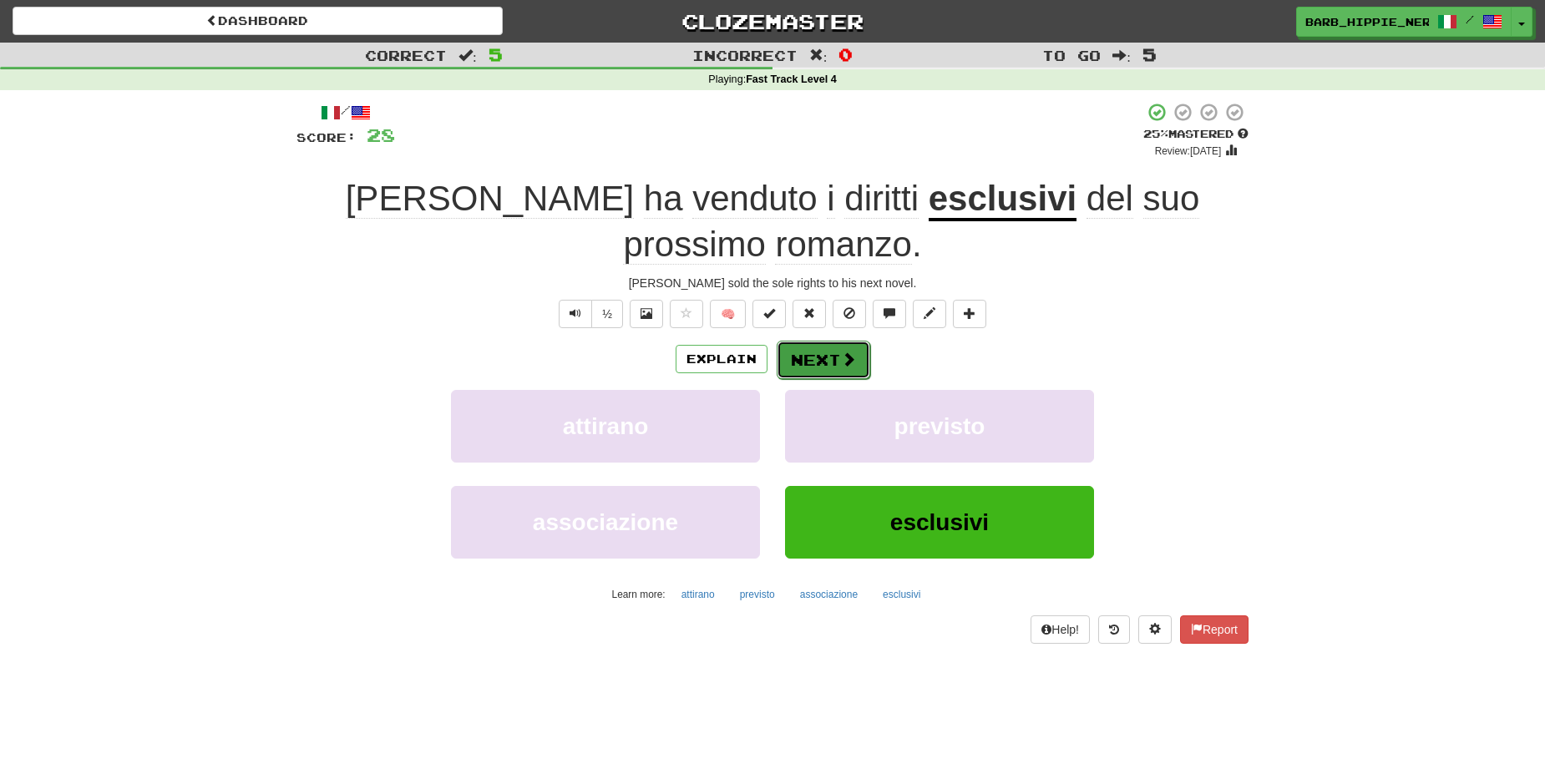
click at [842, 351] on span at bounding box center [849, 359] width 15 height 15
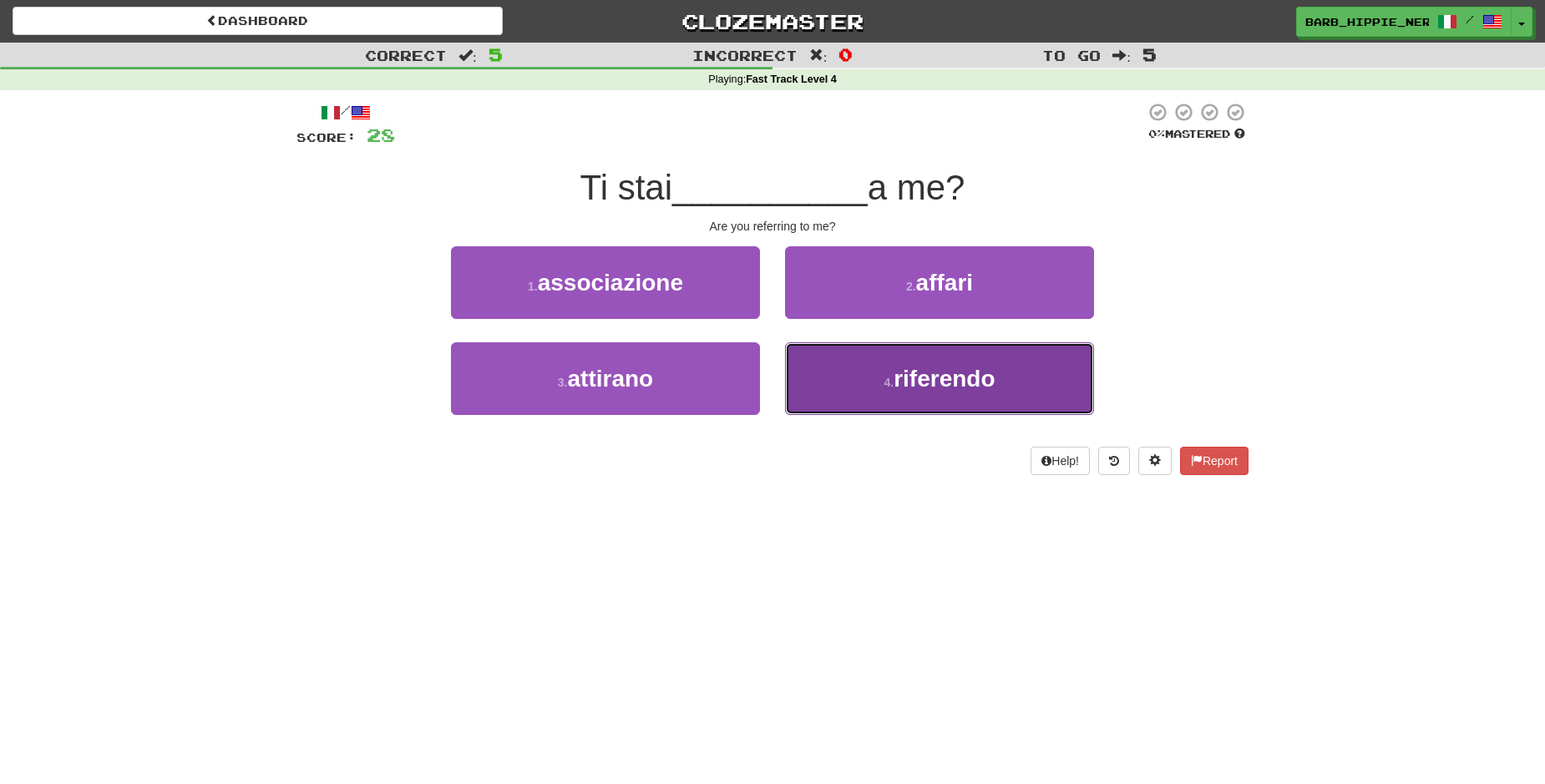
click at [957, 388] on span "riferendo" at bounding box center [945, 379] width 101 height 26
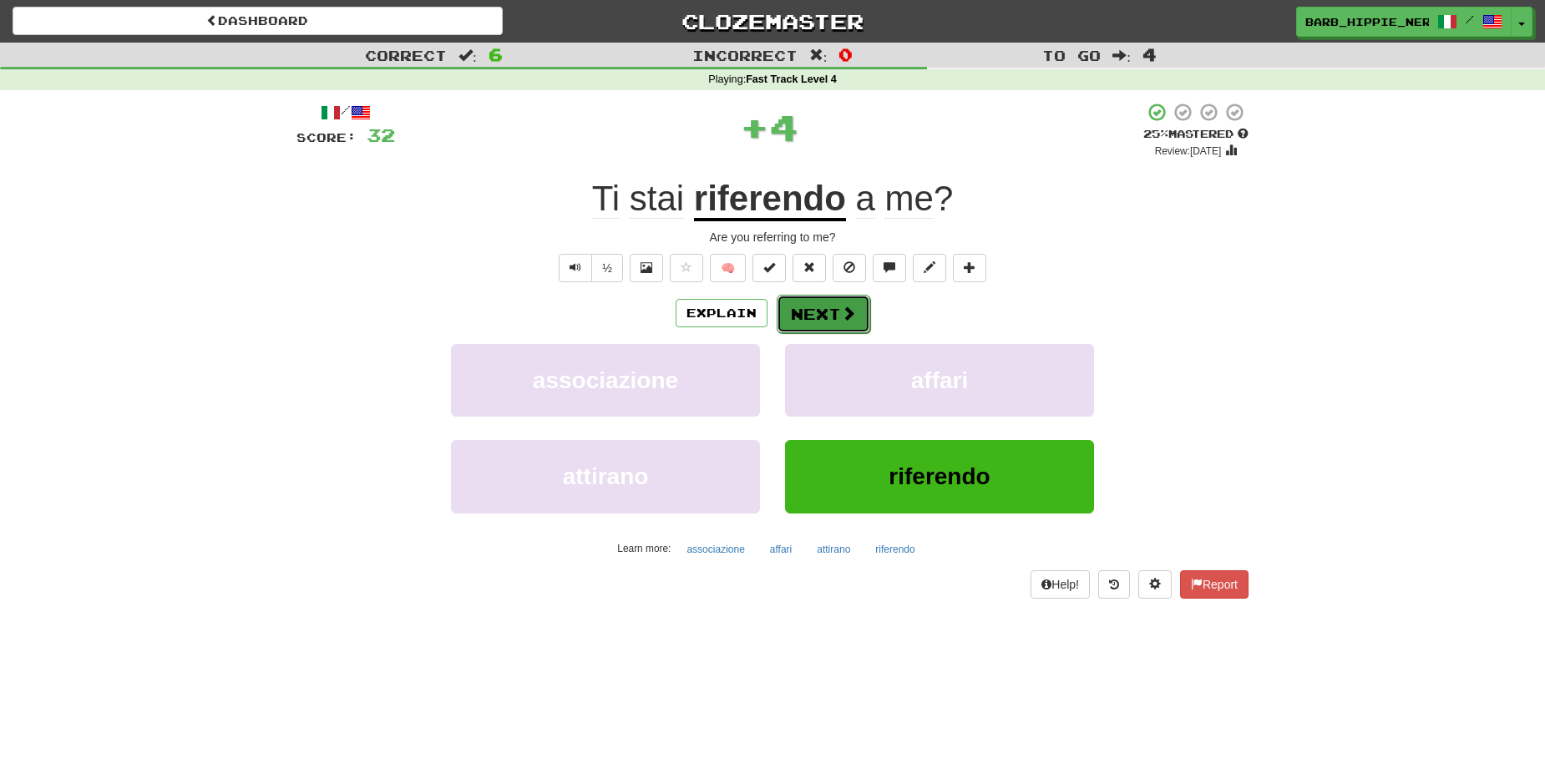
click at [842, 313] on span at bounding box center [849, 313] width 15 height 15
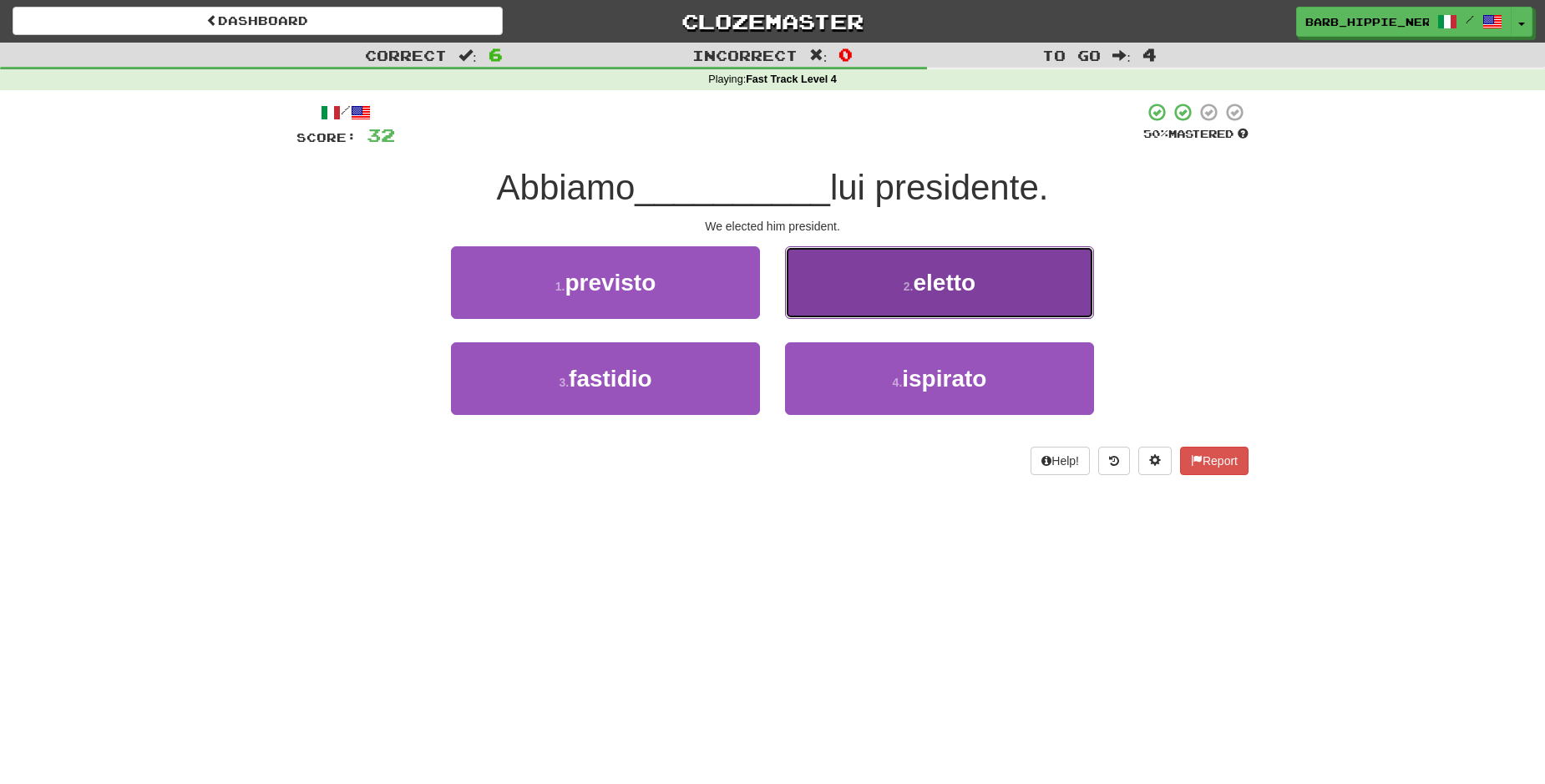
click at [932, 285] on span "eletto" at bounding box center [945, 283] width 63 height 26
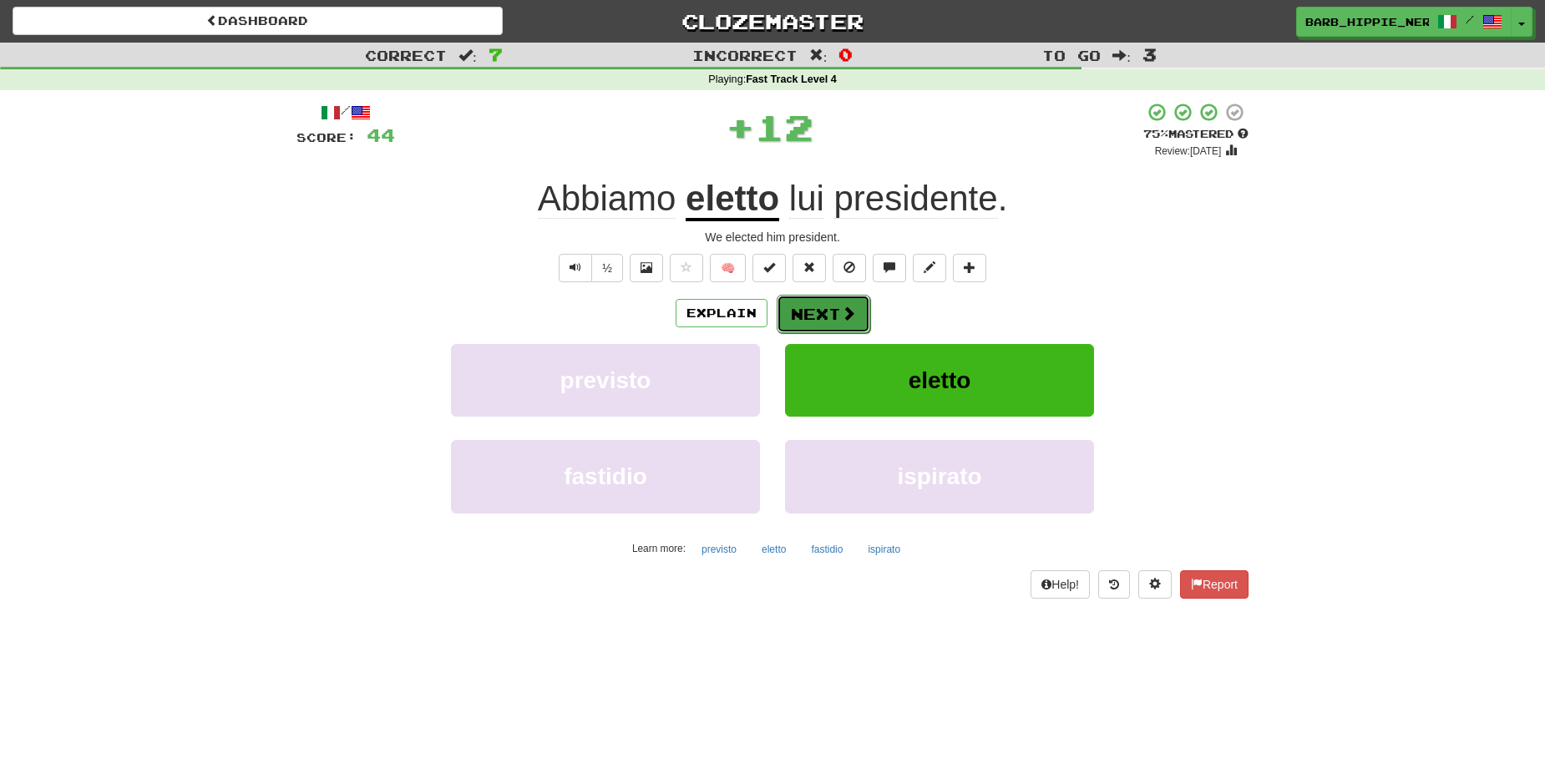
click at [842, 312] on span at bounding box center [849, 313] width 15 height 15
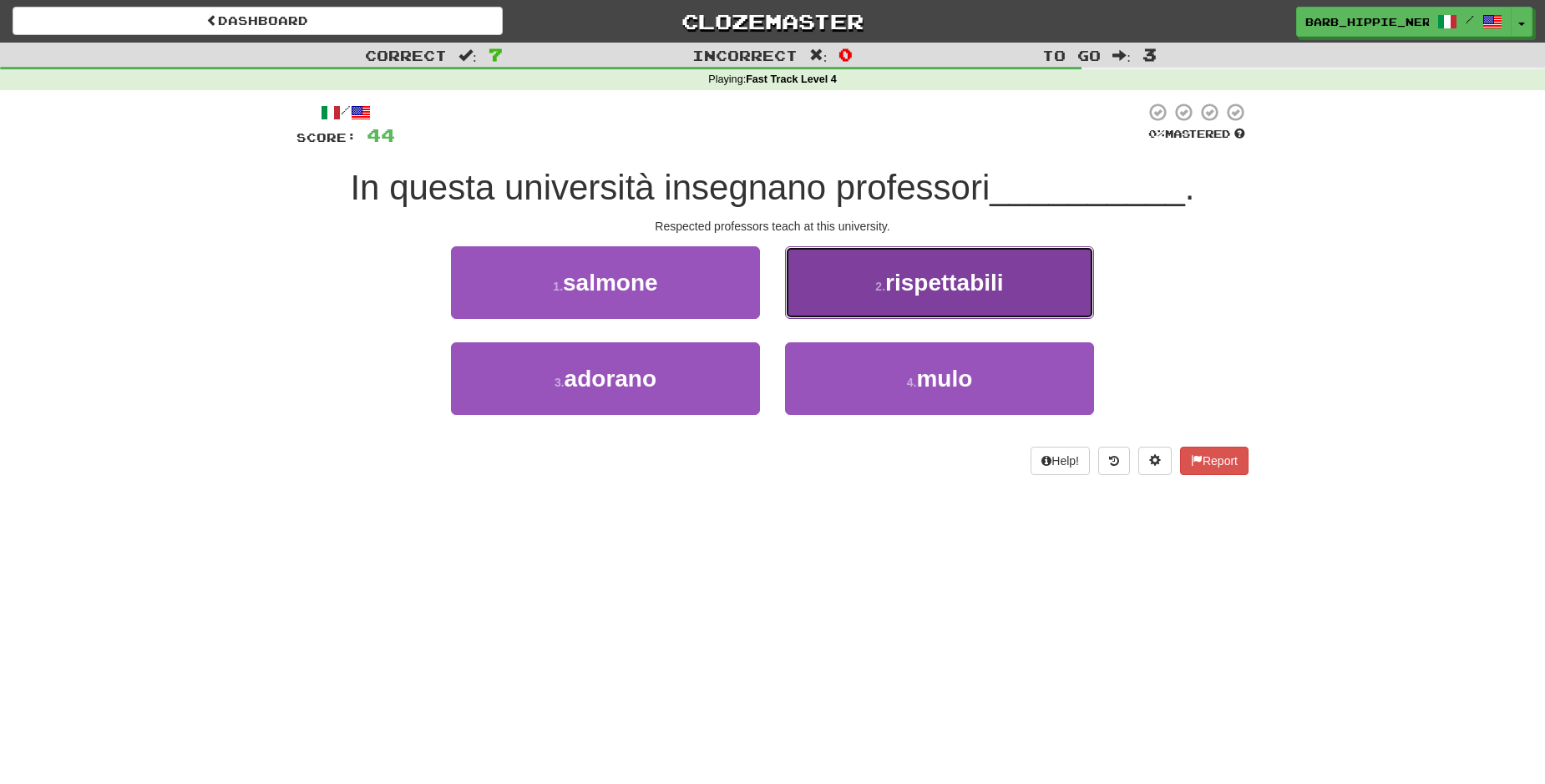
click at [961, 288] on span "rispettabili" at bounding box center [945, 283] width 118 height 26
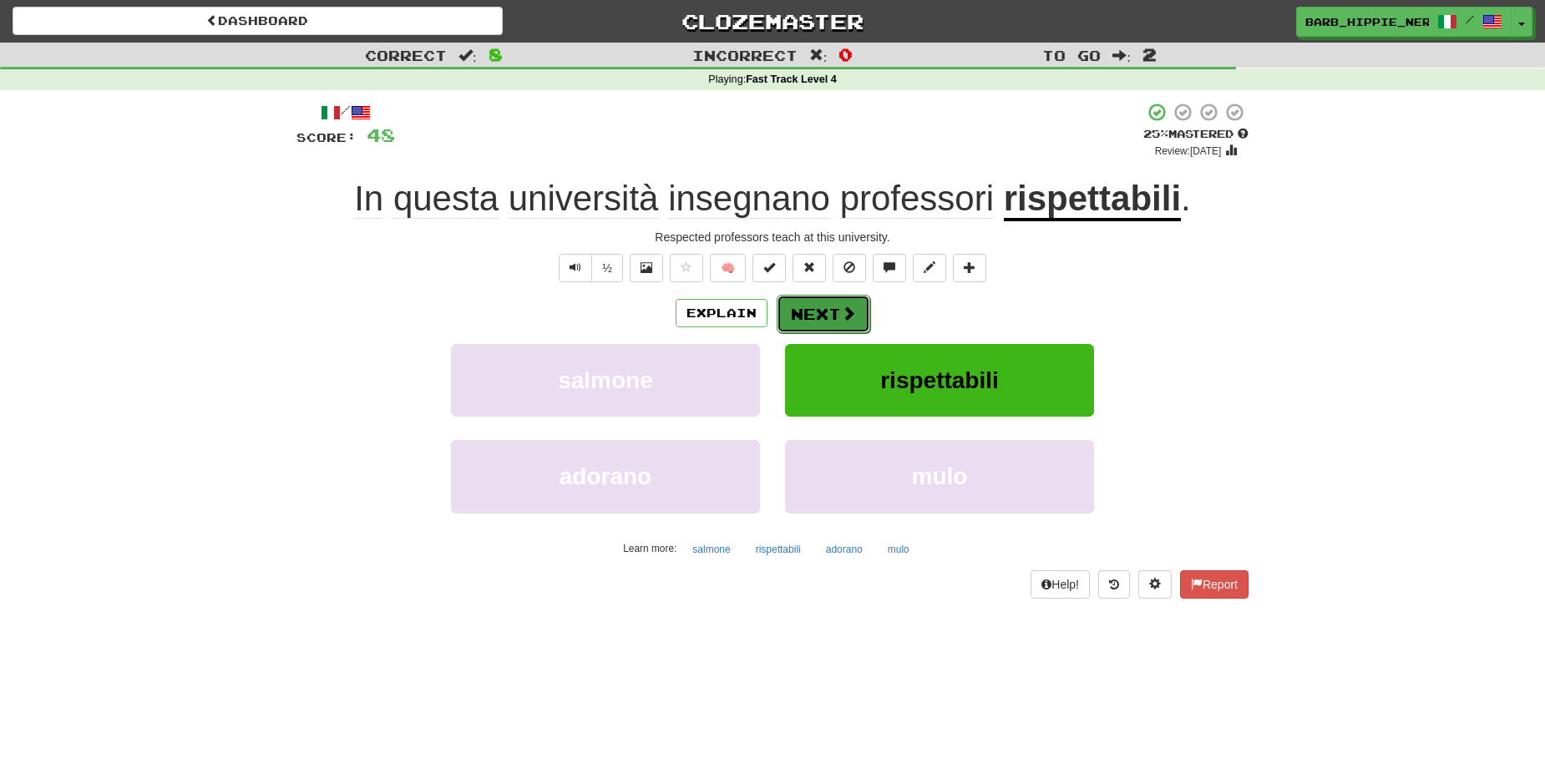
click at [842, 309] on span at bounding box center [849, 313] width 15 height 15
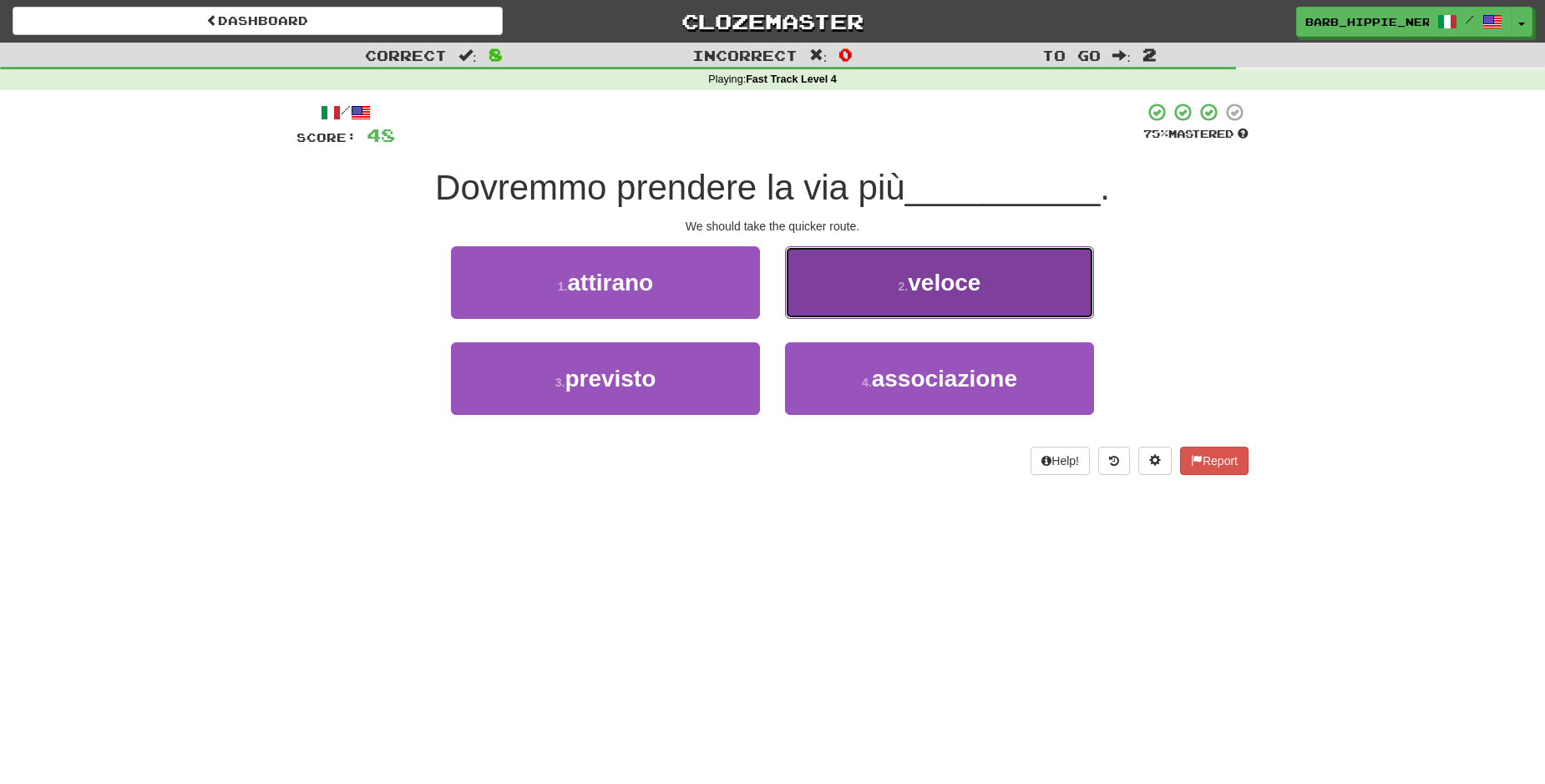
click at [952, 291] on span "veloce" at bounding box center [944, 283] width 72 height 26
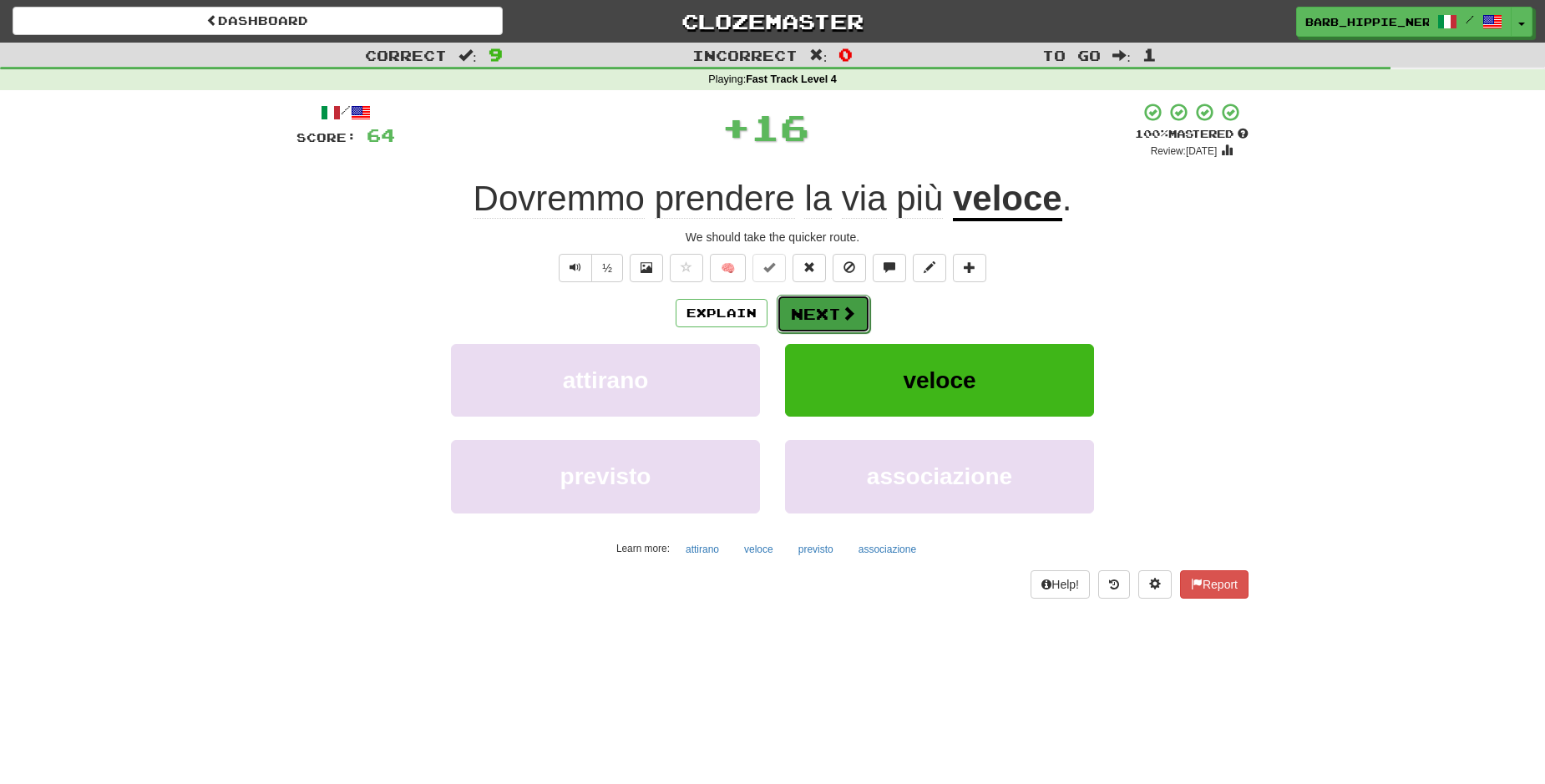
click at [842, 313] on span at bounding box center [849, 313] width 15 height 15
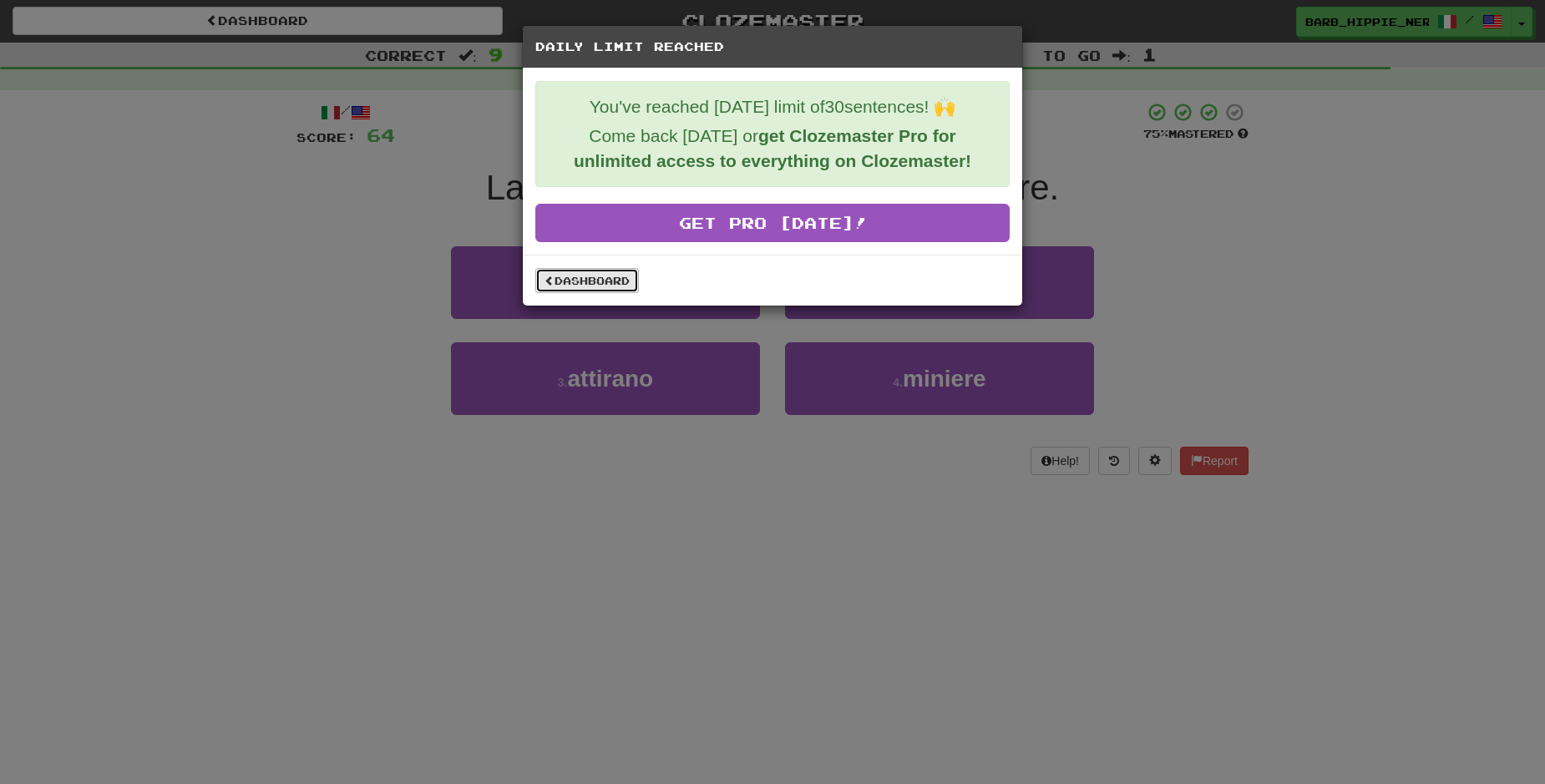
drag, startPoint x: 585, startPoint y: 282, endPoint x: 581, endPoint y: 272, distance: 10.8
click at [583, 279] on link "Dashboard" at bounding box center [587, 280] width 103 height 25
